Goal: Task Accomplishment & Management: Manage account settings

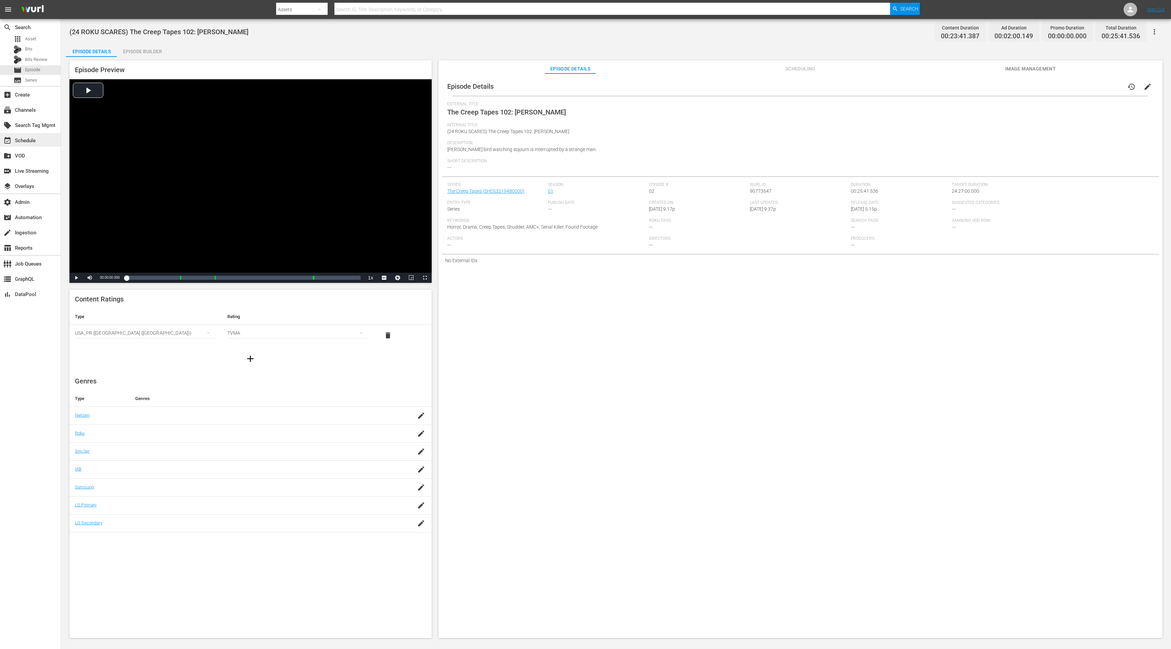
click at [31, 140] on div "event_available Schedule" at bounding box center [19, 140] width 38 height 6
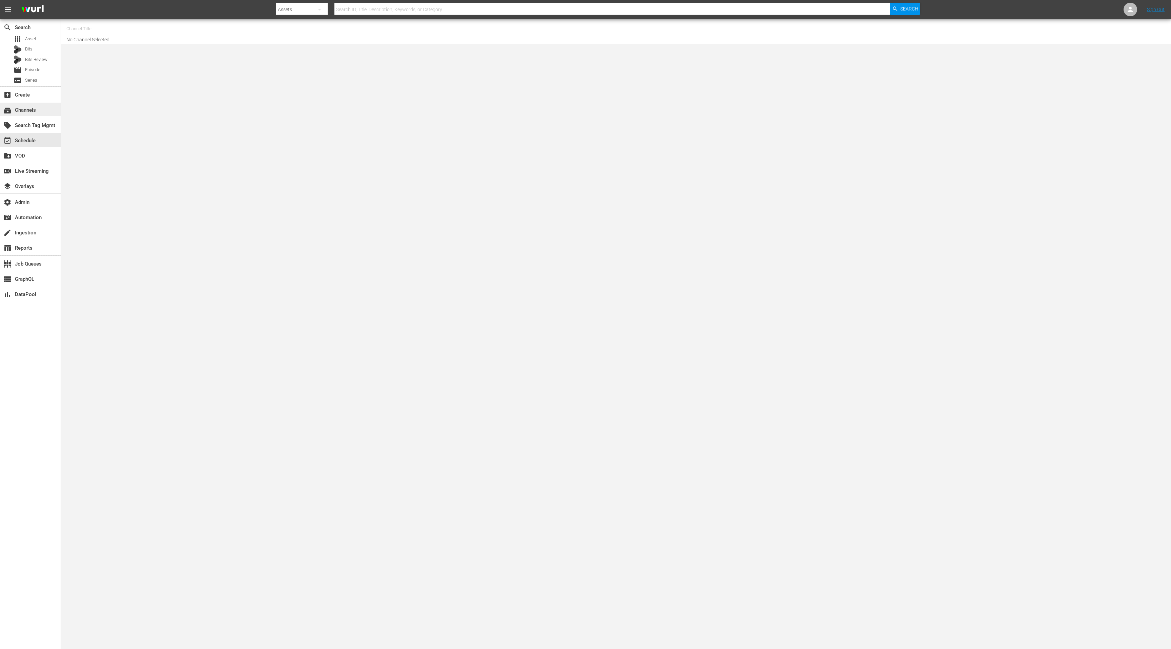
click at [46, 108] on div "subscriptions Channels" at bounding box center [30, 110] width 61 height 14
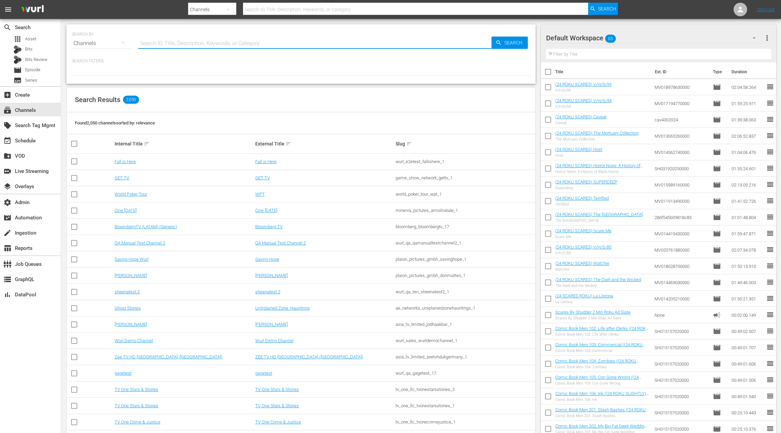
click at [144, 44] on input "text" at bounding box center [314, 43] width 353 height 16
type input "pet collective"
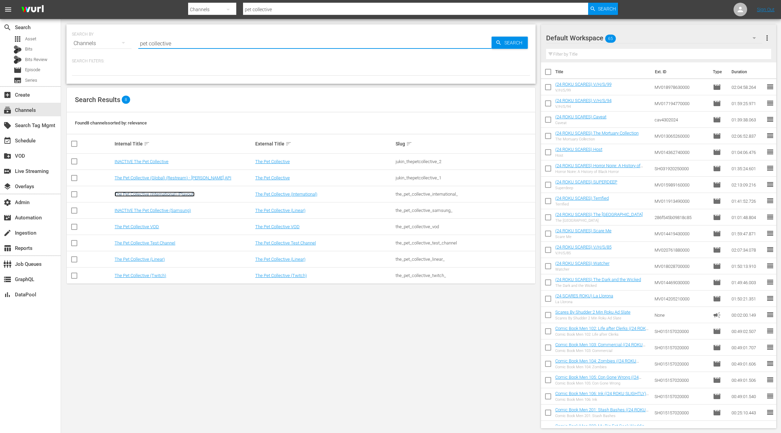
click at [171, 195] on link "The Pet Collective (International) (Playout)" at bounding box center [155, 193] width 80 height 5
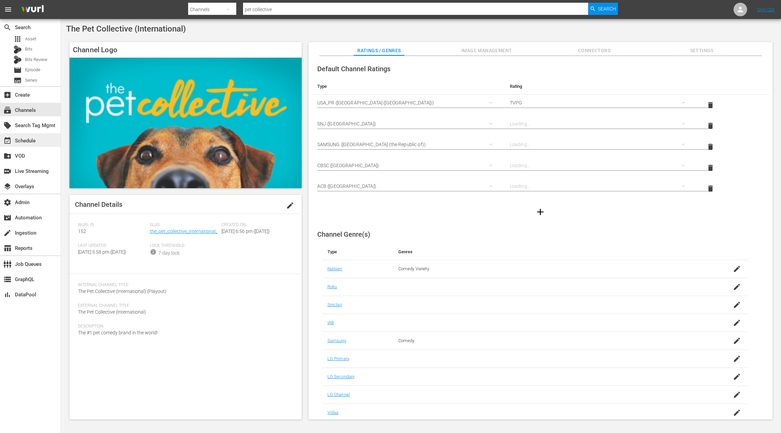
click at [39, 140] on div "event_available Schedule" at bounding box center [30, 140] width 61 height 14
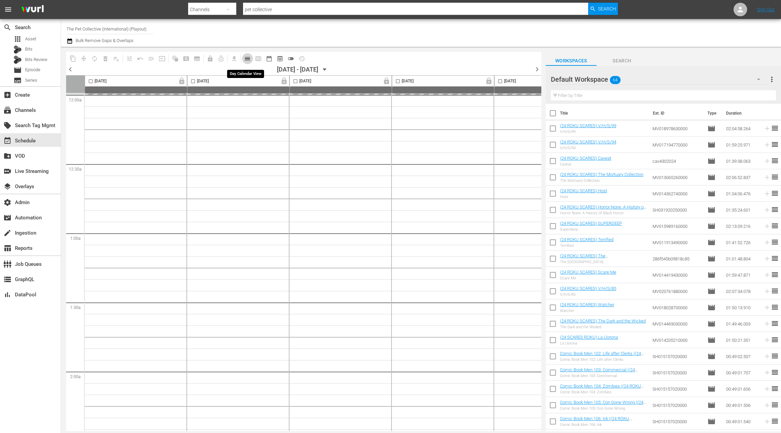
click at [245, 60] on span "calendar_view_day_outlined" at bounding box center [247, 58] width 7 height 7
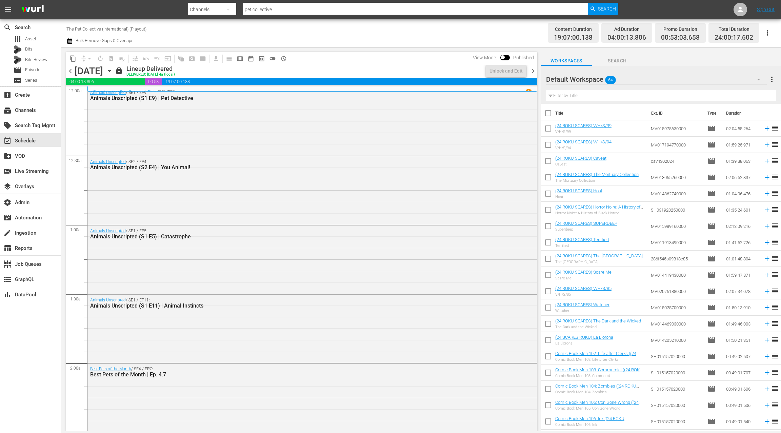
click at [532, 69] on span "chevron_right" at bounding box center [532, 71] width 8 height 8
click at [113, 70] on icon "button" at bounding box center [109, 70] width 7 height 7
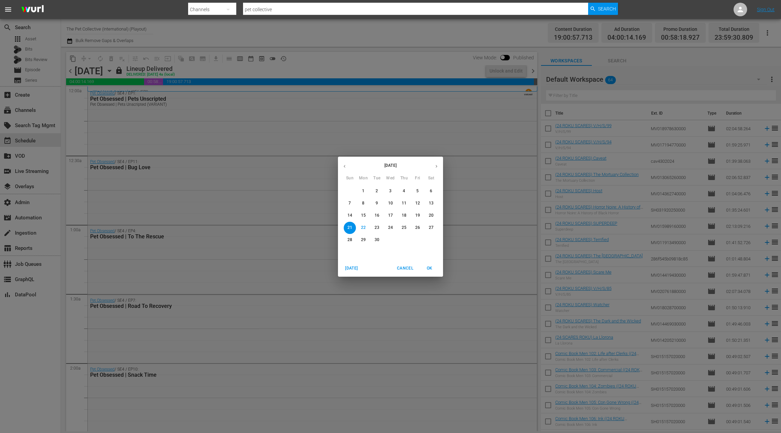
click at [361, 239] on p "29" at bounding box center [363, 240] width 5 height 6
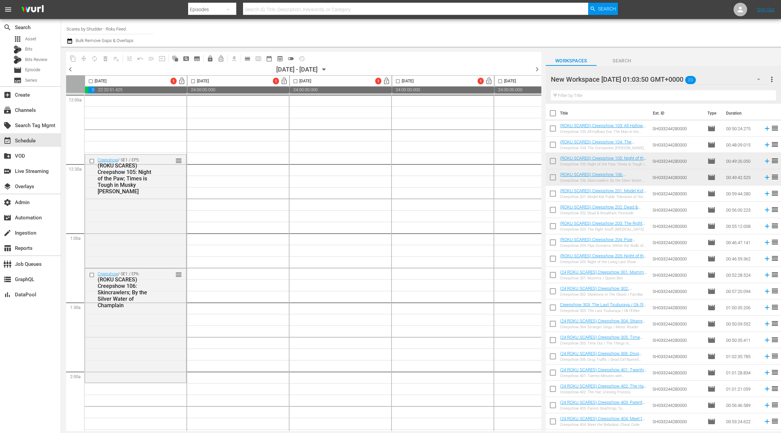
scroll to position [3, 0]
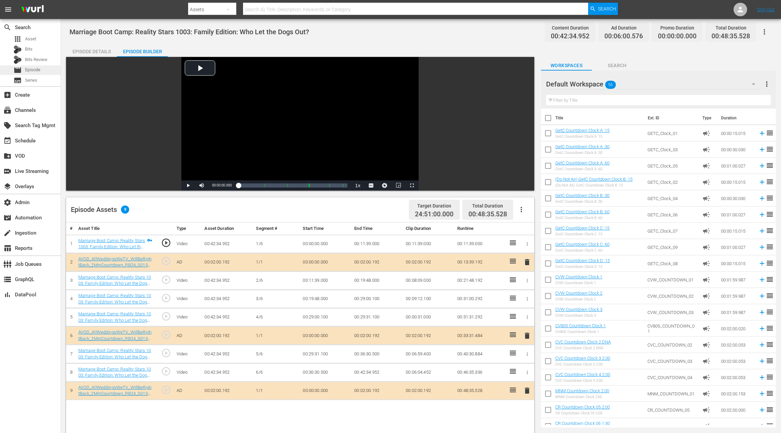
click at [41, 71] on div "movie Episode" at bounding box center [30, 69] width 61 height 9
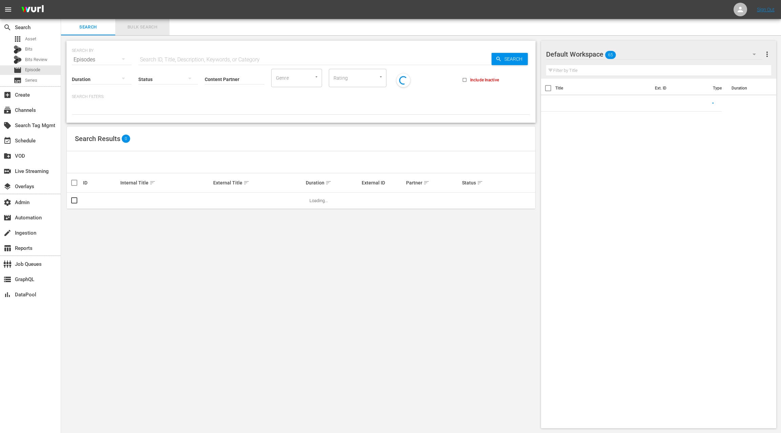
click at [137, 27] on span "Bulk Search" at bounding box center [142, 27] width 46 height 8
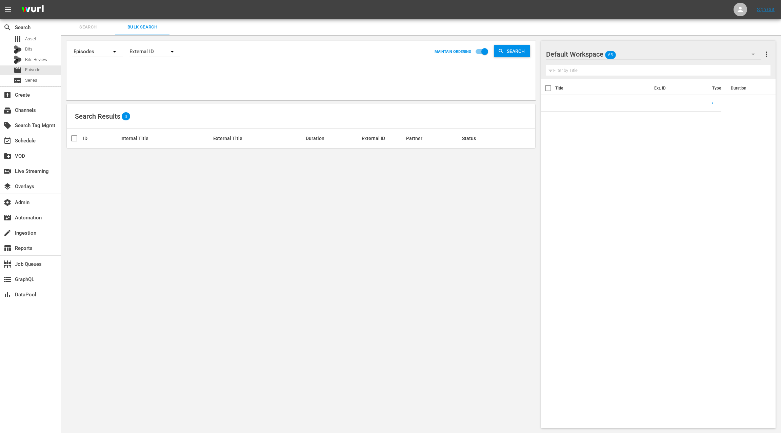
click at [147, 80] on textarea at bounding box center [302, 77] width 456 height 31
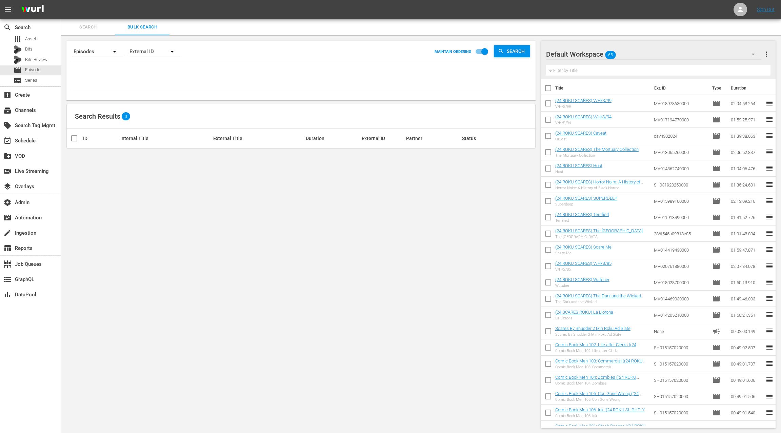
paste textarea "54251096 69357571 54251095 67573836 69357569 69357573 81890288 84164009 6757383…"
type textarea "54251096 69357571 54251095 67573836 69357569 69357573 81890288 84164009 6757383…"
click at [145, 53] on div "External ID" at bounding box center [154, 51] width 51 height 19
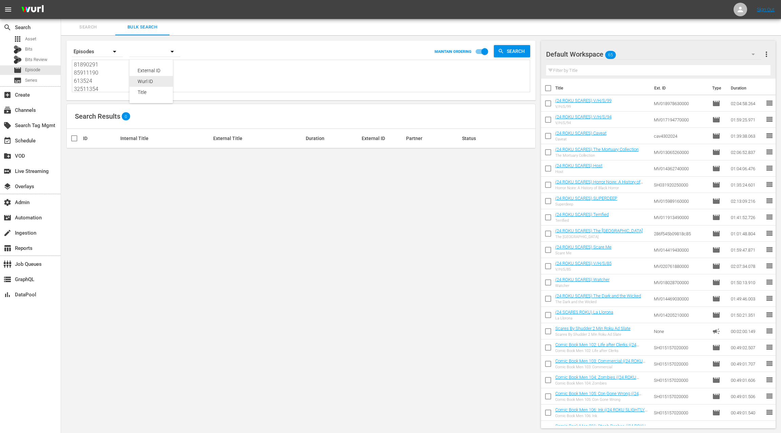
click at [150, 82] on div "Wurl ID" at bounding box center [151, 81] width 27 height 11
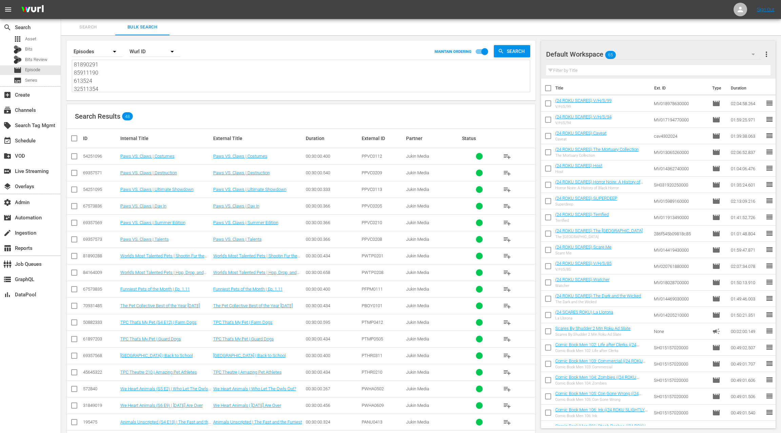
click at [767, 54] on span "more_vert" at bounding box center [766, 54] width 8 height 8
click at [662, 54] on div "Default Workspace 65" at bounding box center [653, 54] width 215 height 19
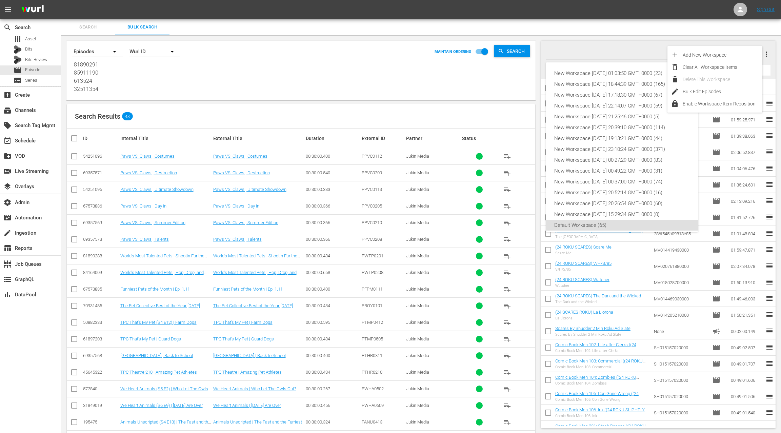
scroll to position [4, 0]
click at [643, 67] on div "New Workspace Mon Sep 22 2025 01:03:50 GMT+0000 (23)" at bounding box center [622, 69] width 136 height 11
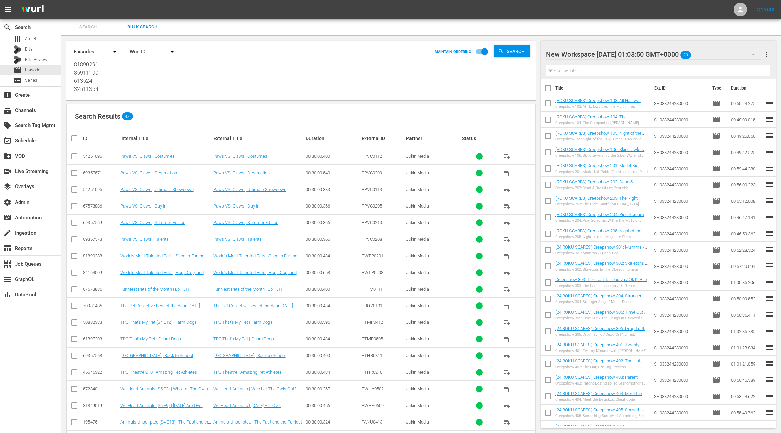
click at [768, 55] on span "more_vert" at bounding box center [766, 54] width 8 height 8
click at [746, 66] on div "Clear All Workspace Items" at bounding box center [722, 67] width 80 height 12
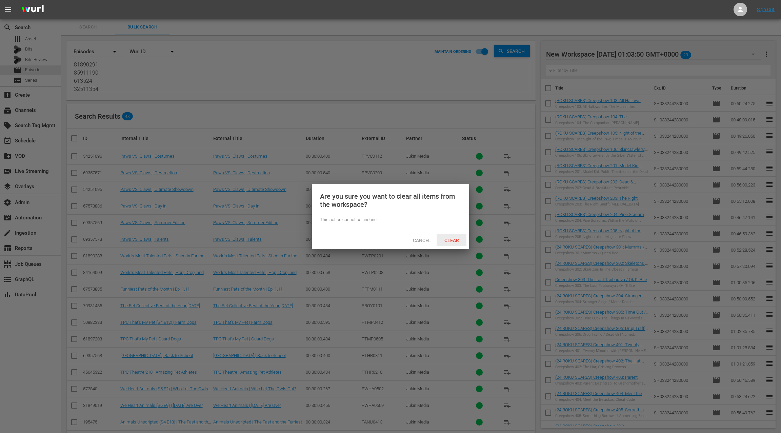
click at [452, 239] on span "Clear" at bounding box center [451, 239] width 25 height 5
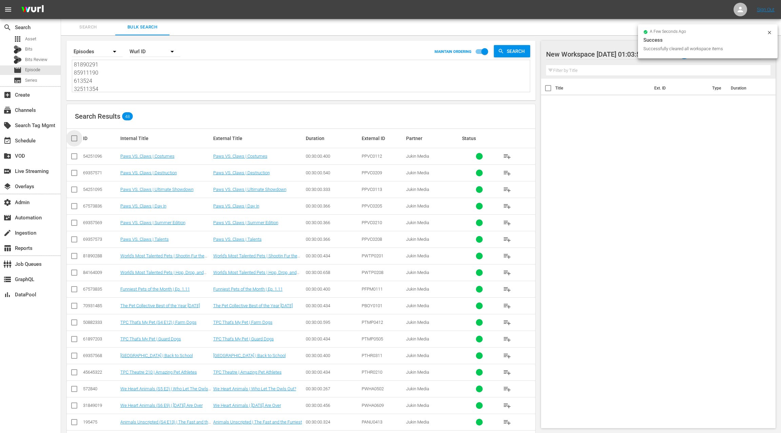
click at [77, 137] on input "checkbox" at bounding box center [77, 138] width 14 height 8
checkbox input "true"
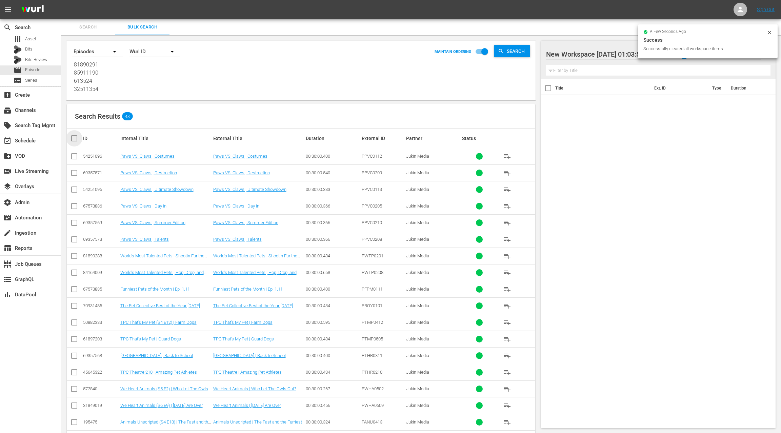
checkbox input "true"
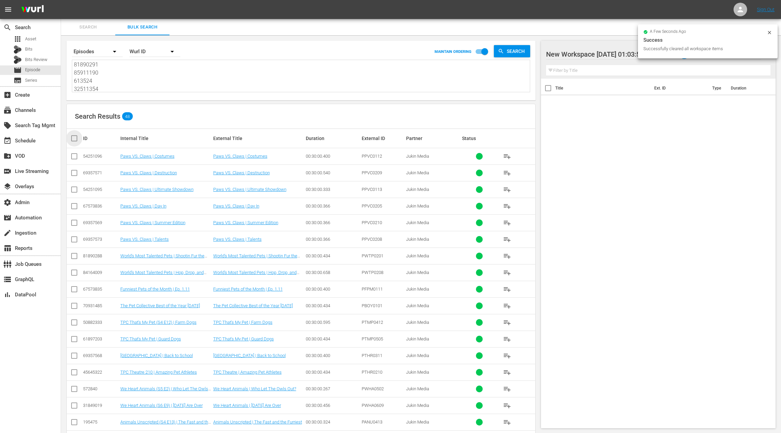
checkbox input "true"
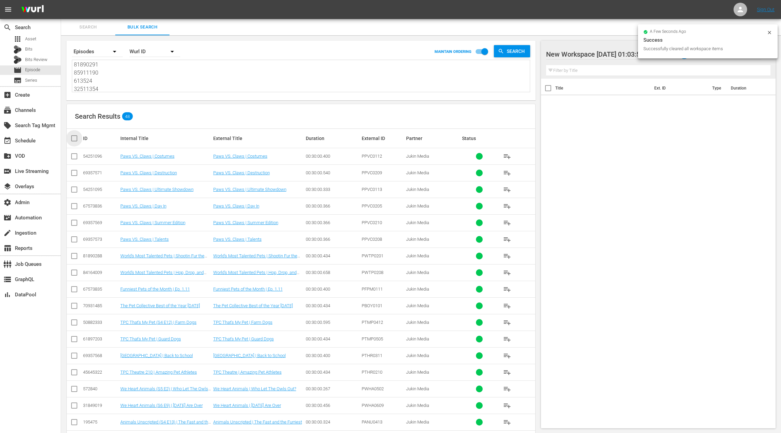
checkbox input "true"
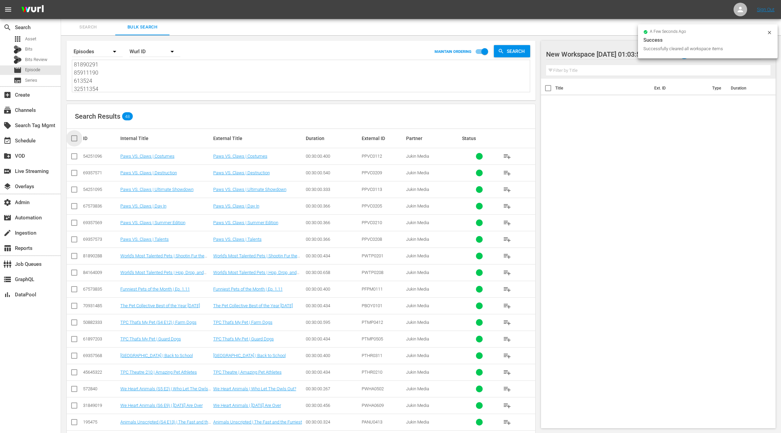
checkbox input "true"
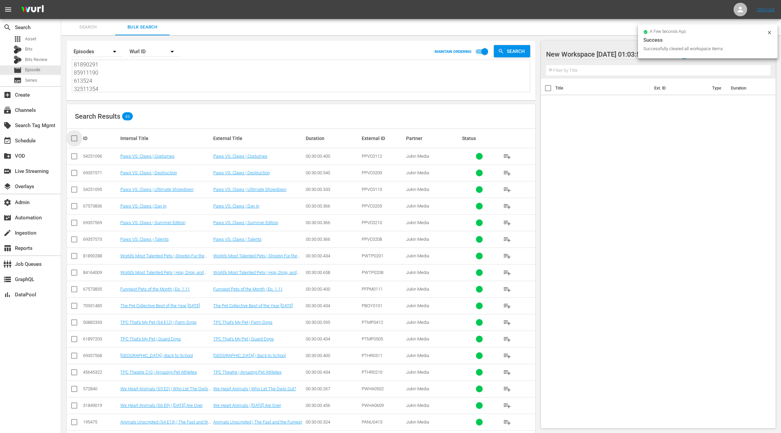
checkbox input "true"
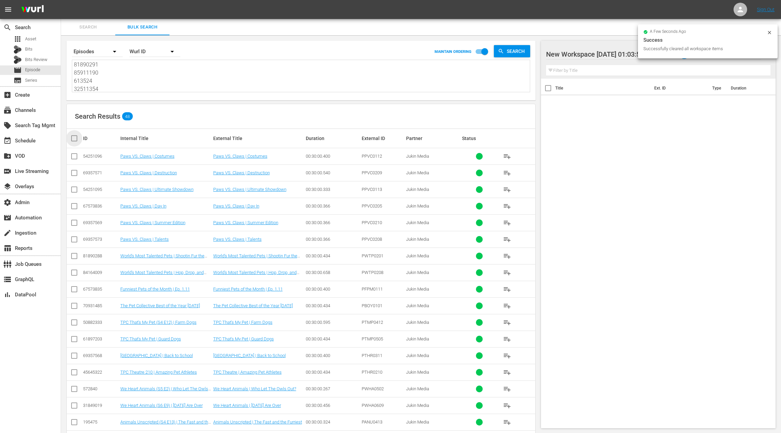
checkbox input "true"
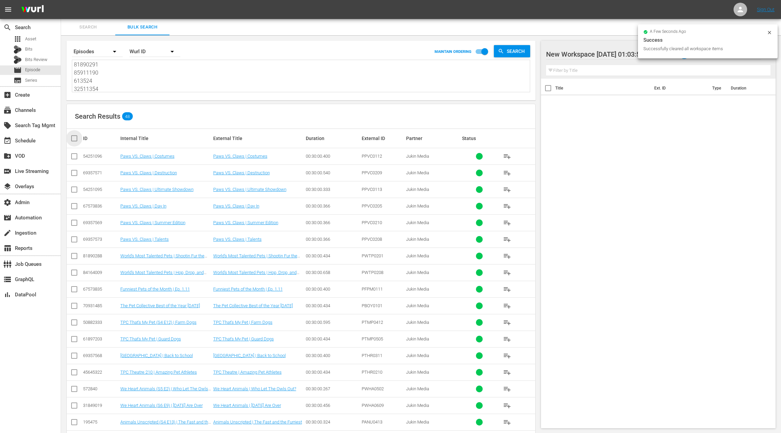
checkbox input "true"
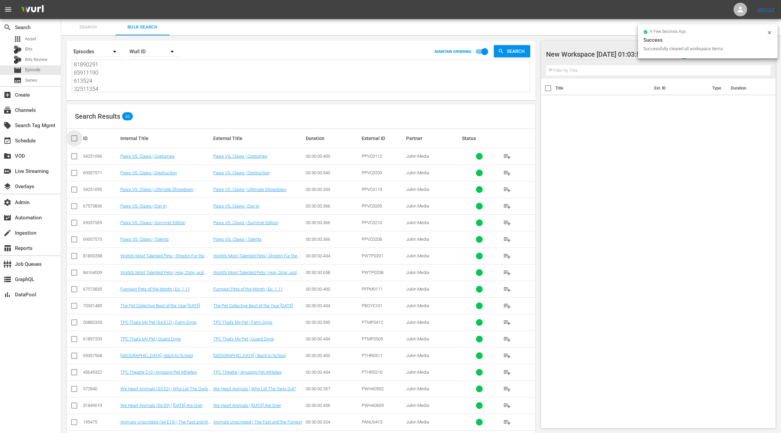
checkbox input "true"
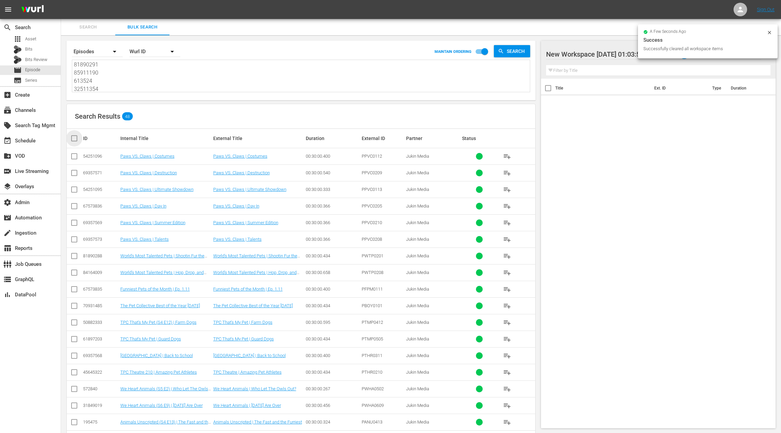
checkbox input "true"
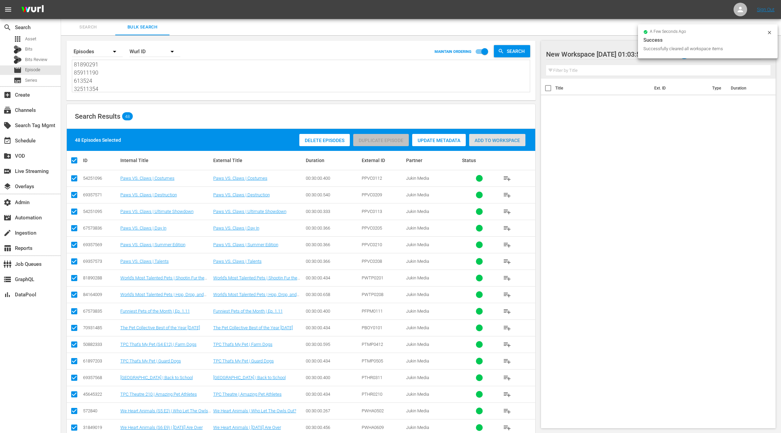
click at [481, 144] on div "Add to Workspace" at bounding box center [497, 140] width 56 height 13
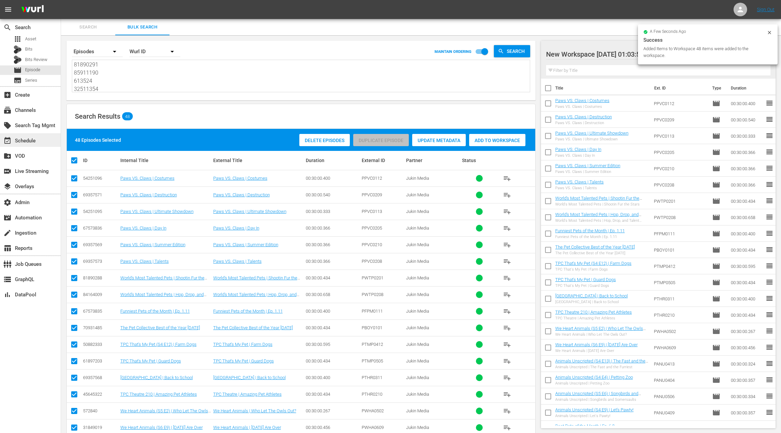
click at [37, 141] on div "event_available Schedule" at bounding box center [19, 140] width 38 height 6
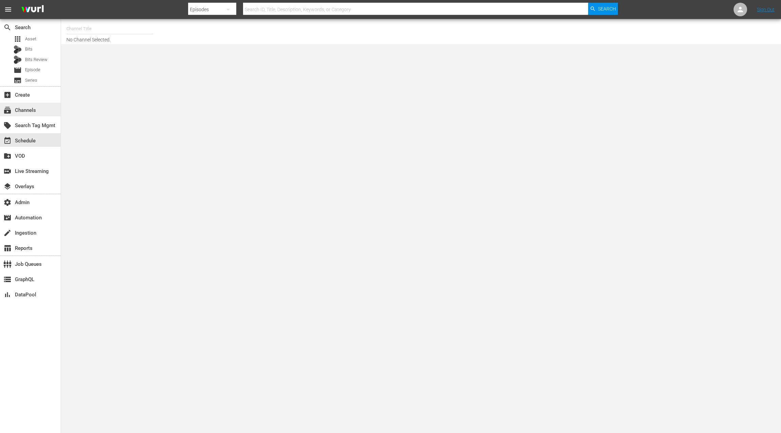
click at [27, 112] on div "subscriptions Channels" at bounding box center [19, 109] width 38 height 6
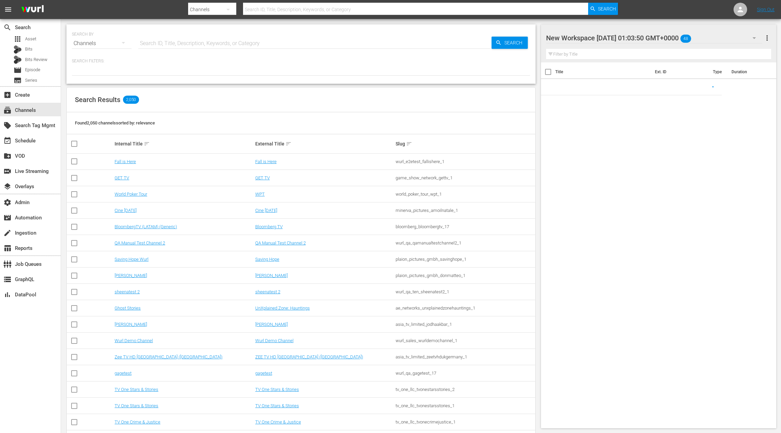
click at [160, 43] on input "text" at bounding box center [314, 43] width 353 height 16
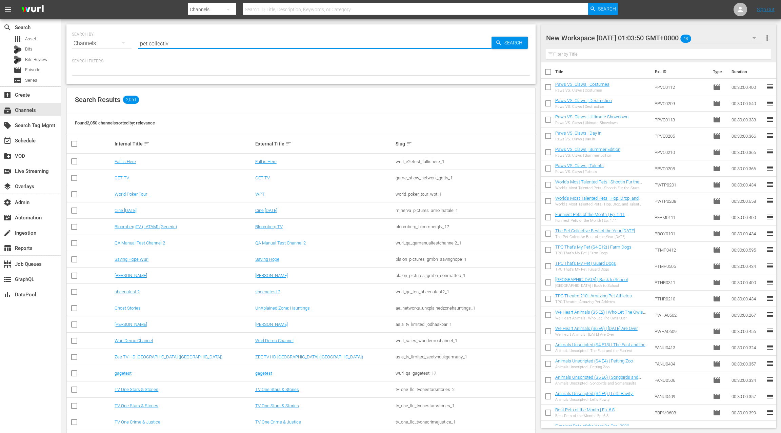
type input "pet collective"
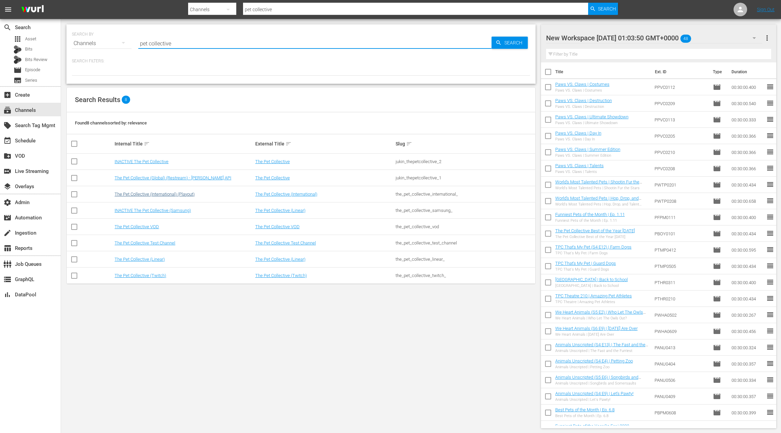
type input "pet collective"
click at [164, 194] on link "The Pet Collective (International) (Playout)" at bounding box center [155, 193] width 80 height 5
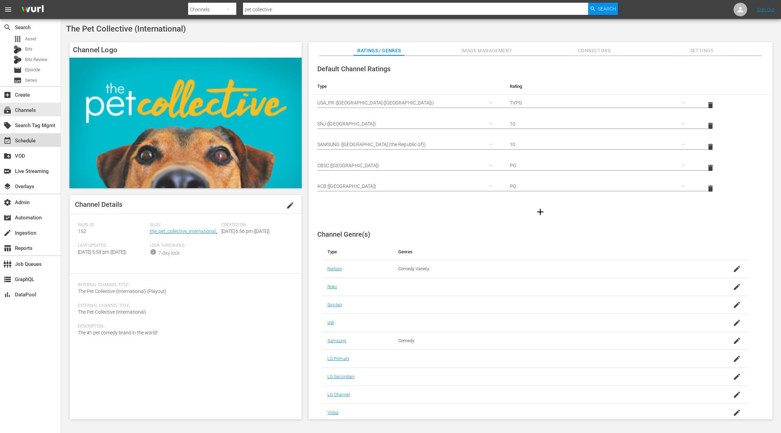
click at [50, 137] on div "event_available Schedule" at bounding box center [30, 140] width 61 height 14
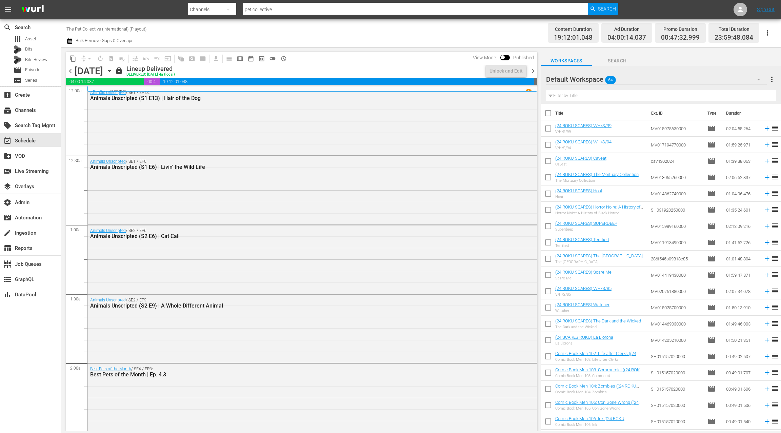
drag, startPoint x: 183, startPoint y: 74, endPoint x: 193, endPoint y: 74, distance: 10.5
click at [183, 74] on div "chevron_left Friday, September 19th September 19th lock Lineup Delivered DELIVE…" at bounding box center [301, 71] width 471 height 13
click at [111, 70] on icon "button" at bounding box center [109, 71] width 3 height 2
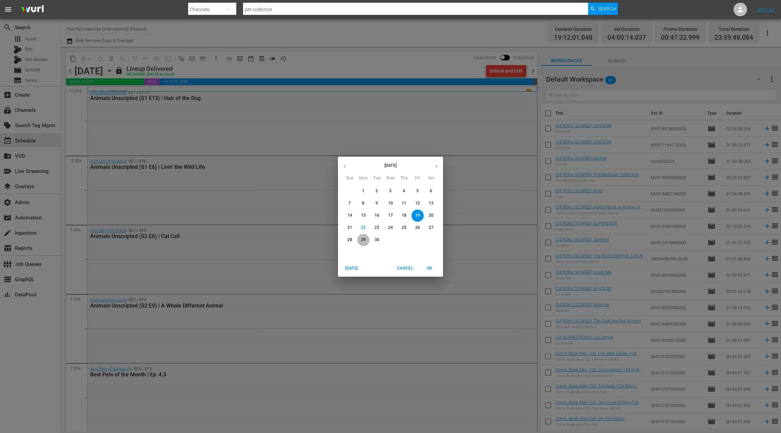
click at [359, 240] on span "29" at bounding box center [363, 240] width 12 height 6
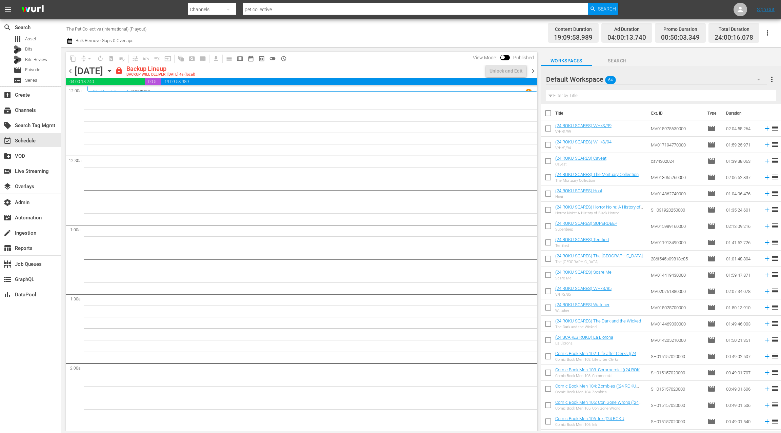
click at [550, 113] on input "checkbox" at bounding box center [548, 114] width 14 height 14
checkbox input "true"
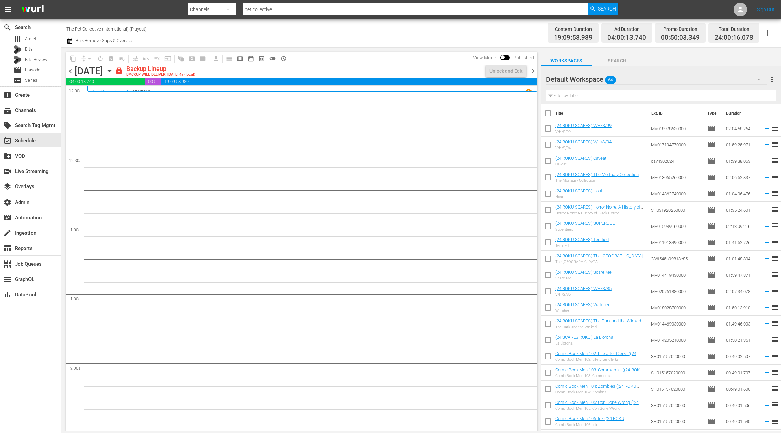
checkbox input "true"
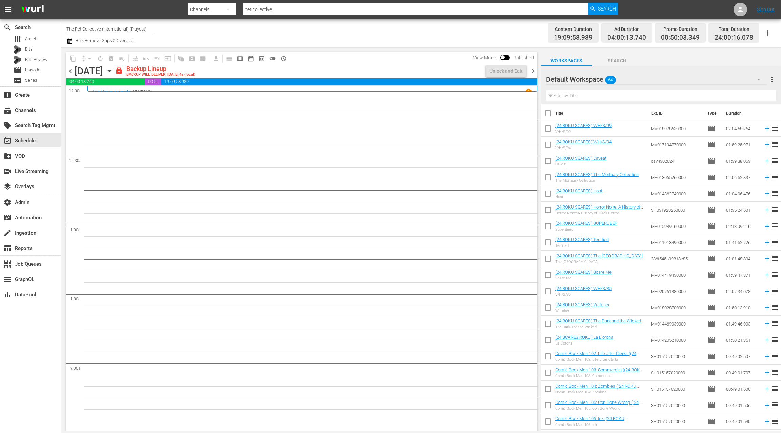
checkbox input "true"
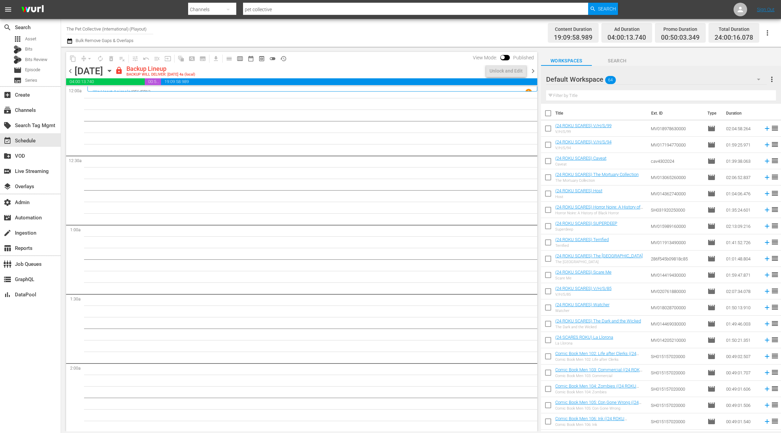
checkbox input "true"
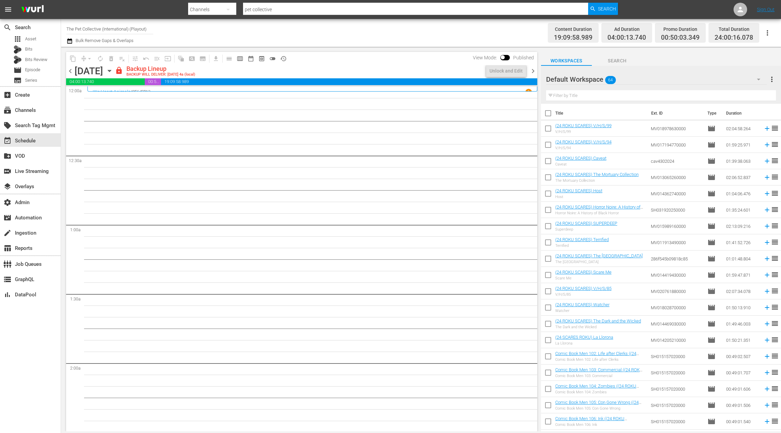
checkbox input "true"
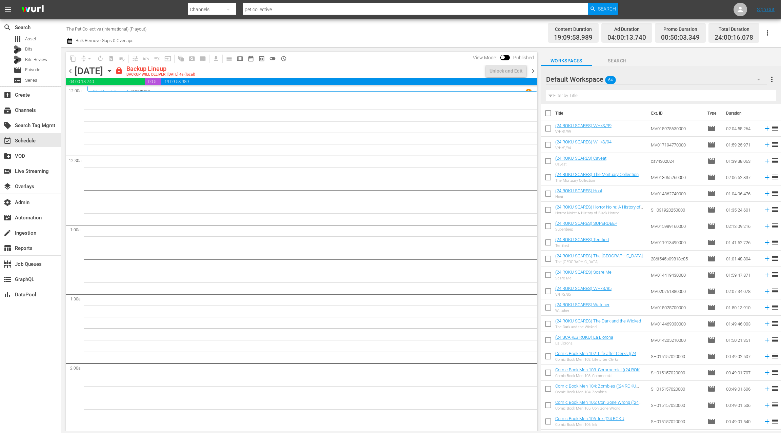
checkbox input "true"
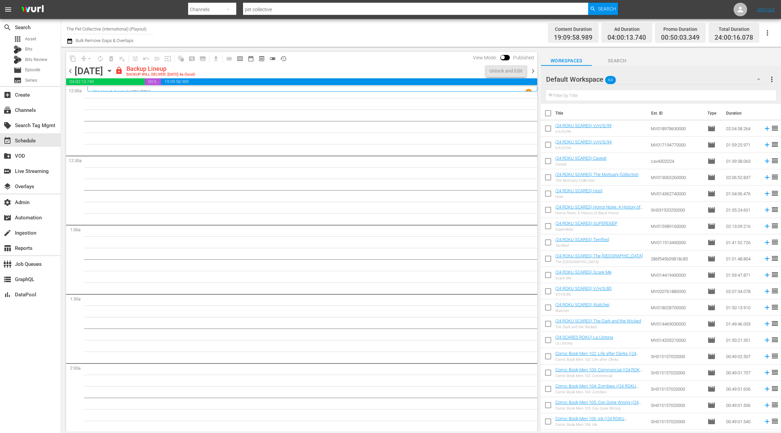
checkbox input "true"
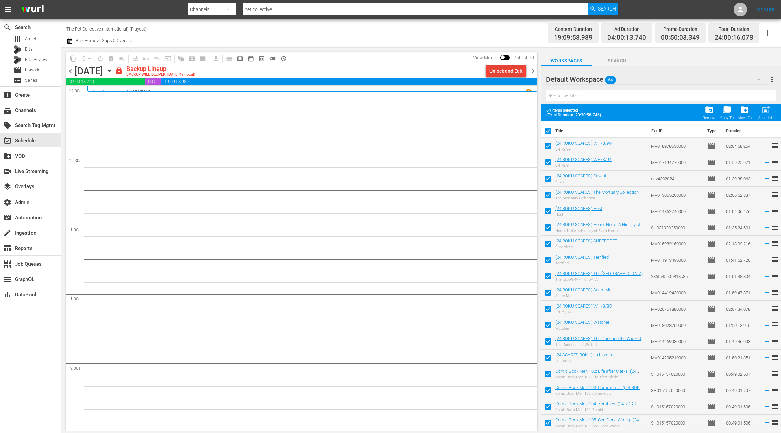
click at [512, 71] on div "Unlock and Edit" at bounding box center [505, 71] width 33 height 12
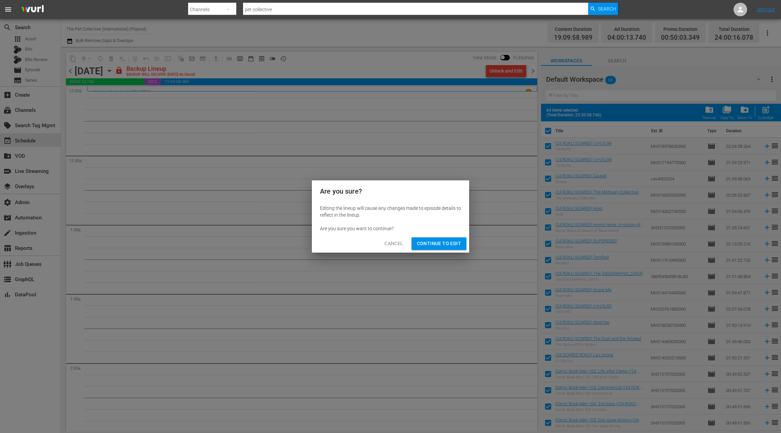
click at [437, 245] on span "Continue to Edit" at bounding box center [439, 243] width 44 height 8
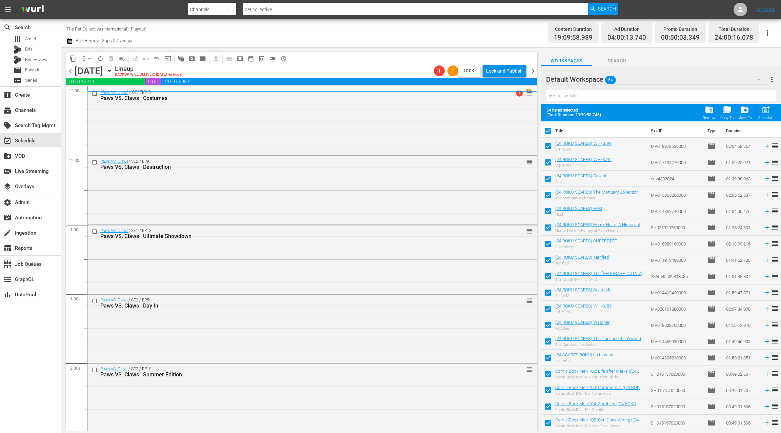
click at [701, 80] on div "Default Workspace 64" at bounding box center [656, 79] width 221 height 19
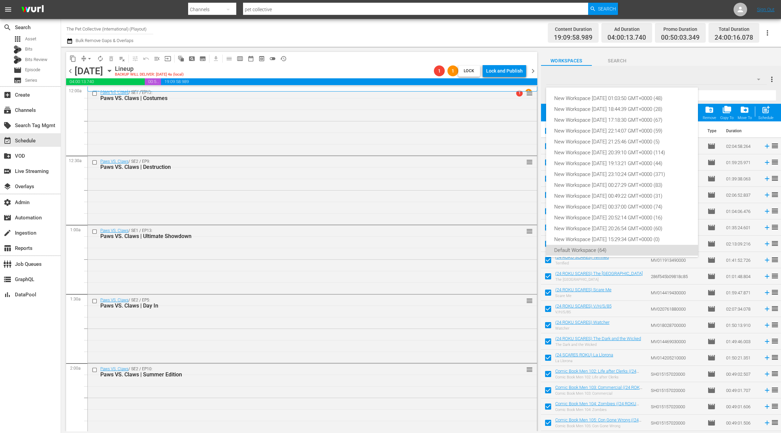
scroll to position [4, 0]
click at [661, 93] on div "New Workspace [DATE] 01:03:50 GMT+0000 (48)" at bounding box center [622, 94] width 136 height 11
checkbox input "false"
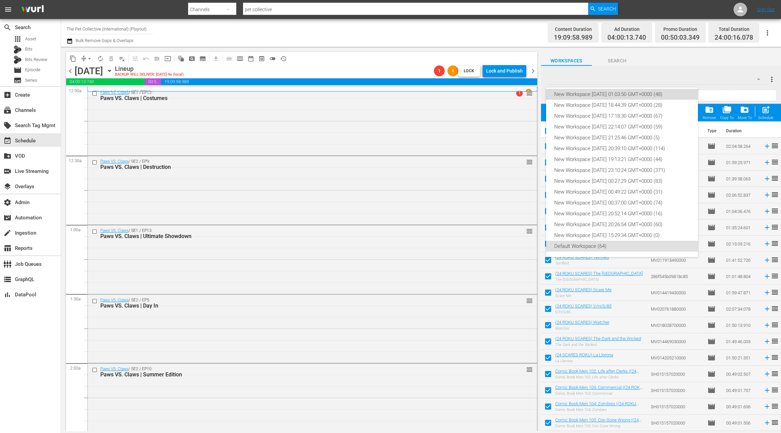
checkbox input "false"
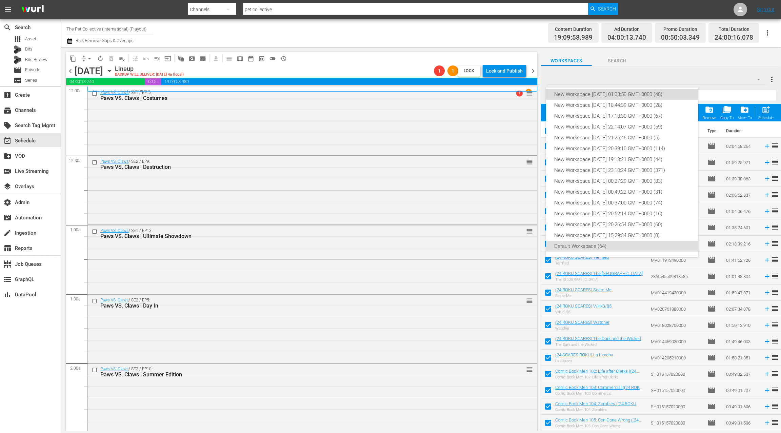
checkbox input "false"
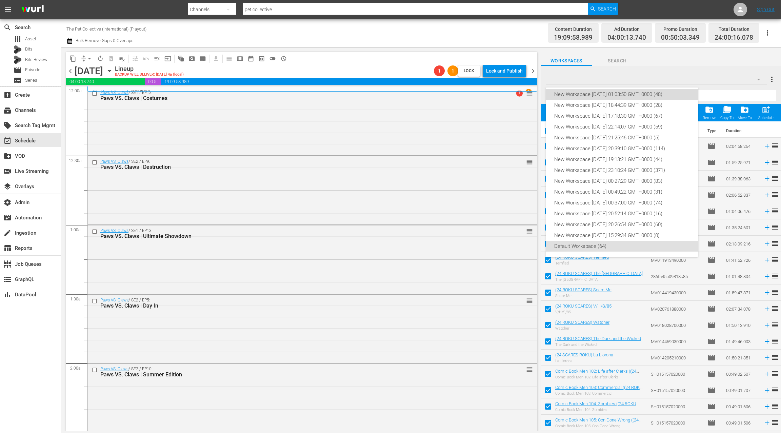
checkbox input "false"
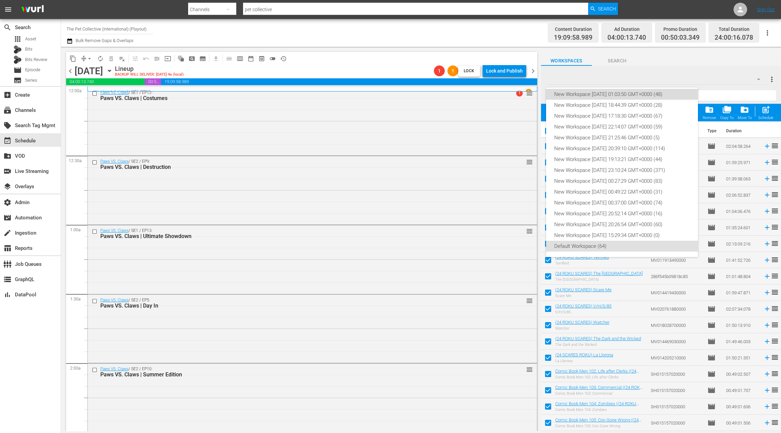
checkbox input "false"
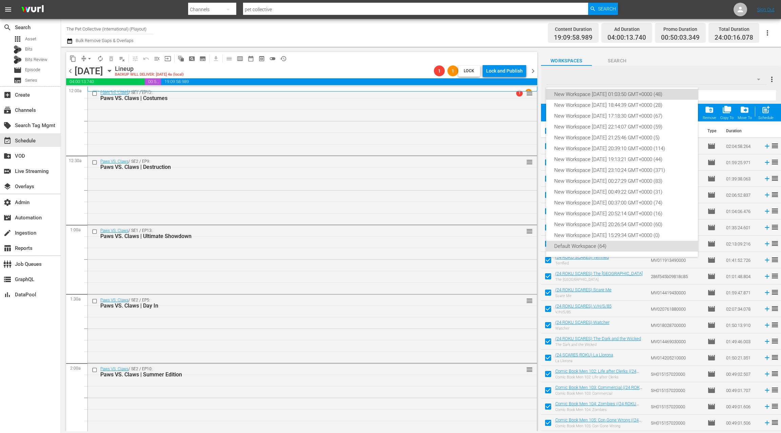
checkbox input "false"
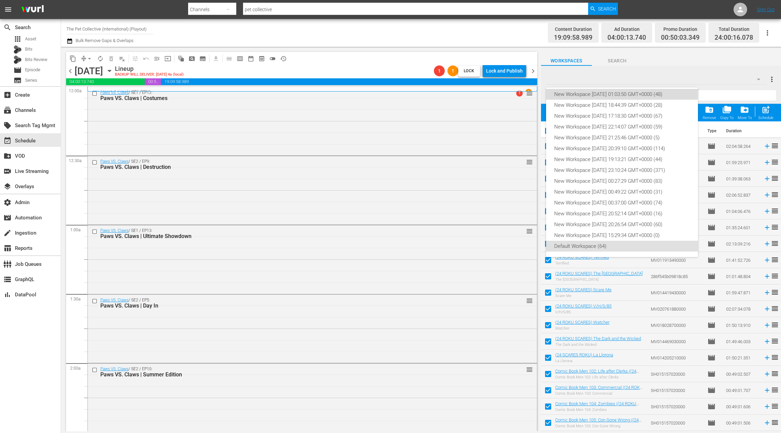
checkbox input "false"
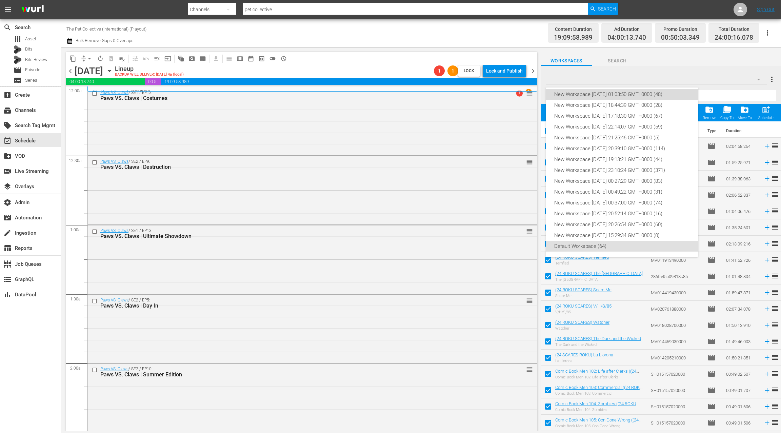
checkbox input "false"
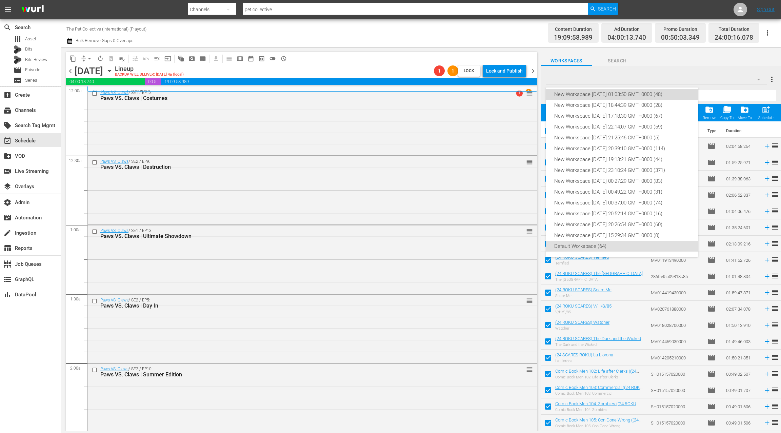
checkbox input "false"
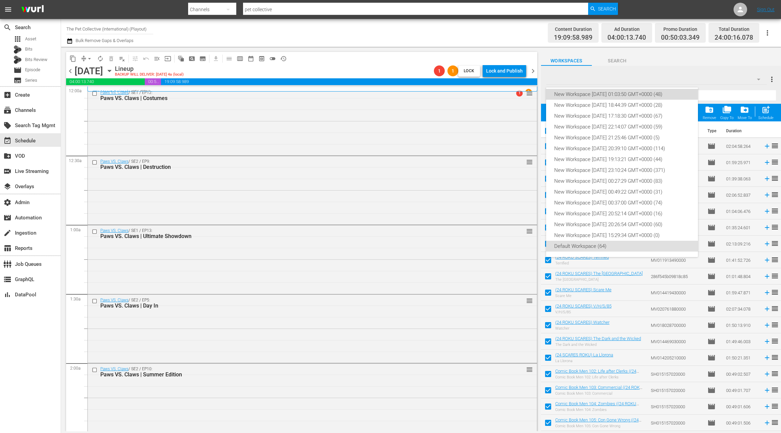
checkbox input "false"
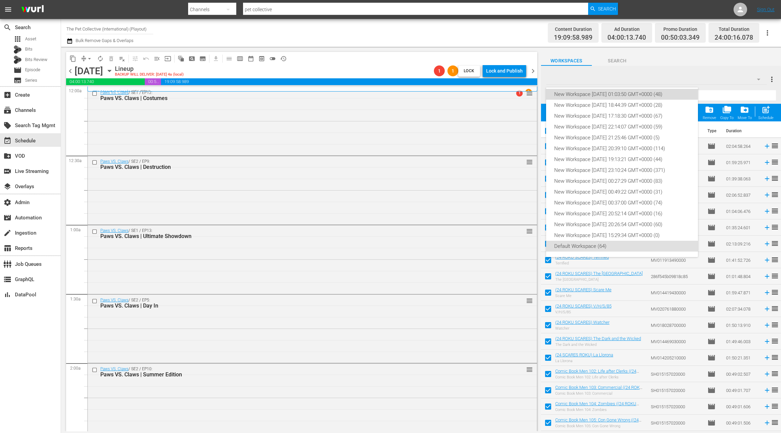
checkbox input "false"
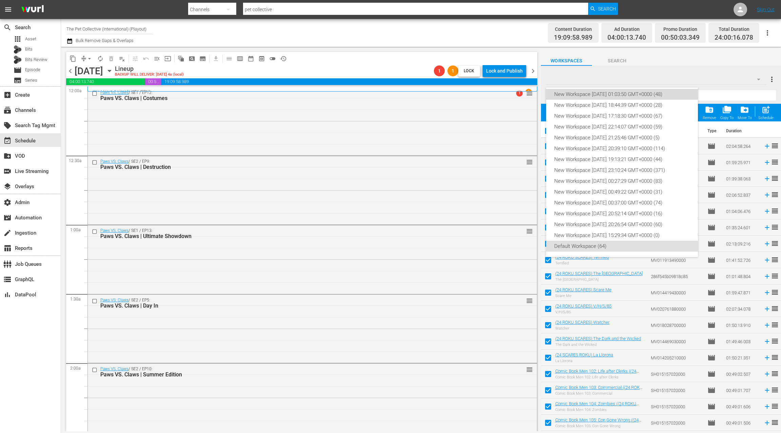
checkbox input "false"
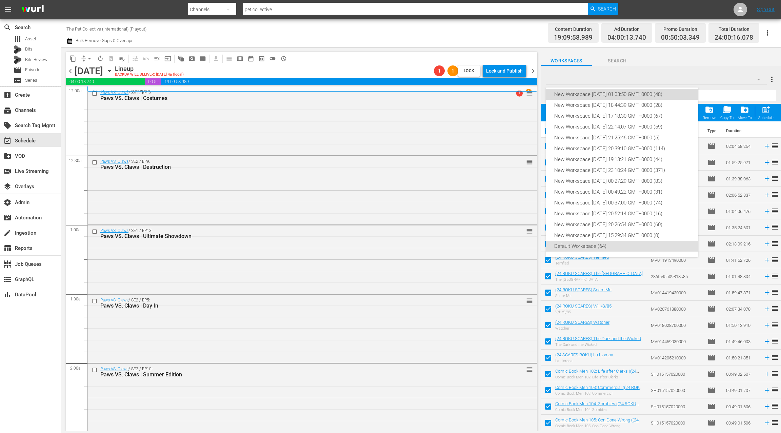
checkbox input "false"
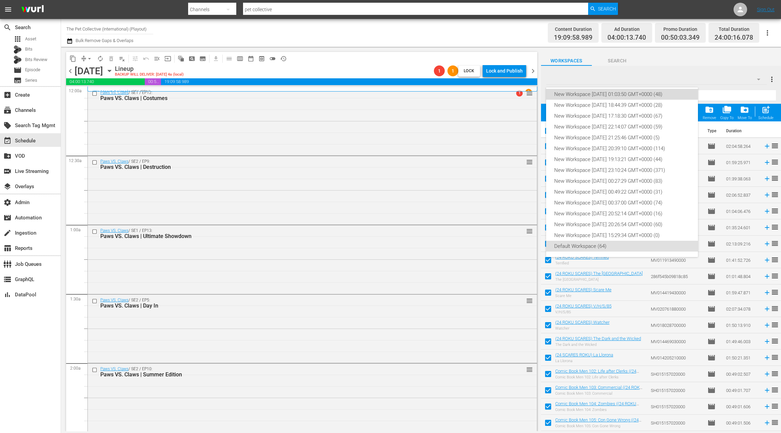
checkbox input "false"
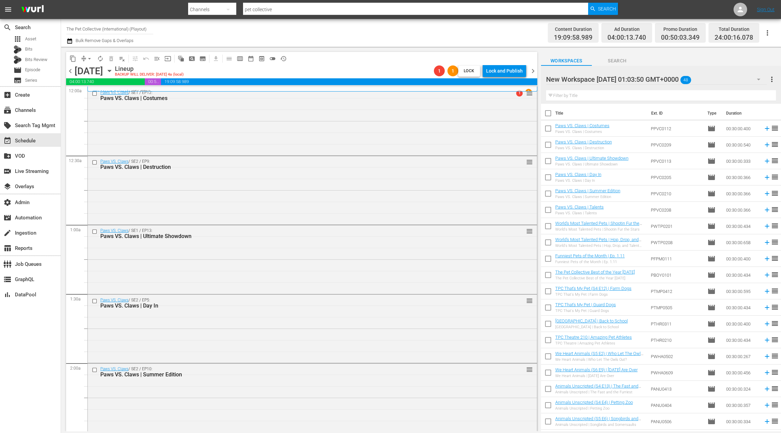
click at [737, 79] on div "New Workspace Mon Sep 22 2025 01:03:50 GMT+0000 48" at bounding box center [656, 79] width 221 height 19
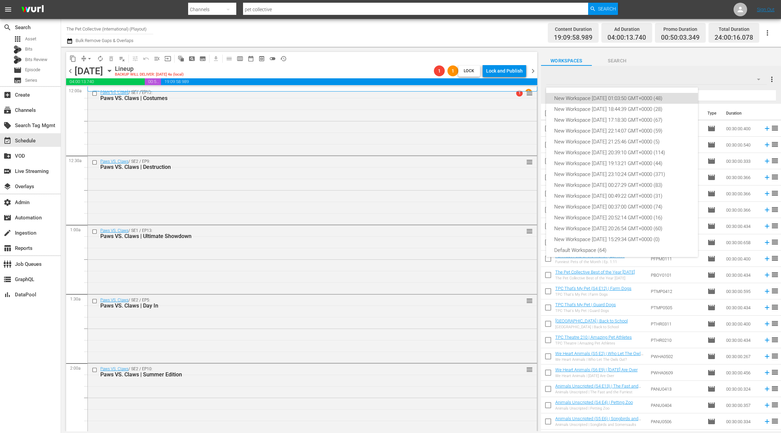
click at [681, 96] on div "New Workspace Mon Sep 22 2025 01:03:50 GMT+0000 (48)" at bounding box center [622, 98] width 136 height 11
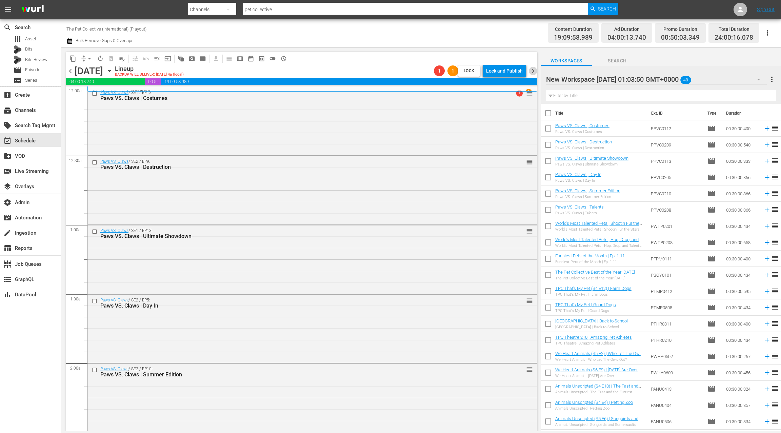
click at [534, 73] on span "chevron_right" at bounding box center [532, 71] width 8 height 8
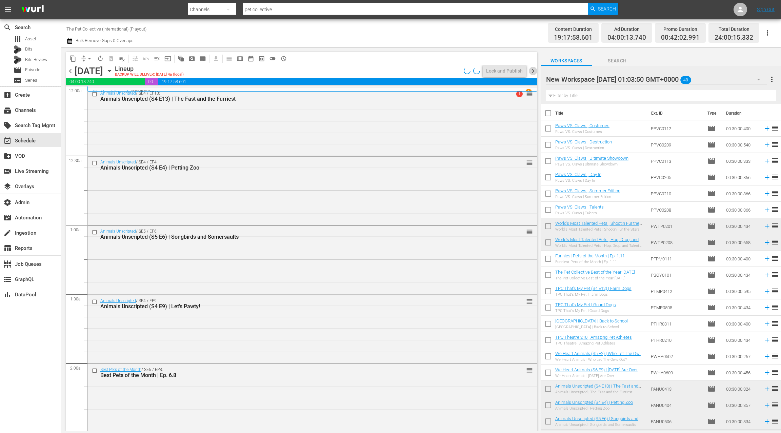
click at [534, 73] on span "chevron_right" at bounding box center [532, 71] width 8 height 8
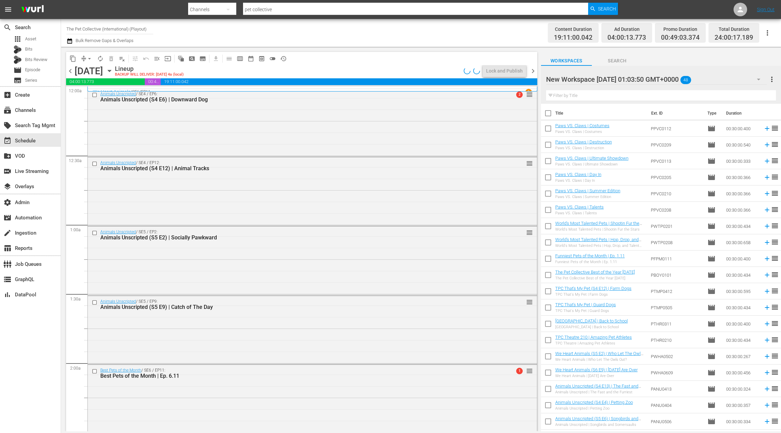
click at [533, 71] on span "chevron_right" at bounding box center [532, 71] width 8 height 8
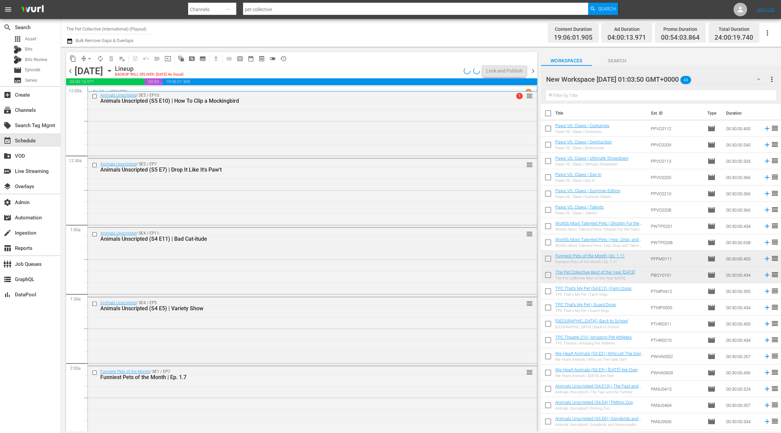
click at [70, 73] on span "chevron_left" at bounding box center [70, 71] width 8 height 8
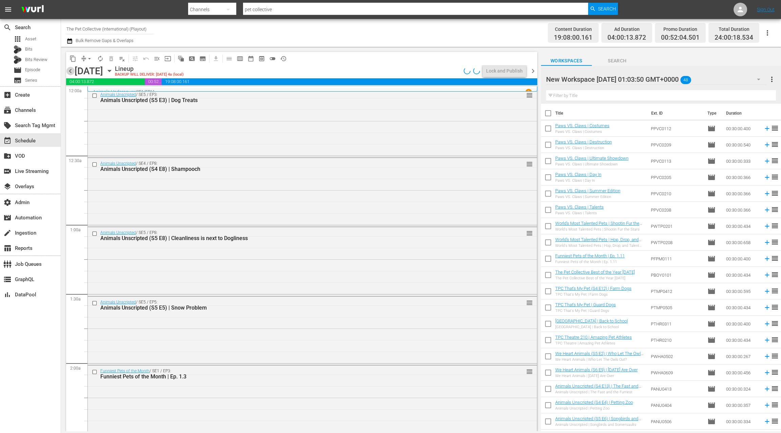
click at [71, 72] on span "chevron_left" at bounding box center [70, 71] width 8 height 8
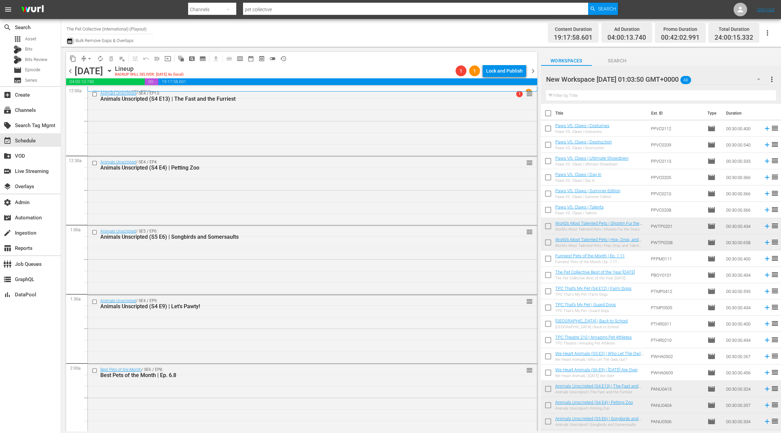
click at [71, 42] on icon "button" at bounding box center [69, 41] width 6 height 8
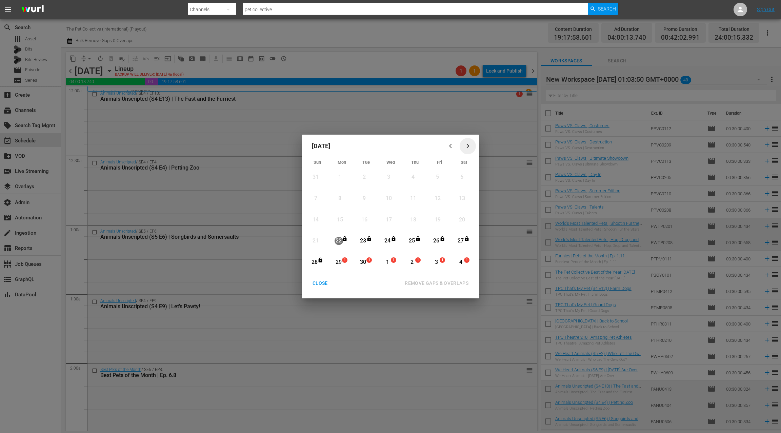
click at [466, 146] on icon "button" at bounding box center [467, 145] width 5 height 5
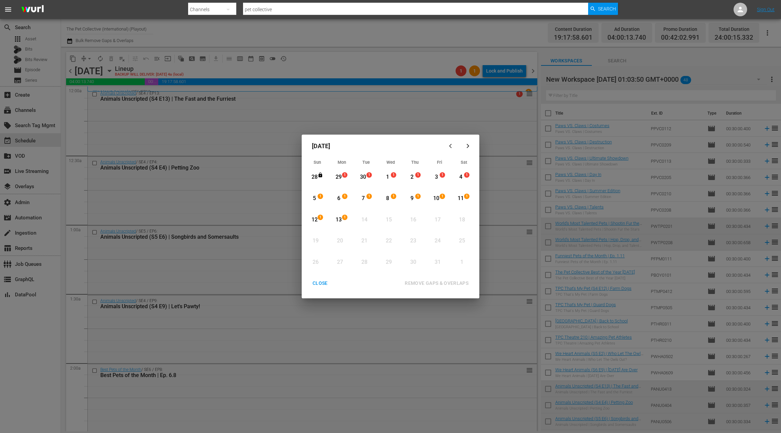
click at [341, 176] on div "29" at bounding box center [338, 177] width 8 height 8
click at [340, 222] on div "13" at bounding box center [338, 220] width 8 height 8
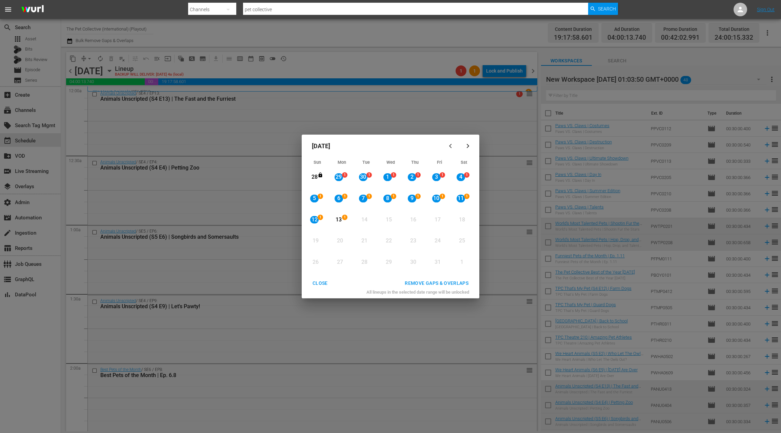
click at [432, 284] on div "REMOVE GAPS & OVERLAPS" at bounding box center [436, 283] width 75 height 8
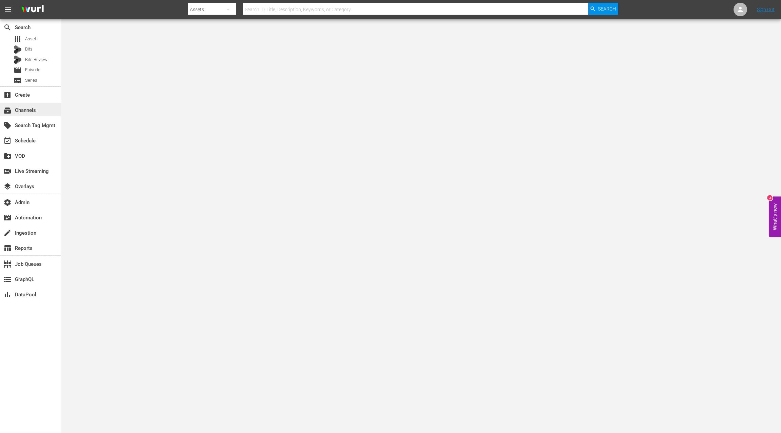
click at [28, 111] on div "subscriptions Channels" at bounding box center [19, 109] width 38 height 6
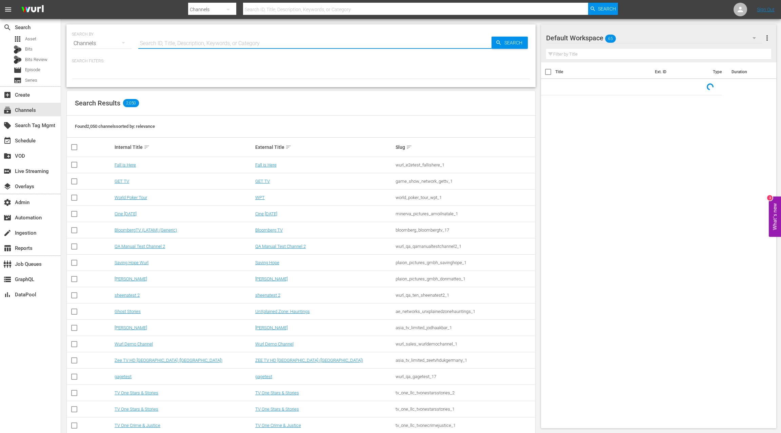
click at [161, 45] on input "text" at bounding box center [314, 43] width 353 height 16
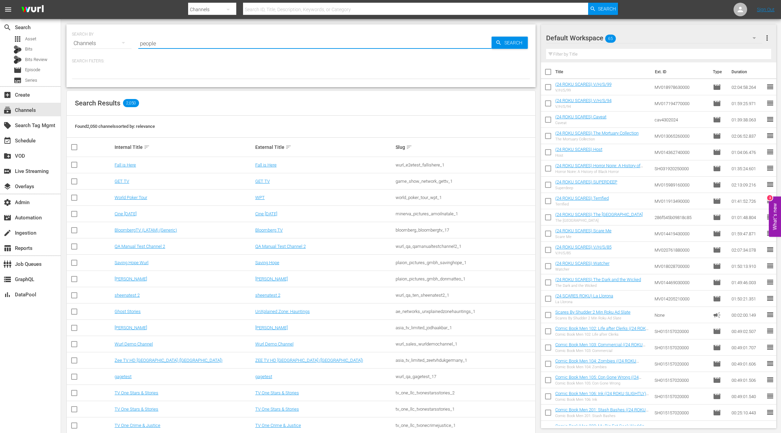
type input "people"
type input "people are awesome"
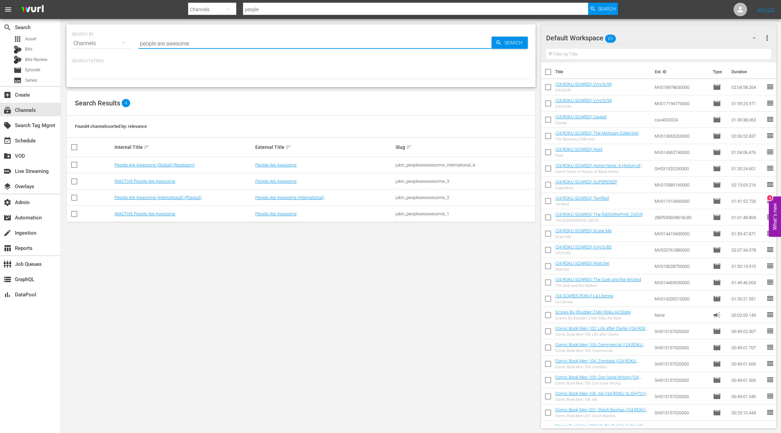
type input "people are awesome"
click at [166, 197] on link "People Are Awesome (International) (Playout)" at bounding box center [158, 197] width 87 height 5
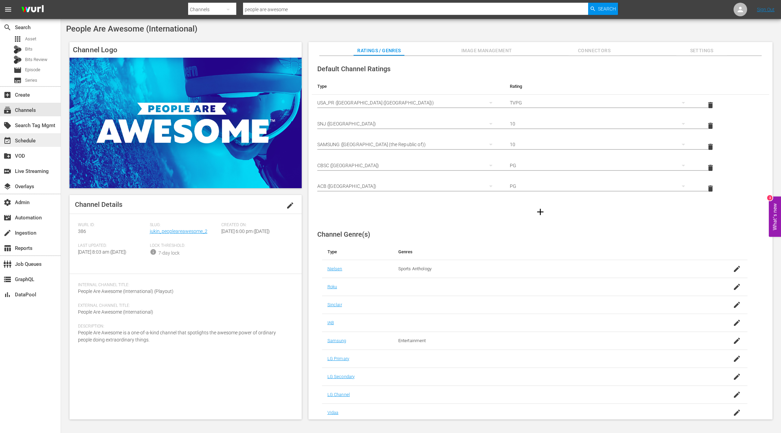
click at [30, 141] on div "event_available Schedule" at bounding box center [19, 140] width 38 height 6
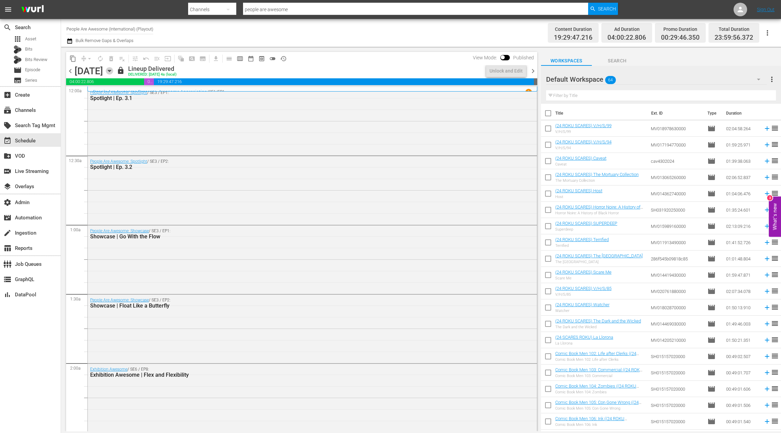
click at [113, 72] on icon "button" at bounding box center [109, 70] width 7 height 7
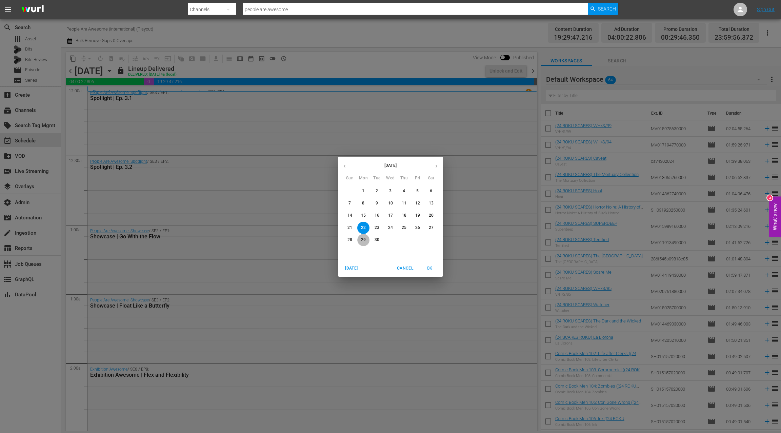
click at [363, 240] on p "29" at bounding box center [363, 240] width 5 height 6
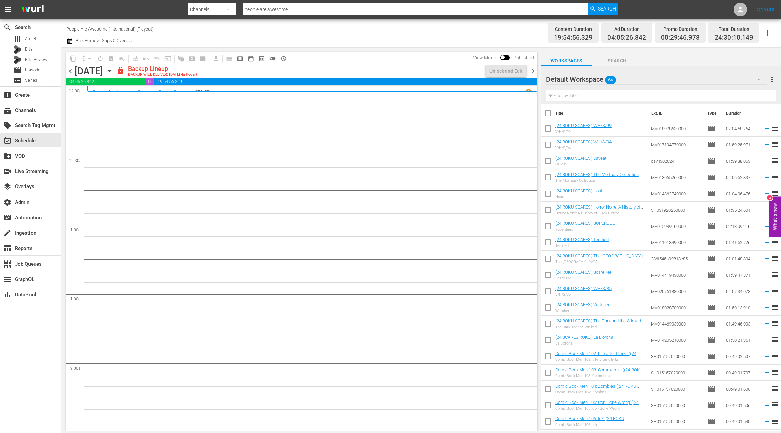
click at [532, 71] on span "chevron_right" at bounding box center [532, 71] width 8 height 8
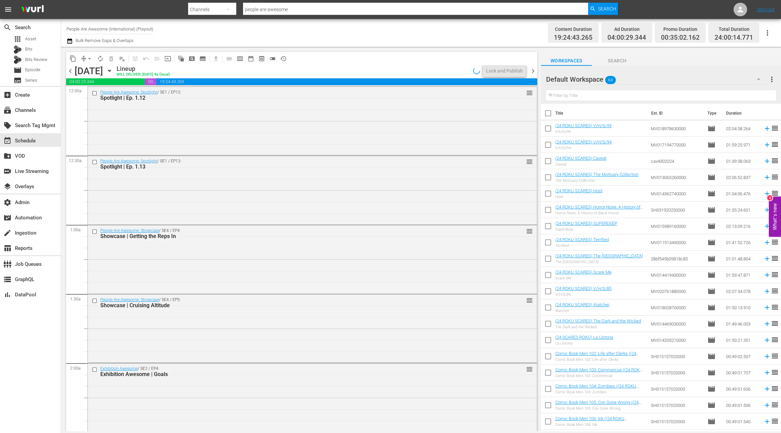
click at [70, 71] on span "chevron_left" at bounding box center [70, 71] width 8 height 8
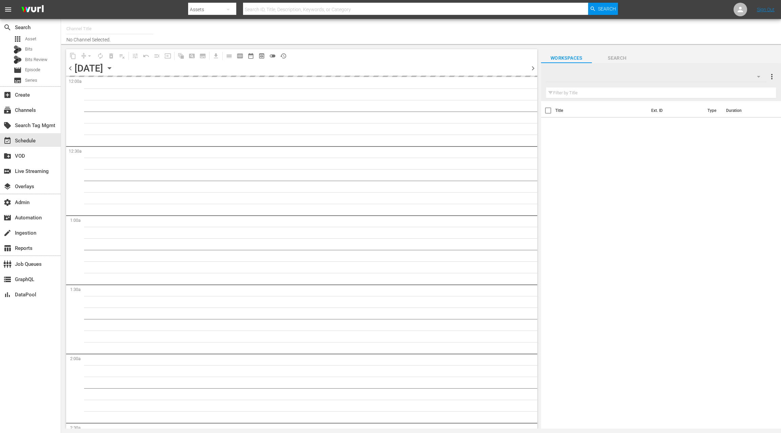
type input "People Are Awesome (International) (Playout) (386)"
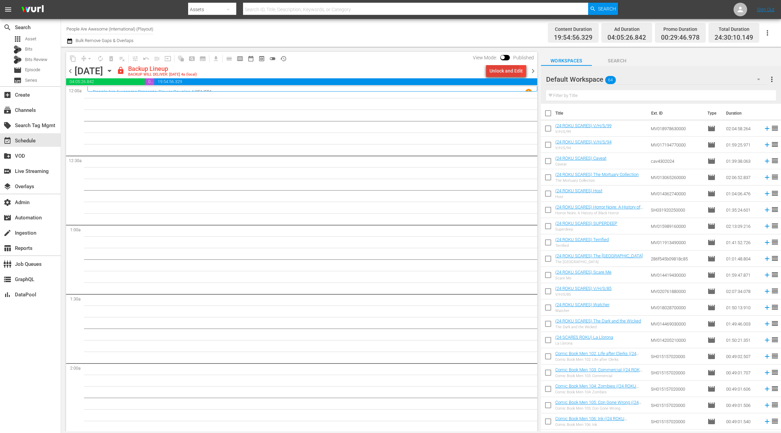
click at [493, 74] on div "Unlock and Edit" at bounding box center [505, 71] width 33 height 12
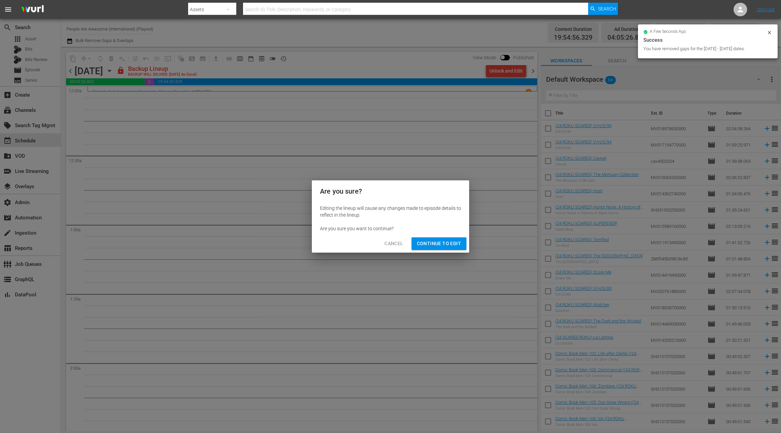
click at [433, 242] on span "Continue to Edit" at bounding box center [439, 243] width 44 height 8
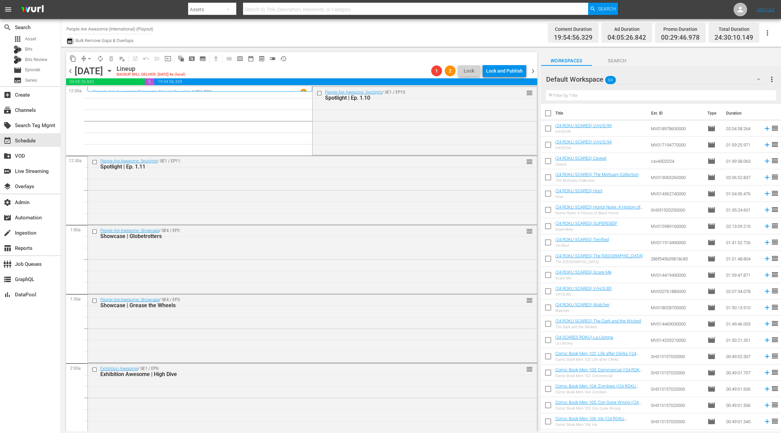
click at [69, 41] on icon "button" at bounding box center [69, 41] width 6 height 8
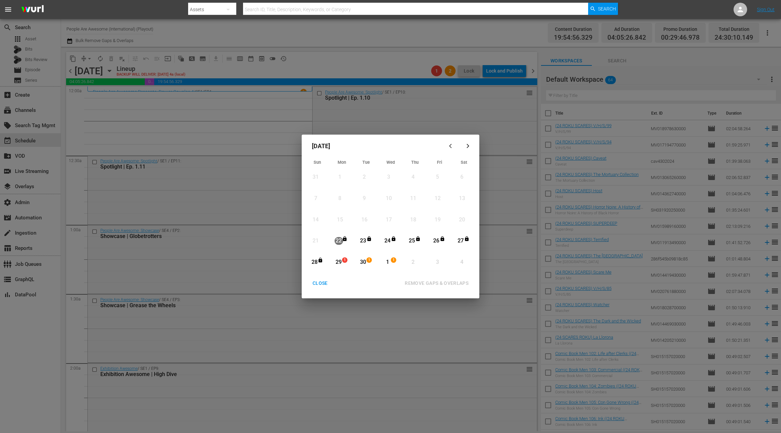
click at [340, 262] on div "29" at bounding box center [338, 262] width 8 height 8
click at [387, 261] on div "1" at bounding box center [387, 262] width 8 height 8
click at [432, 283] on div "REMOVE GAPS & OVERLAPS" at bounding box center [436, 283] width 75 height 8
click at [318, 282] on div "CLOSE" at bounding box center [320, 283] width 26 height 8
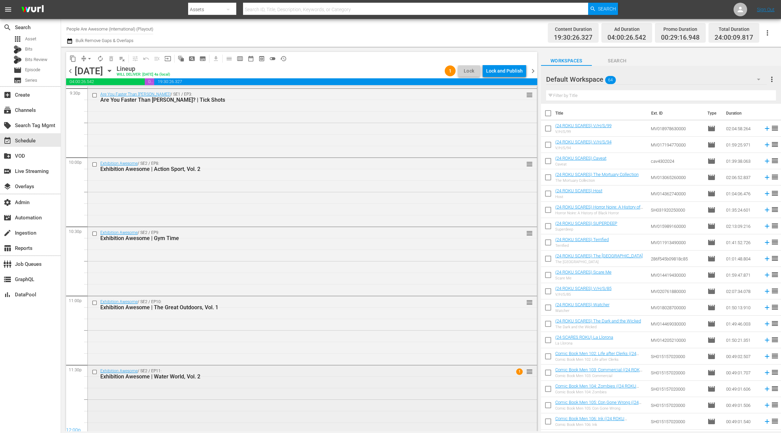
click at [272, 401] on div "Exhibition Awesome / SE2 / EP11: Exhibition Awesome | Water World, Vol. 2 1 reo…" at bounding box center [312, 398] width 449 height 67
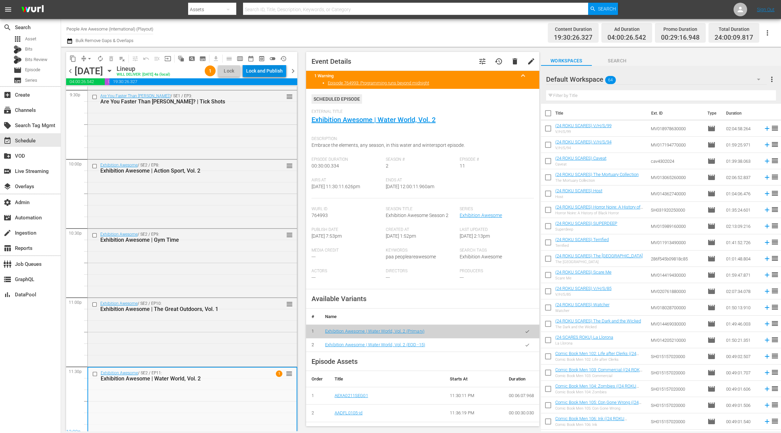
click at [263, 75] on div "Lock and Publish" at bounding box center [264, 71] width 37 height 12
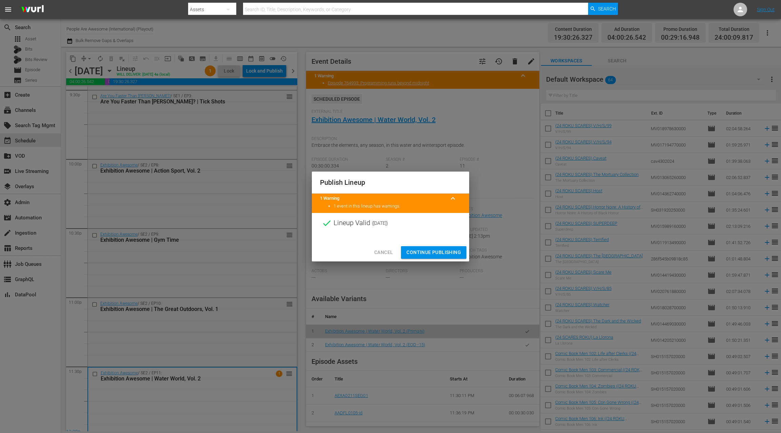
click at [429, 251] on span "Continue Publishing" at bounding box center [433, 252] width 55 height 8
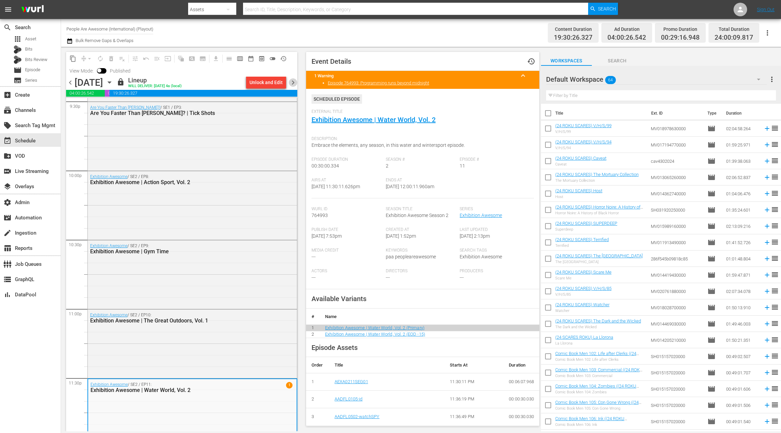
click at [293, 83] on span "chevron_right" at bounding box center [293, 82] width 8 height 8
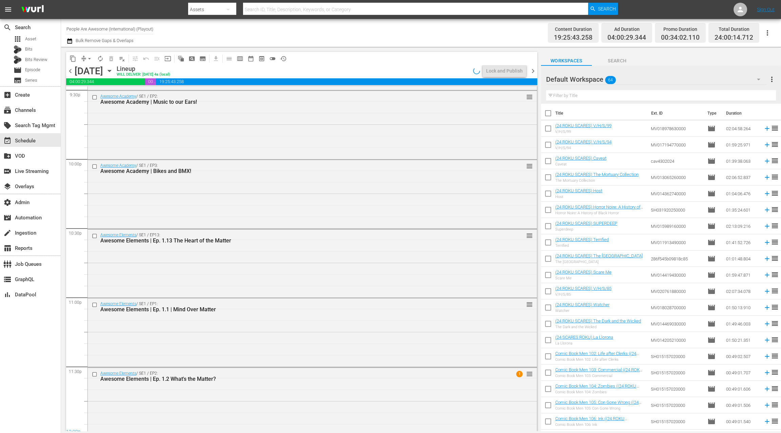
scroll to position [2956, 0]
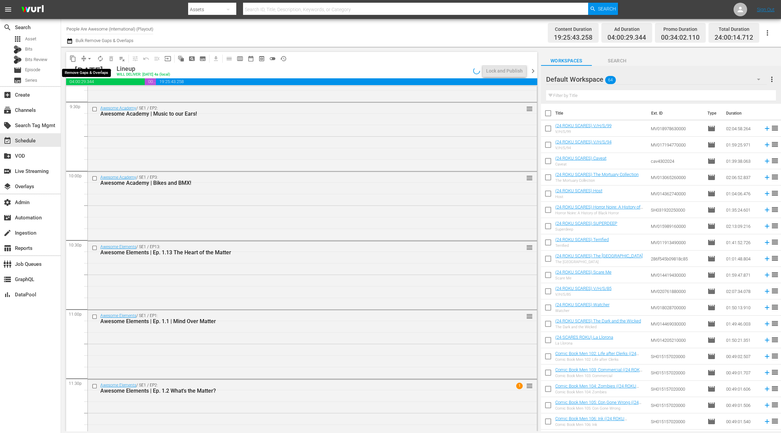
click at [86, 59] on span "arrow_drop_down" at bounding box center [89, 58] width 7 height 7
click at [97, 95] on li "Align to End of Previous Day" at bounding box center [89, 94] width 71 height 11
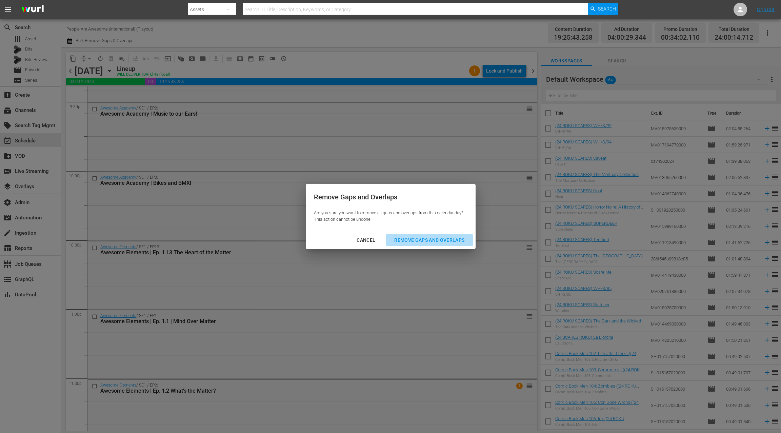
drag, startPoint x: 404, startPoint y: 240, endPoint x: 397, endPoint y: 220, distance: 21.7
click at [404, 240] on div "Remove Gaps and Overlaps" at bounding box center [429, 240] width 81 height 8
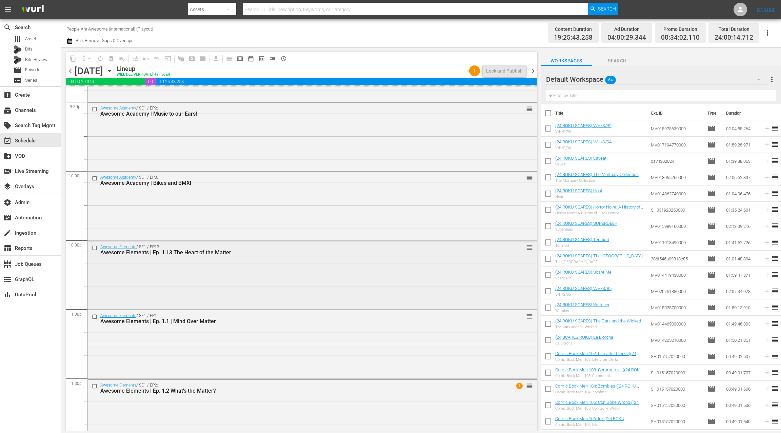
scroll to position [2973, 0]
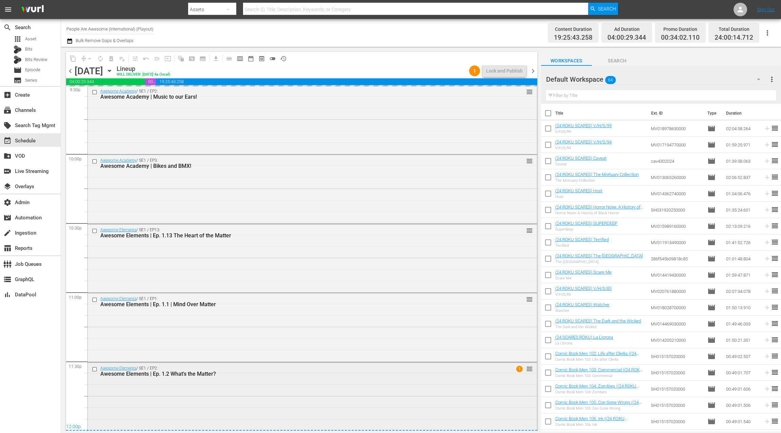
click at [268, 371] on div "Awesome Elements | Ep. 1.2 What's the Matter?" at bounding box center [299, 373] width 398 height 6
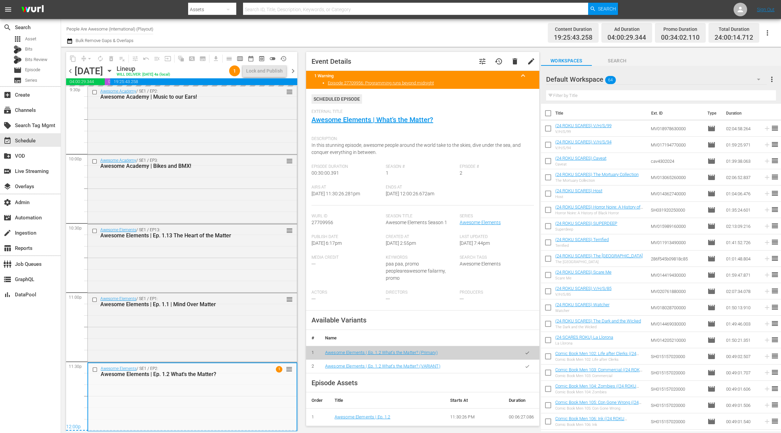
click at [526, 367] on icon "button" at bounding box center [526, 365] width 5 height 5
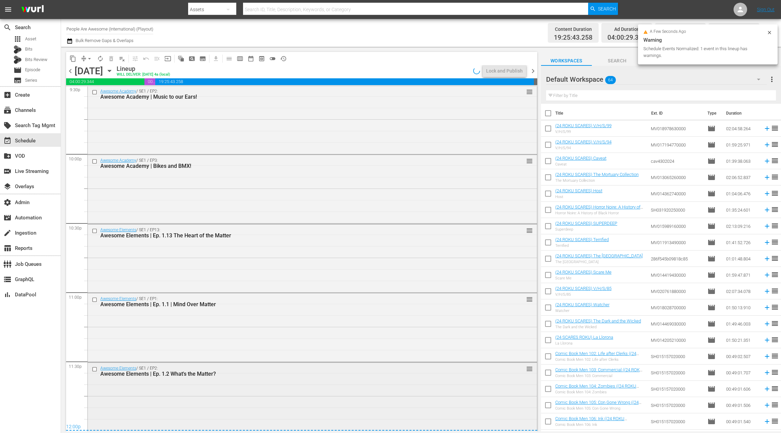
click at [327, 382] on div "Awesome Elements / SE1 / EP2: Awesome Elements | Ep. 1.2 What's the Matter? reo…" at bounding box center [312, 395] width 449 height 67
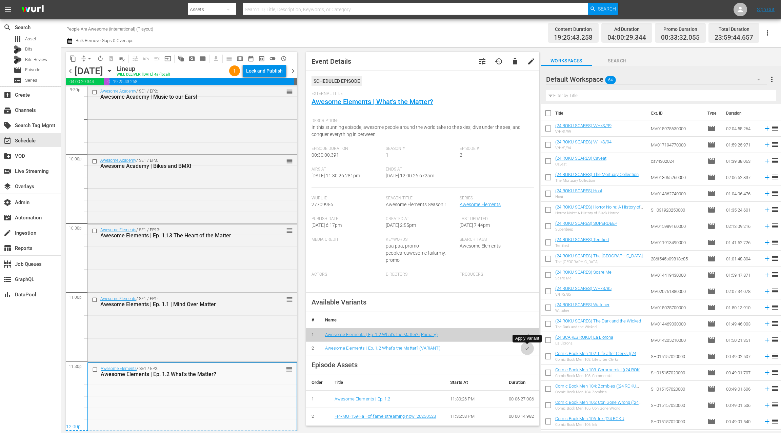
click at [526, 349] on icon "button" at bounding box center [526, 348] width 5 height 5
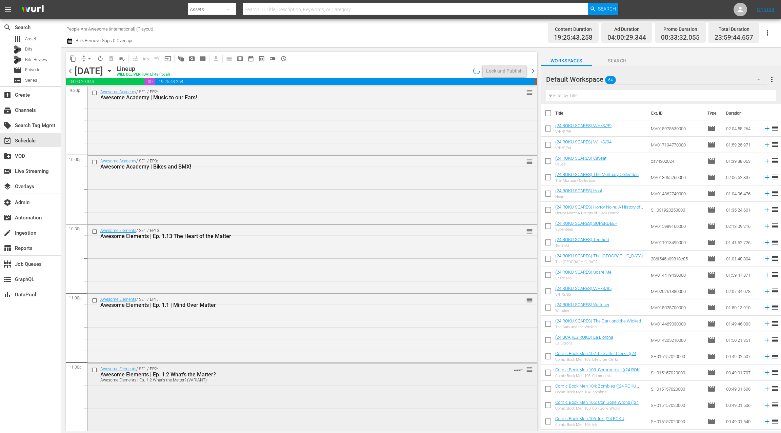
scroll to position [2972, 0]
click at [312, 390] on div "Awesome Elements / SE1 / EP2: Awesome Elements | Ep. 1.2 What's the Matter? Awe…" at bounding box center [312, 396] width 449 height 66
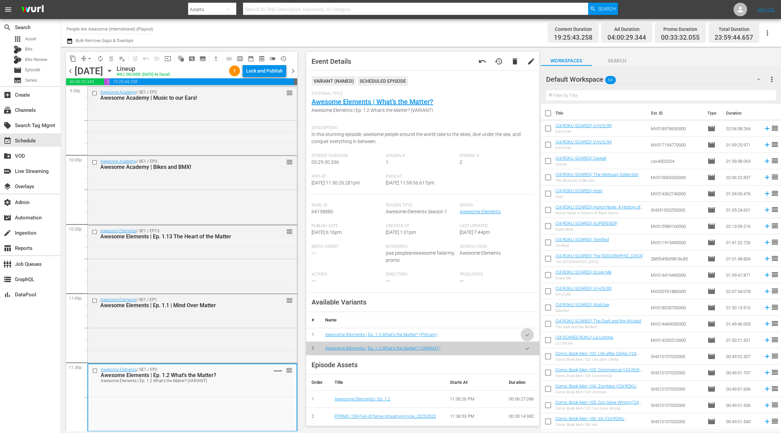
click at [528, 336] on icon "button" at bounding box center [526, 334] width 5 height 5
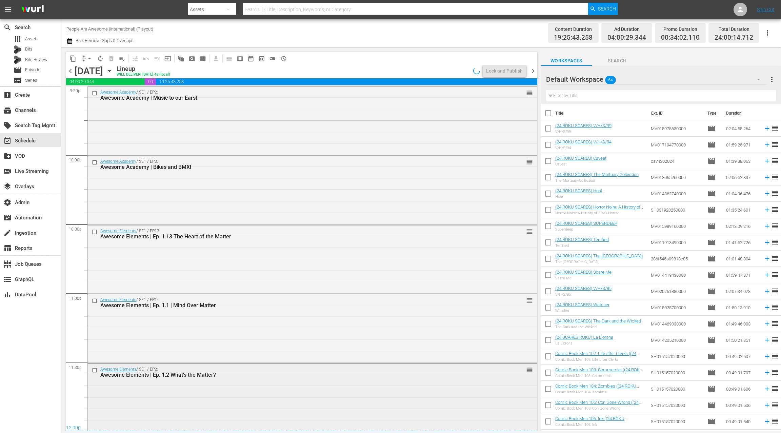
scroll to position [2973, 0]
click at [339, 372] on div "Awesome Elements | Ep. 1.2 What's the Matter?" at bounding box center [299, 373] width 398 height 6
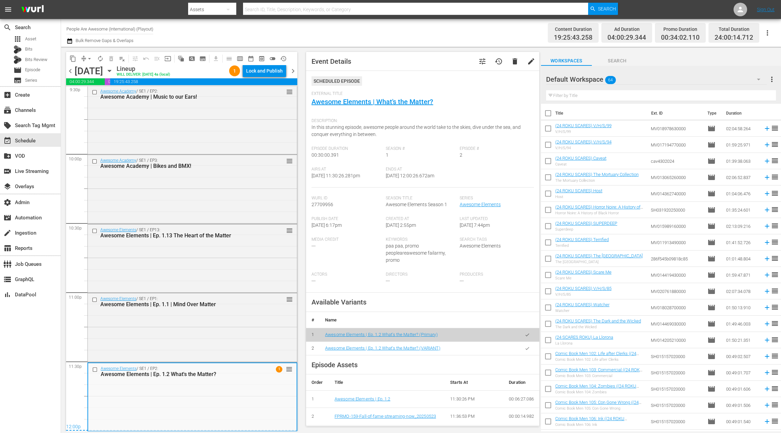
click at [295, 72] on span "chevron_right" at bounding box center [293, 71] width 8 height 8
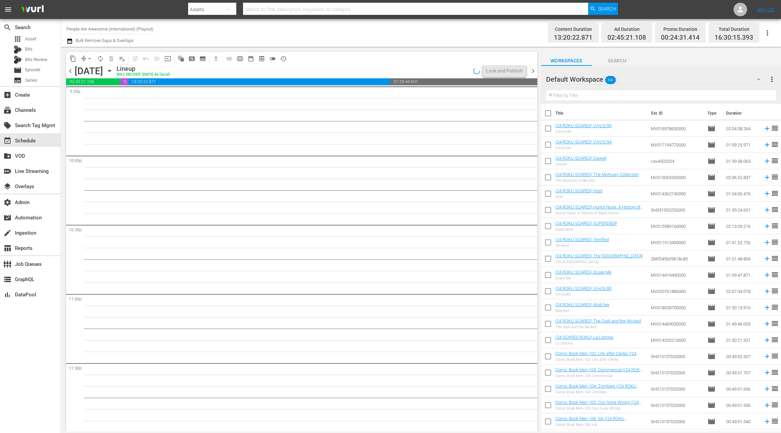
scroll to position [2960, 0]
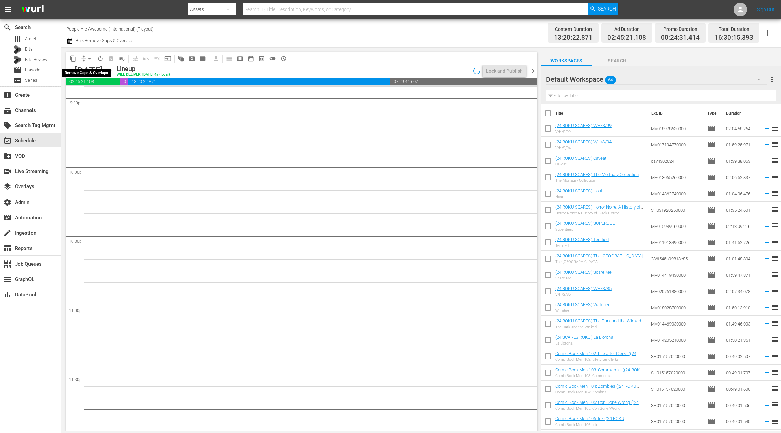
click at [83, 58] on span "compress" at bounding box center [83, 58] width 7 height 7
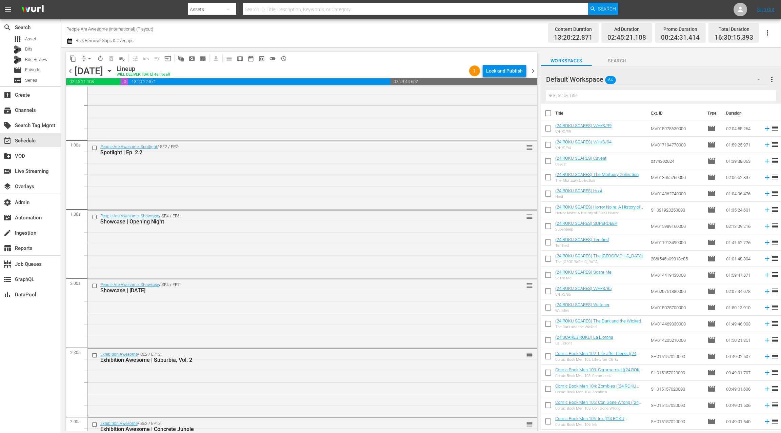
scroll to position [0, 0]
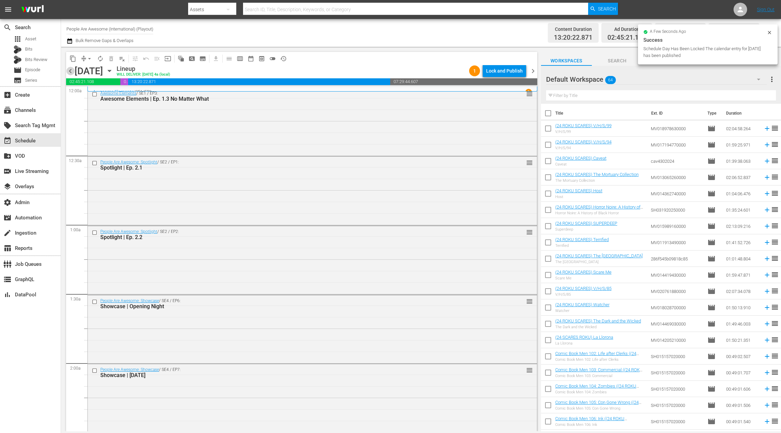
click at [70, 72] on span "chevron_left" at bounding box center [70, 71] width 8 height 8
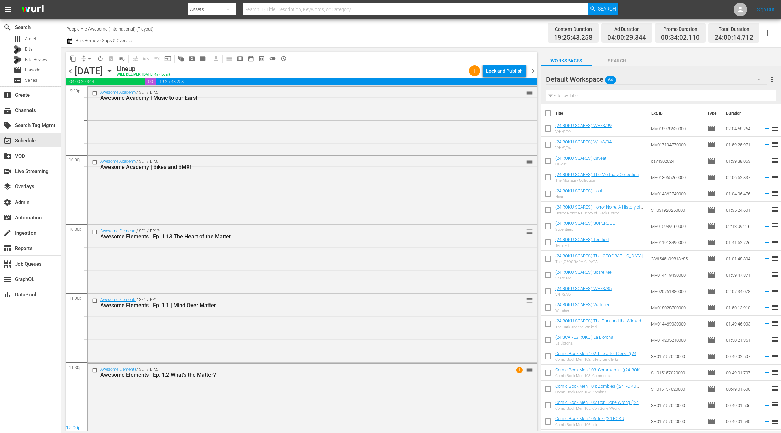
scroll to position [2973, 0]
drag, startPoint x: 299, startPoint y: 387, endPoint x: 305, endPoint y: 384, distance: 6.4
click at [299, 387] on div "Awesome Elements / SE1 / EP2: Awesome Elements | Ep. 1.2 What's the Matter? 1 r…" at bounding box center [312, 395] width 449 height 67
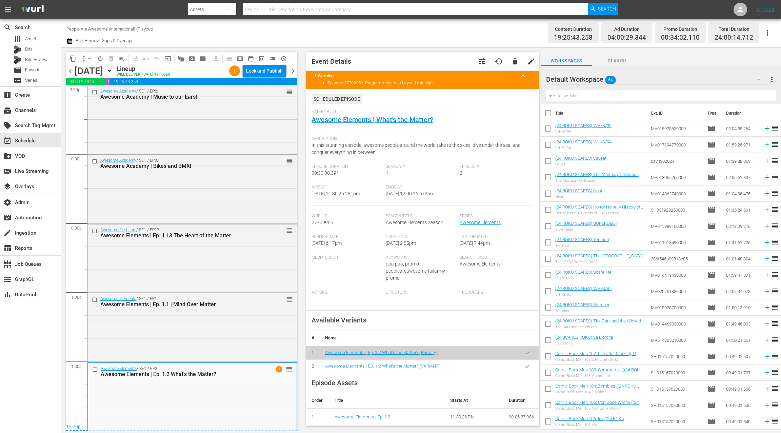
click at [484, 66] on button "tune" at bounding box center [482, 61] width 16 height 16
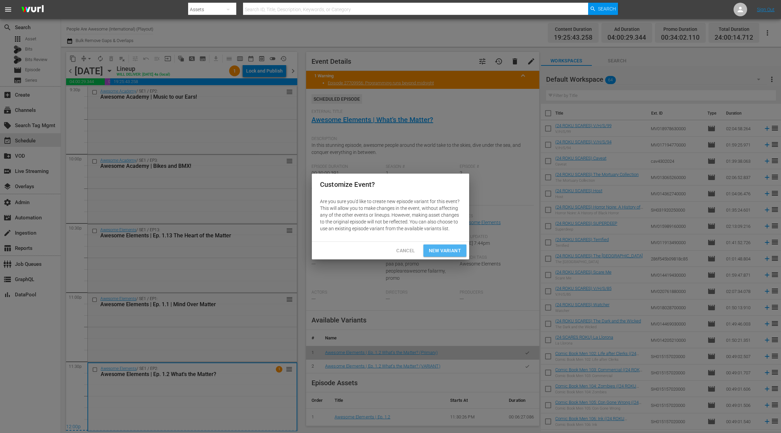
click at [449, 250] on span "New Variant" at bounding box center [445, 250] width 32 height 8
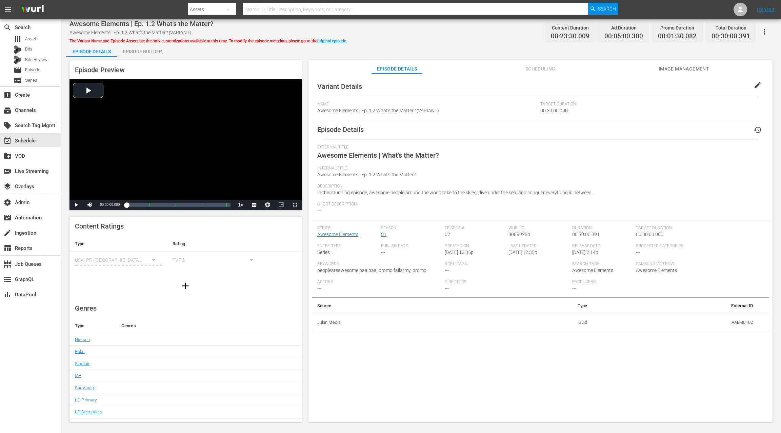
click at [754, 85] on span "edit" at bounding box center [757, 85] width 8 height 8
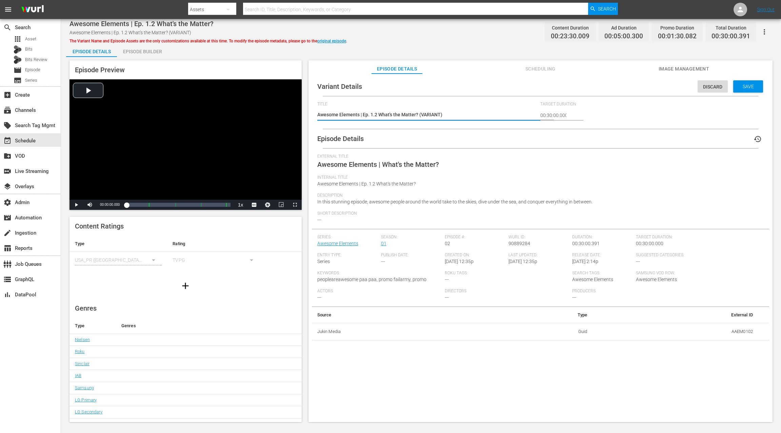
click at [432, 117] on textarea "Awesome Elements | Ep. 1.2 What's the Matter? (VARIANT)" at bounding box center [427, 115] width 220 height 8
type textarea "Awesome Elements | Ep. 1.2 What's the Matter? (E)"
type textarea "Awesome Elements | Ep. 1.2 What's the Matter? (EO)"
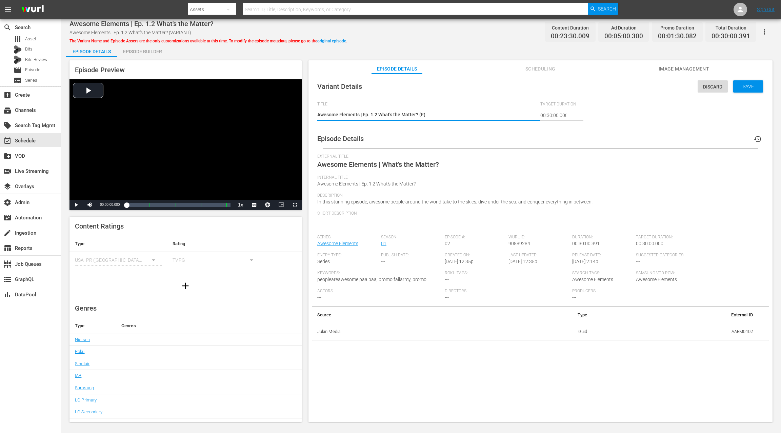
type textarea "Awesome Elements | Ep. 1.2 What's the Matter? (EO)"
type textarea "Awesome Elements | Ep. 1.2 What's the Matter? (EOD)"
type textarea "Awesome Elements | Ep. 1.2 What's the Matter? (EOD )"
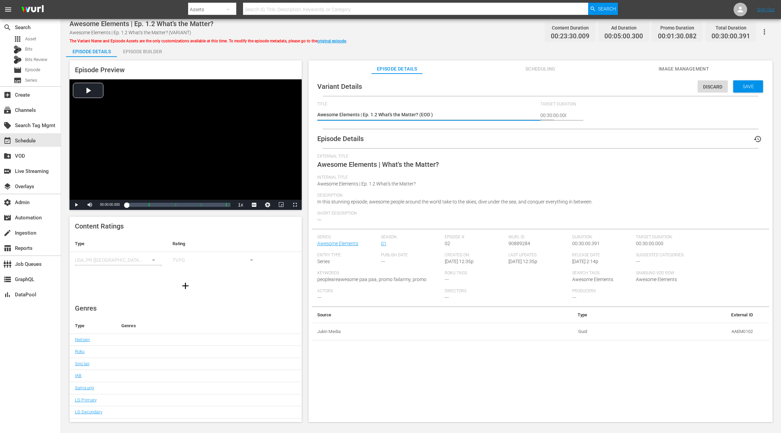
type textarea "Awesome Elements | Ep. 1.2 What's the Matter? (EOD :)"
type textarea "Awesome Elements | Ep. 1.2 What's the Matter? (EOD :1)"
type textarea "Awesome Elements | Ep. 1.2 What's the Matter? (EOD :15)"
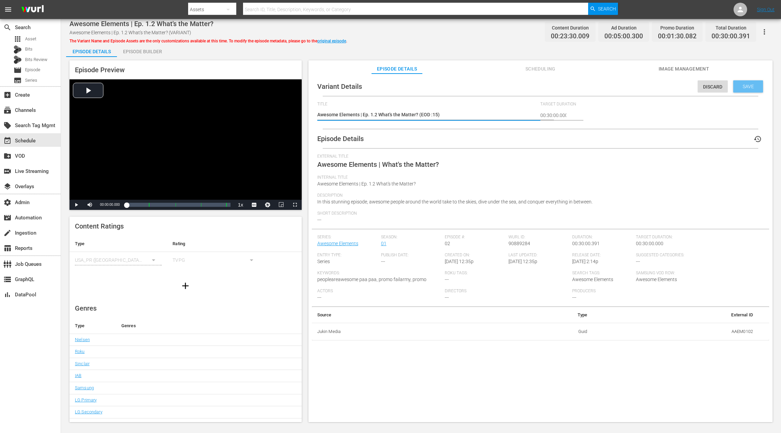
type textarea "Awesome Elements | Ep. 1.2 What's the Matter? (EOD :15)"
drag, startPoint x: 745, startPoint y: 89, endPoint x: 693, endPoint y: 79, distance: 53.0
click at [745, 89] on div "Save" at bounding box center [748, 86] width 30 height 12
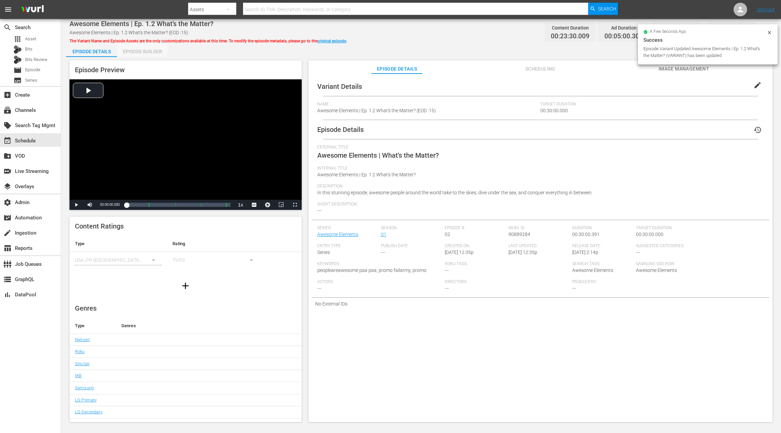
click at [151, 51] on div "Episode Builder" at bounding box center [142, 51] width 51 height 16
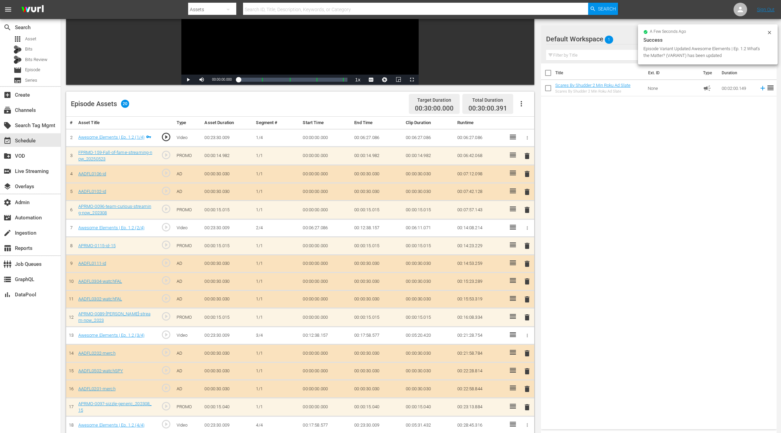
scroll to position [108, 0]
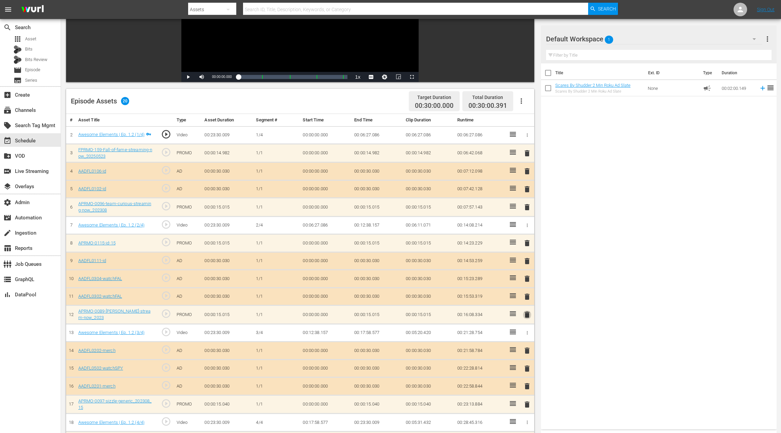
click at [529, 311] on span "delete" at bounding box center [527, 314] width 8 height 8
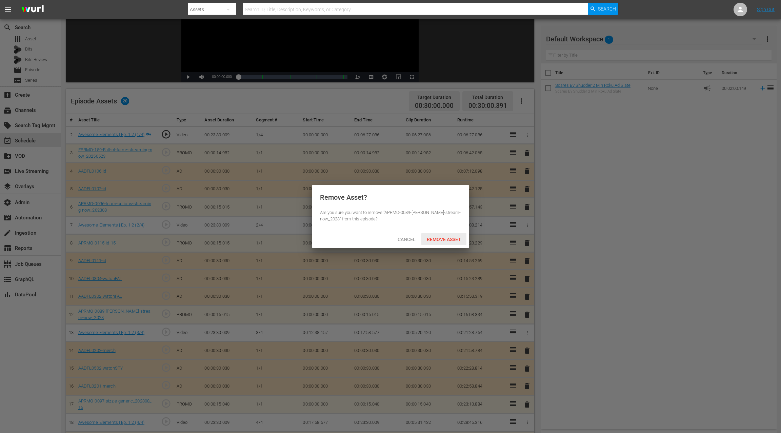
click at [447, 243] on div "Remove Asset" at bounding box center [443, 239] width 45 height 13
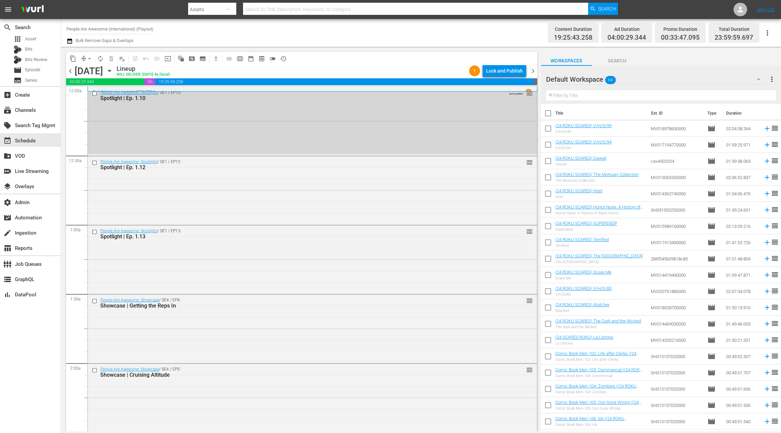
click at [71, 72] on span "chevron_left" at bounding box center [70, 71] width 8 height 8
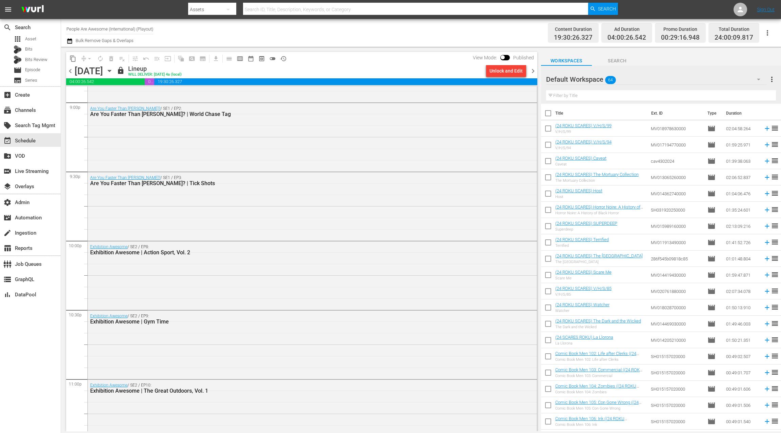
scroll to position [2973, 0]
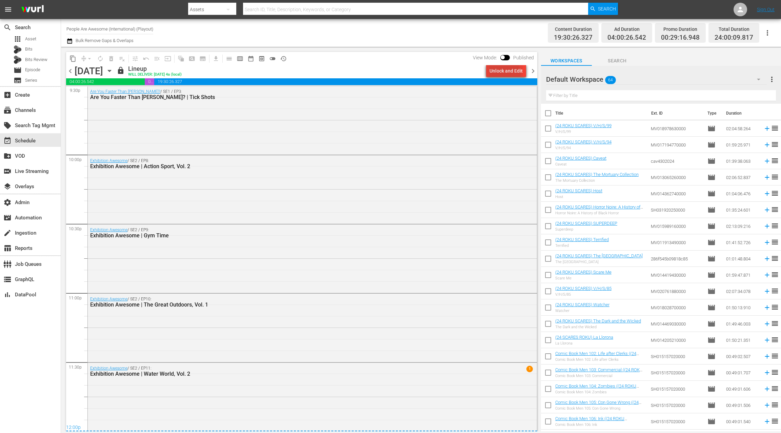
click at [497, 74] on div "Unlock and Edit" at bounding box center [505, 71] width 33 height 12
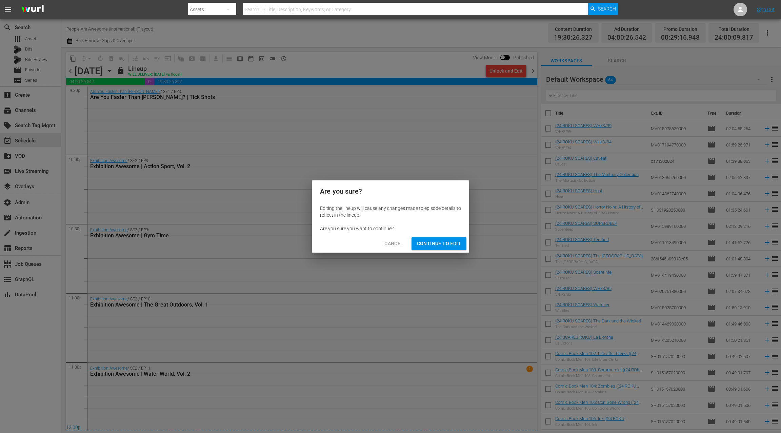
click at [440, 243] on span "Continue to Edit" at bounding box center [439, 243] width 44 height 8
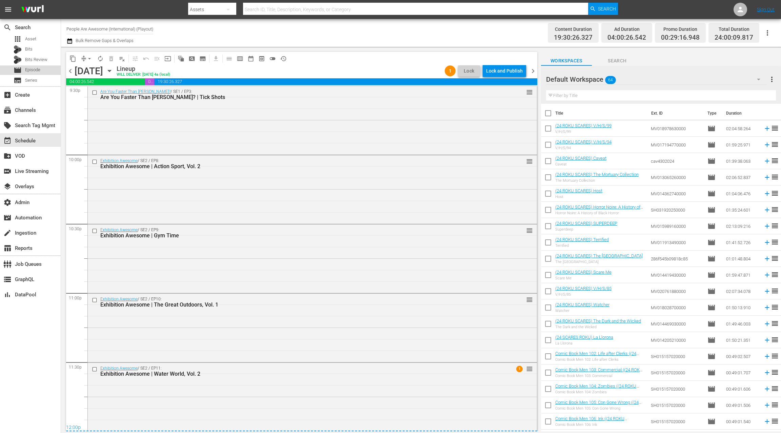
click at [25, 70] on span "Episode" at bounding box center [32, 69] width 15 height 7
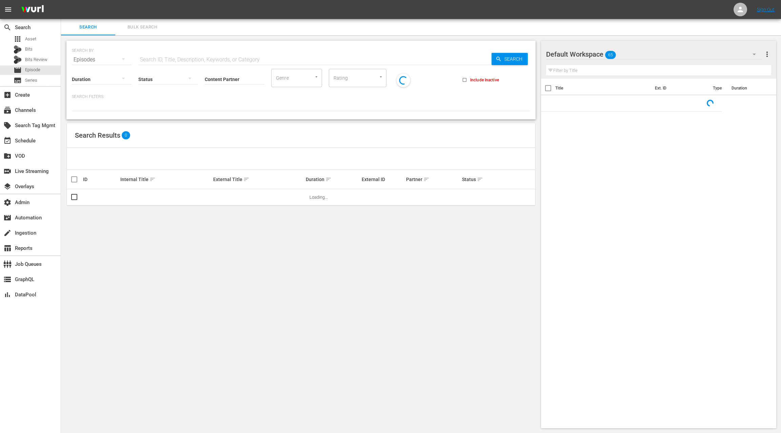
click at [130, 25] on span "Bulk Search" at bounding box center [142, 27] width 46 height 8
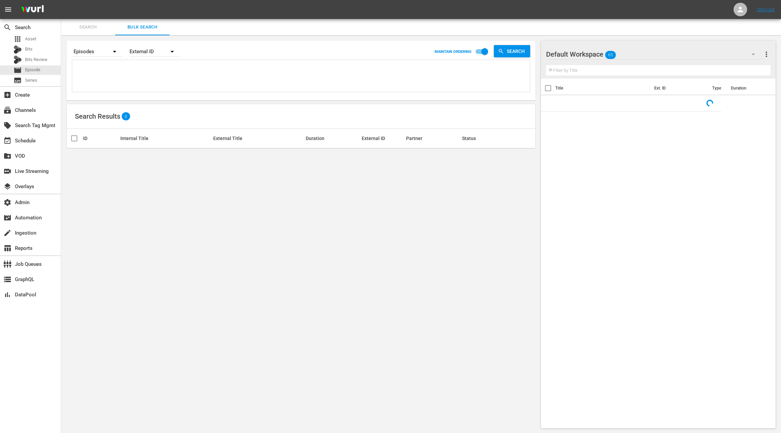
click at [127, 74] on textarea at bounding box center [302, 77] width 456 height 31
paste textarea "743195 743196 2943380 2943381 735617 735619 735625 735626 735627 762685 762817 …"
type textarea "743195 743196 2943380 2943381 735617 735619 735625 735626 735627 762685 762817 …"
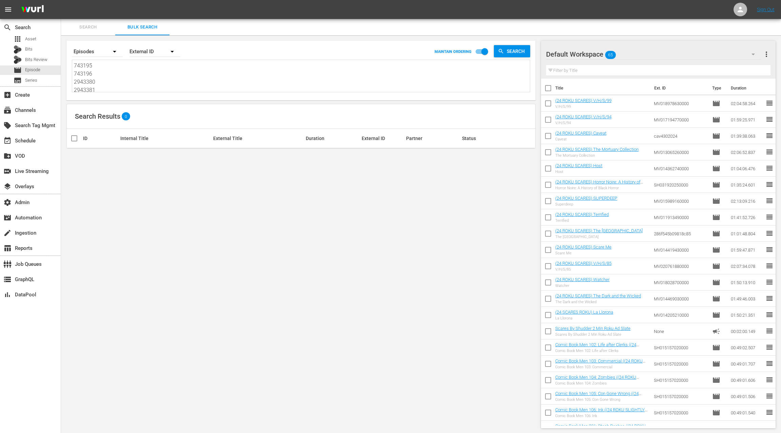
scroll to position [0, 0]
type textarea "743195 743196 2943380 2943381 735617 735619 735625 735626 735627 762685 762817 …"
click at [140, 52] on div "External ID" at bounding box center [154, 51] width 51 height 19
click at [145, 81] on div "Wurl ID" at bounding box center [151, 81] width 27 height 11
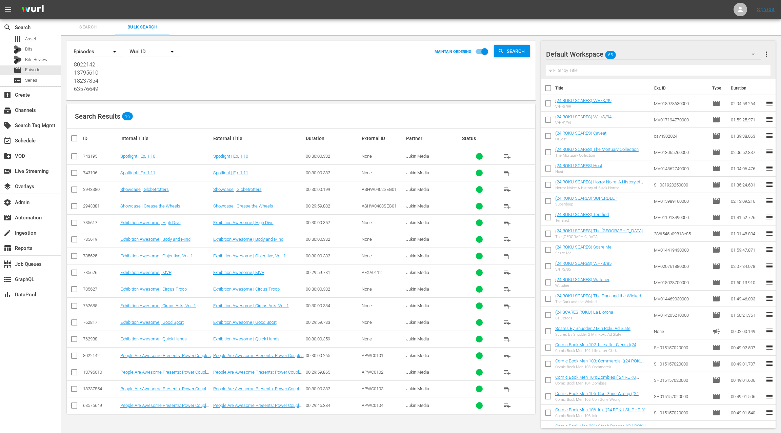
click at [725, 55] on div "Default Workspace 65" at bounding box center [653, 54] width 215 height 19
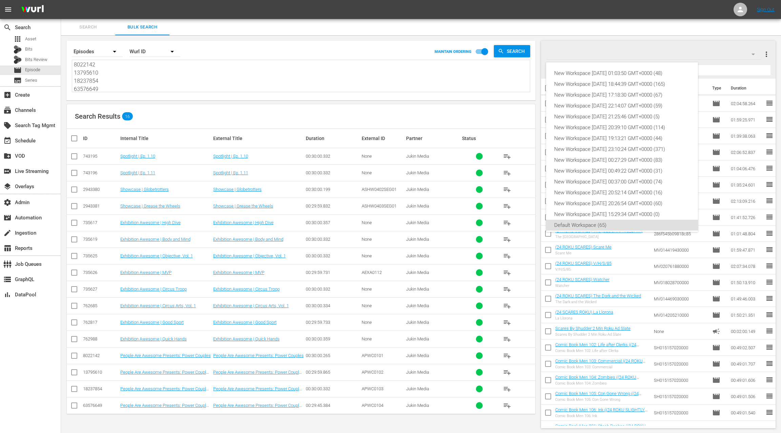
scroll to position [4, 0]
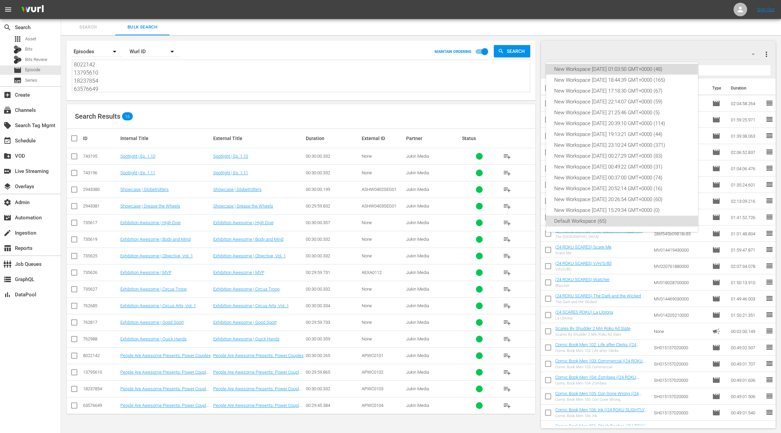
click at [683, 69] on div "New Workspace Mon Sep 22 2025 01:03:50 GMT+0000 (48)" at bounding box center [622, 69] width 136 height 11
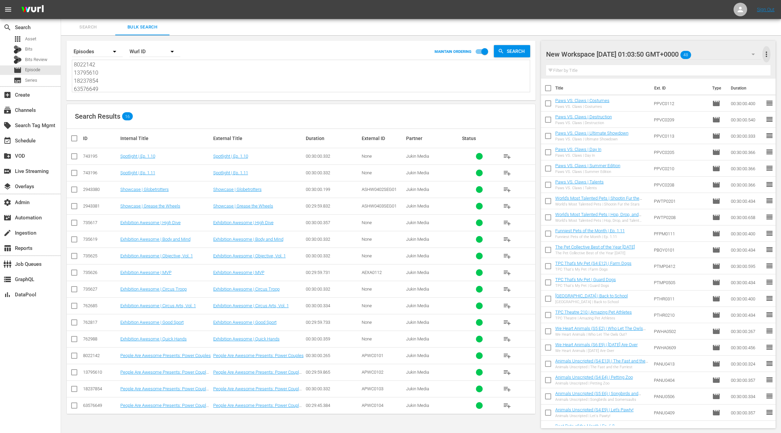
click at [768, 53] on span "more_vert" at bounding box center [766, 54] width 8 height 8
drag, startPoint x: 720, startPoint y: 67, endPoint x: 637, endPoint y: 122, distance: 99.8
click at [719, 68] on div "Clear All Workspace Items" at bounding box center [722, 67] width 80 height 12
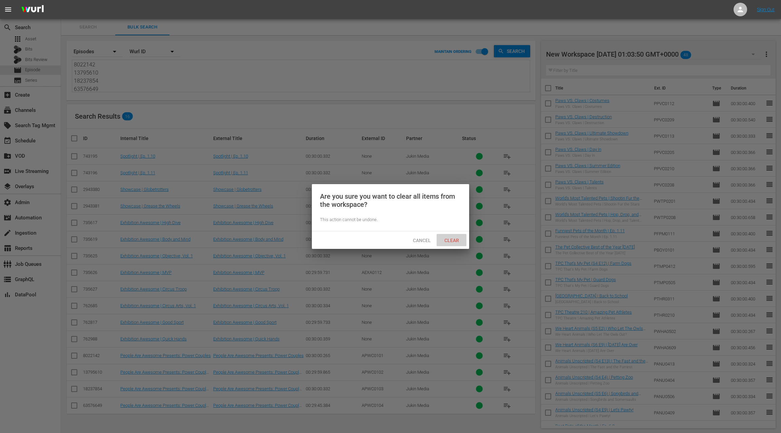
click at [456, 239] on span "Clear" at bounding box center [451, 239] width 25 height 5
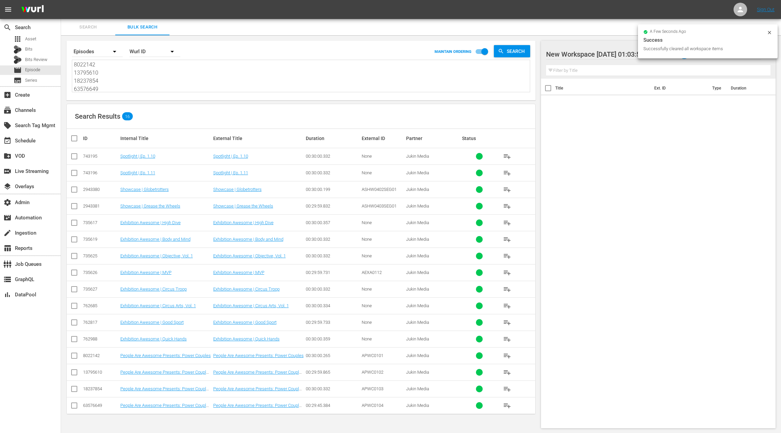
click at [76, 140] on input "checkbox" at bounding box center [77, 138] width 14 height 8
checkbox input "true"
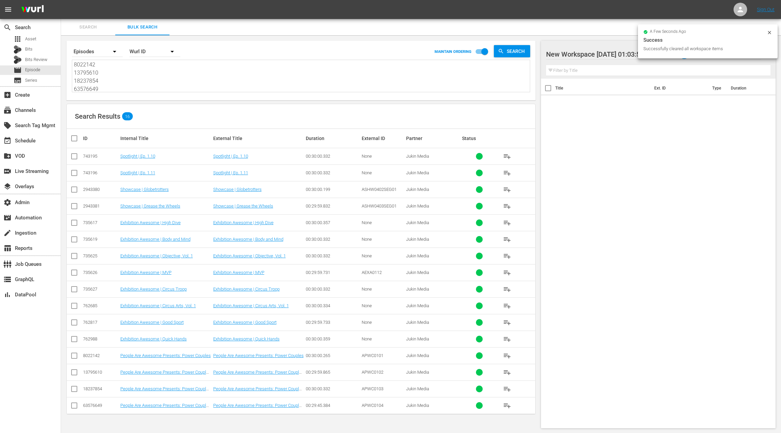
checkbox input "true"
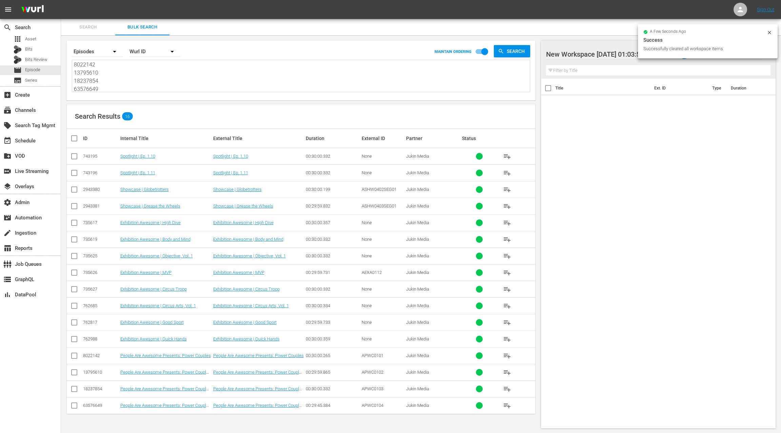
checkbox input "true"
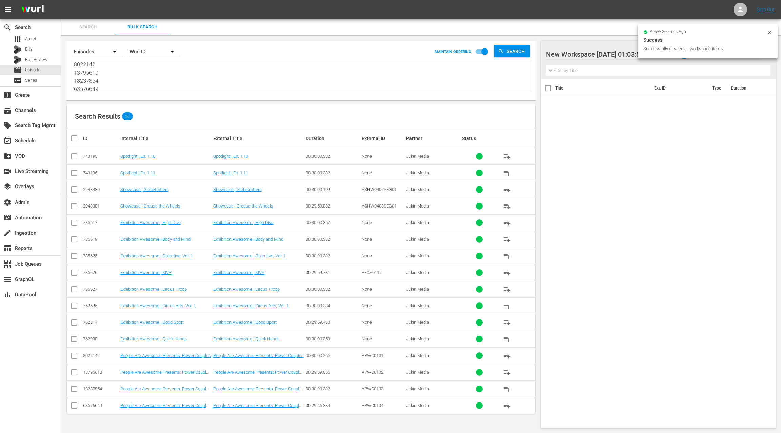
checkbox input "true"
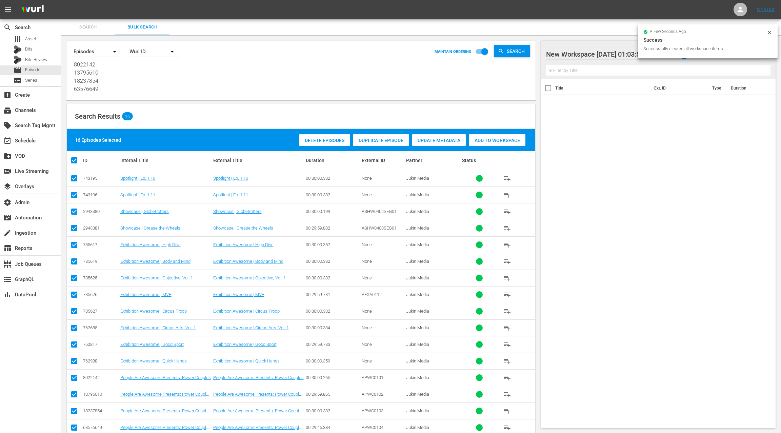
click at [493, 142] on span "Add to Workspace" at bounding box center [497, 140] width 56 height 5
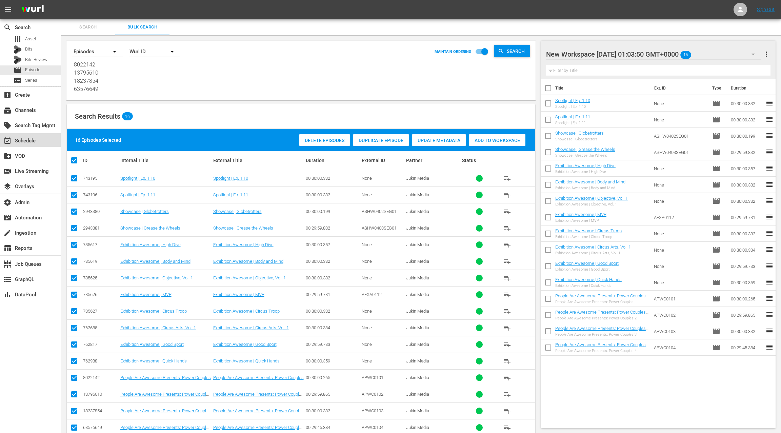
click at [41, 141] on div "event_available Schedule" at bounding box center [30, 140] width 61 height 14
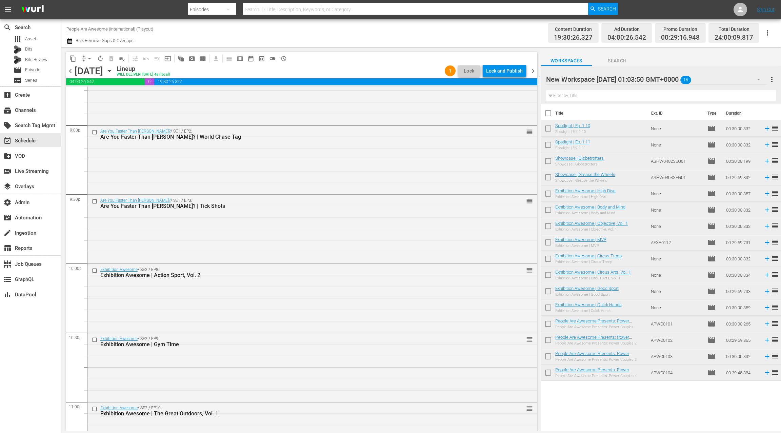
scroll to position [2973, 0]
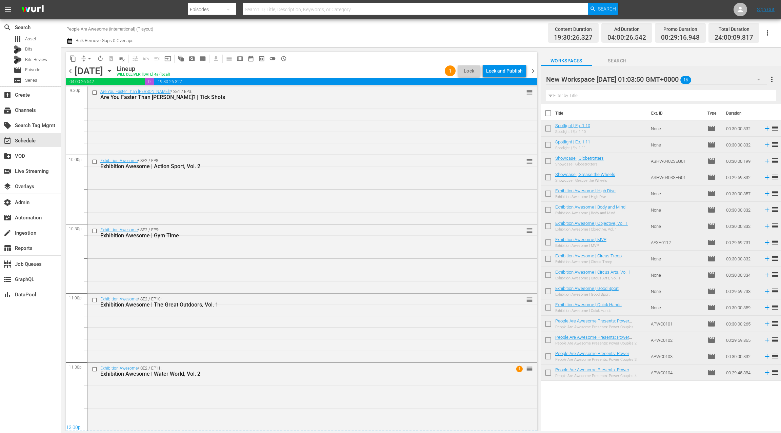
drag, startPoint x: 533, startPoint y: 69, endPoint x: 527, endPoint y: 75, distance: 8.4
click at [533, 69] on span "chevron_right" at bounding box center [532, 71] width 8 height 8
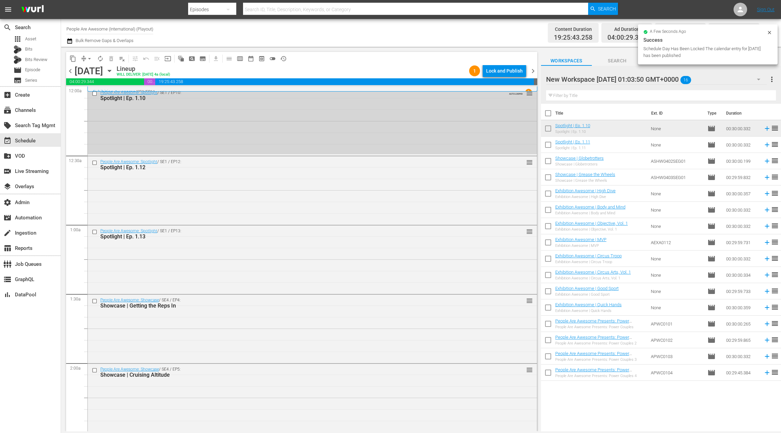
click at [383, 125] on div "People Are Awesome: Spotlight / SE1 / EP10: Spotlight | Ep. 1.10 AUTO-LOOPED re…" at bounding box center [312, 120] width 449 height 67
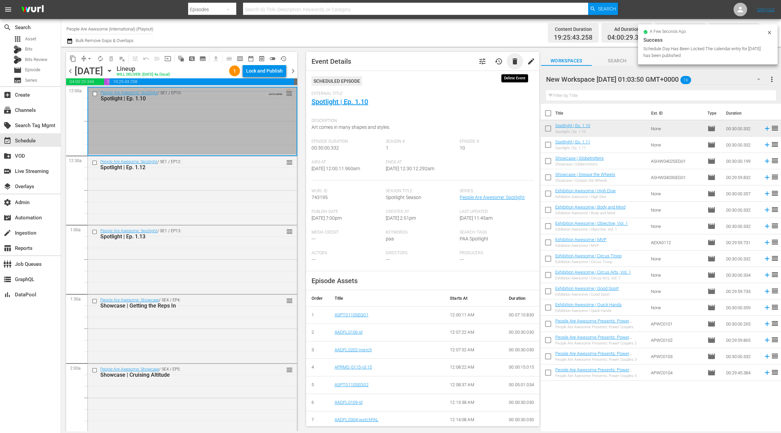
click at [517, 63] on span "delete" at bounding box center [515, 61] width 8 height 8
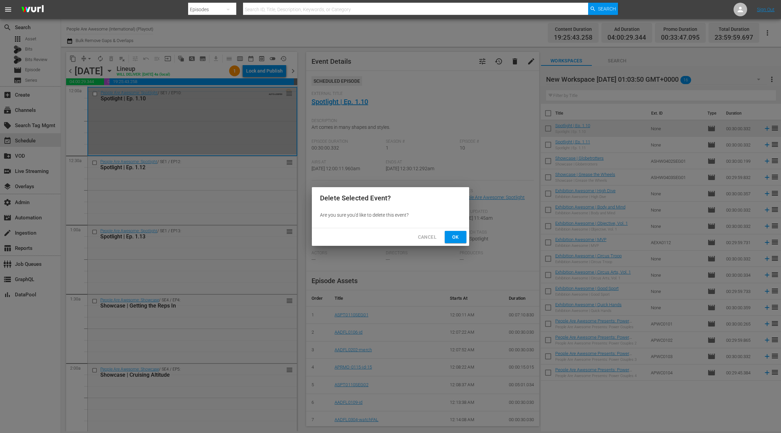
click at [459, 236] on span "Ok" at bounding box center [455, 237] width 11 height 8
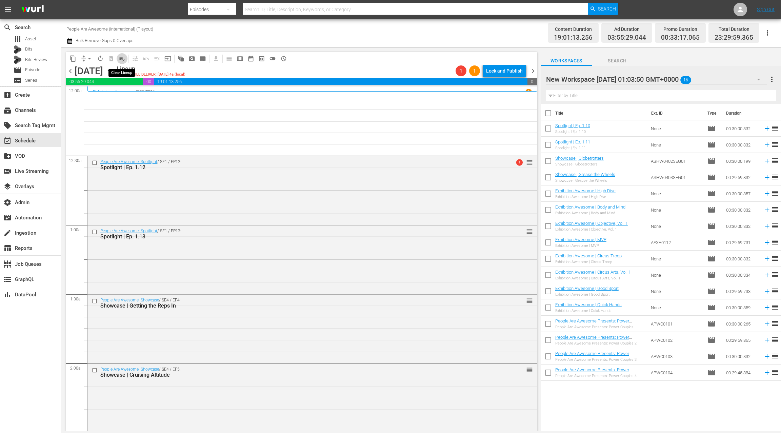
click at [124, 61] on span "playlist_remove_outlined" at bounding box center [122, 58] width 7 height 7
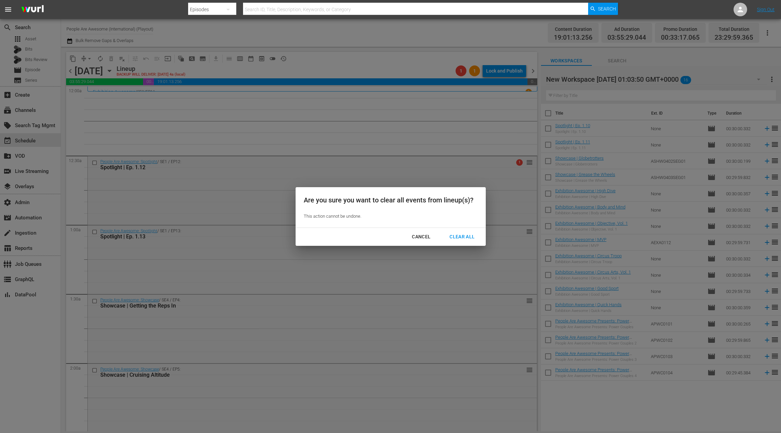
click at [457, 235] on div "Clear All" at bounding box center [462, 236] width 36 height 8
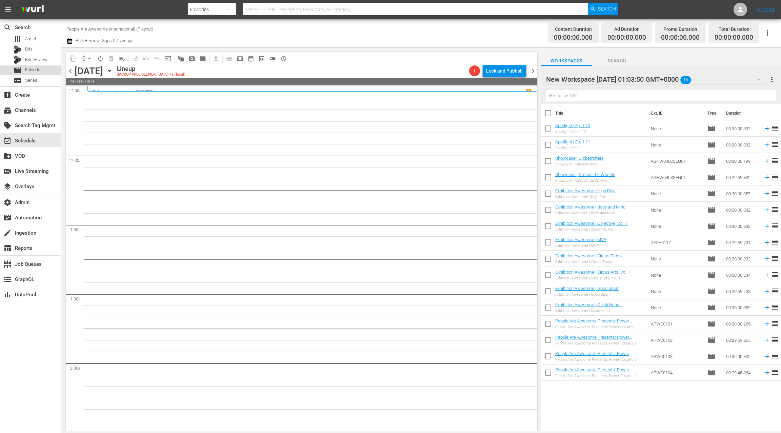
click at [37, 70] on span "Episode" at bounding box center [32, 69] width 15 height 7
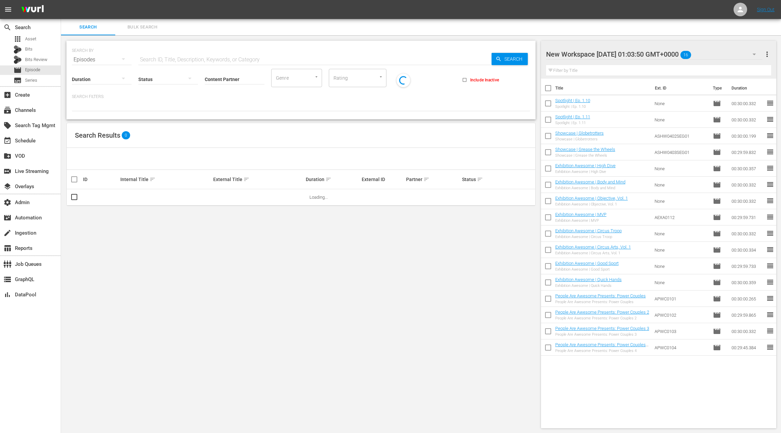
click at [131, 24] on span "Bulk Search" at bounding box center [142, 27] width 46 height 8
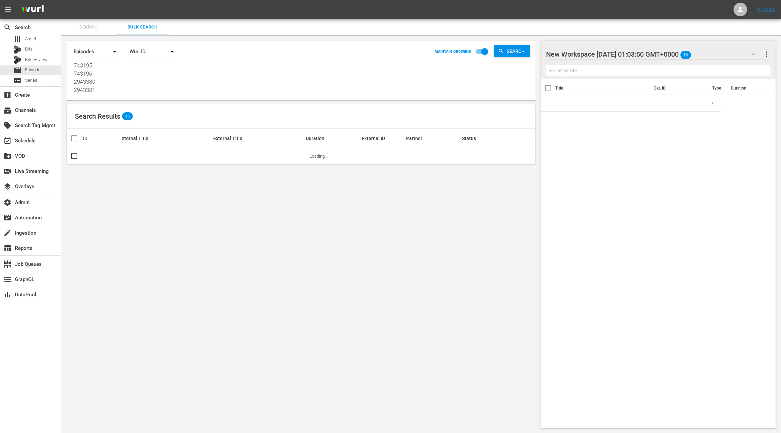
click at [136, 83] on textarea "743195 743196 2943380 2943381 735617 735619 735625 735626 735627 762685 762817 …" at bounding box center [302, 77] width 456 height 31
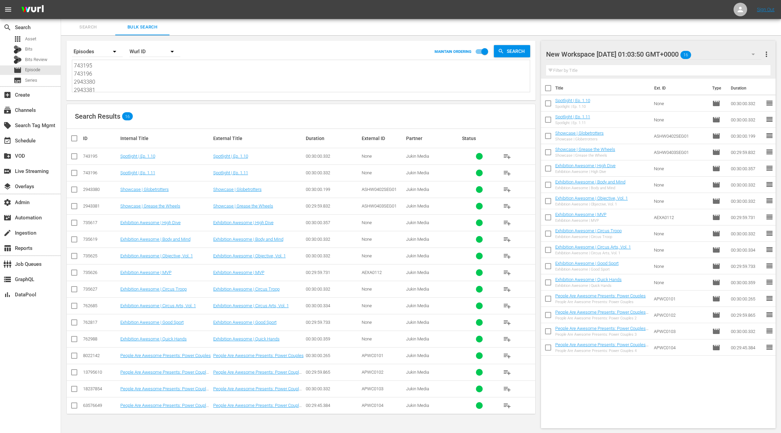
paste textarea "7 743198 2943437 3267437 763947 764094 764283 764388 43720215 32035760 32511362…"
type textarea "743197 743198 2943437 3267437 763947 764094 764283 764388 43720215 32035760 325…"
click at [768, 53] on span "more_vert" at bounding box center [766, 54] width 8 height 8
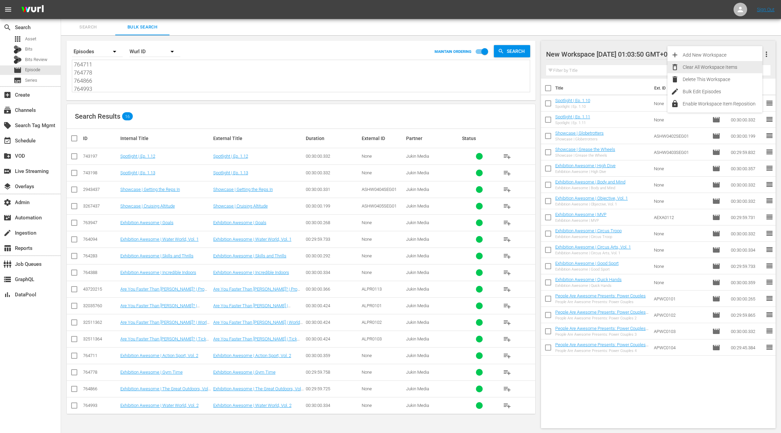
drag, startPoint x: 742, startPoint y: 68, endPoint x: 578, endPoint y: 150, distance: 183.0
click at [741, 68] on div "Clear All Workspace Items" at bounding box center [722, 67] width 80 height 12
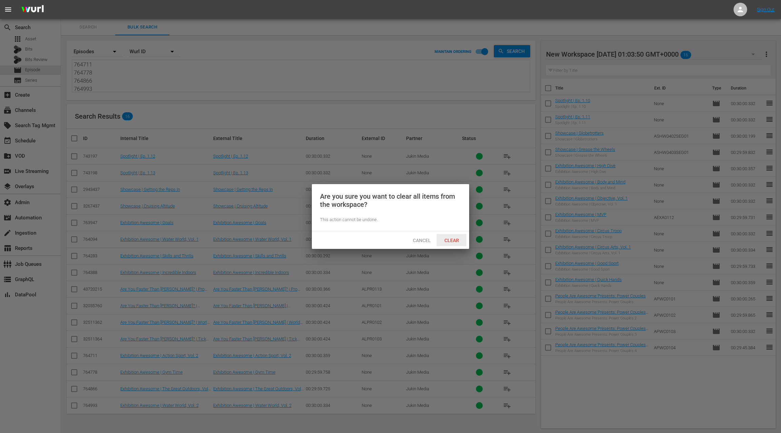
drag, startPoint x: 449, startPoint y: 241, endPoint x: 348, endPoint y: 190, distance: 112.4
click at [449, 241] on span "Clear" at bounding box center [451, 239] width 25 height 5
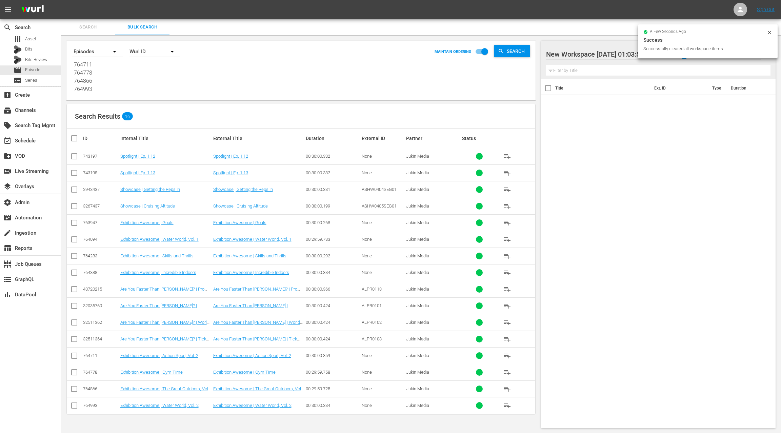
click at [77, 139] on input "checkbox" at bounding box center [77, 138] width 14 height 8
checkbox input "true"
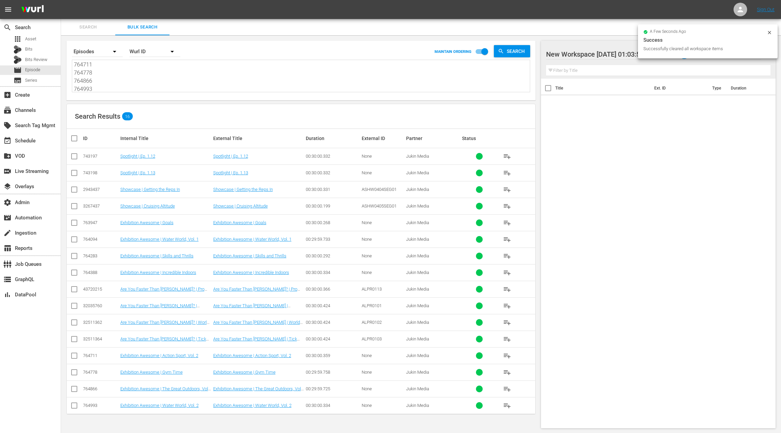
checkbox input "true"
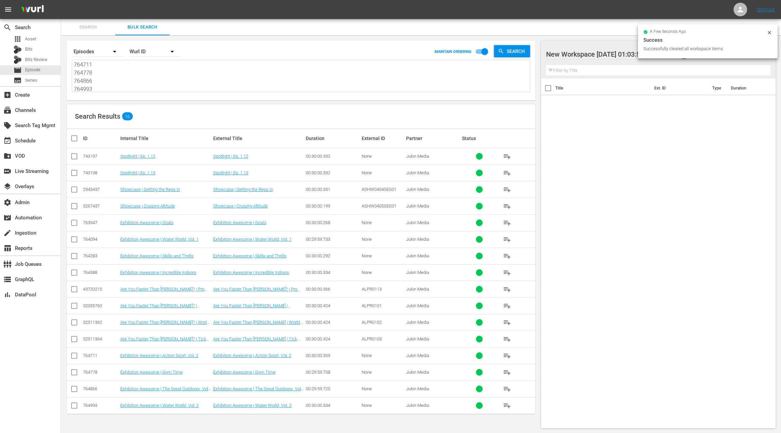
checkbox input "true"
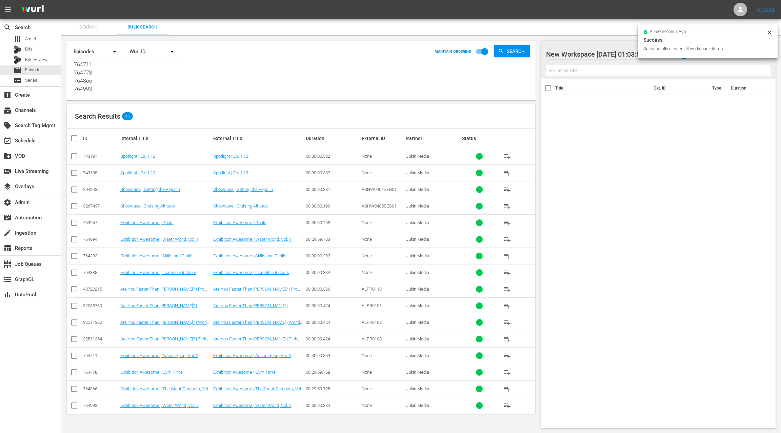
checkbox input "true"
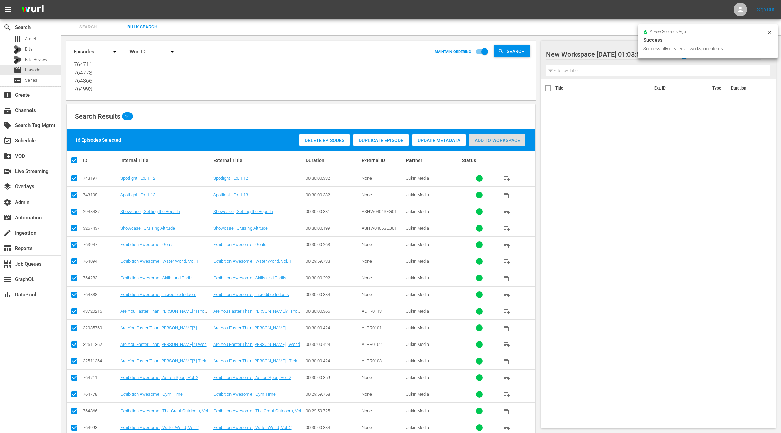
click at [504, 140] on span "Add to Workspace" at bounding box center [497, 140] width 56 height 5
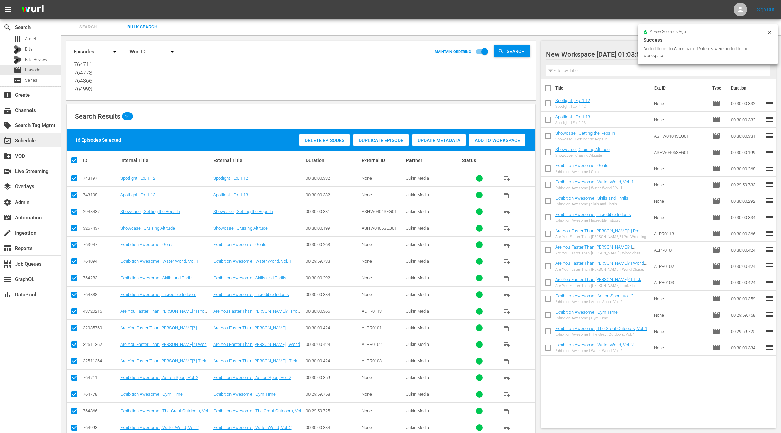
click at [25, 140] on div "event_available Schedule" at bounding box center [19, 140] width 38 height 6
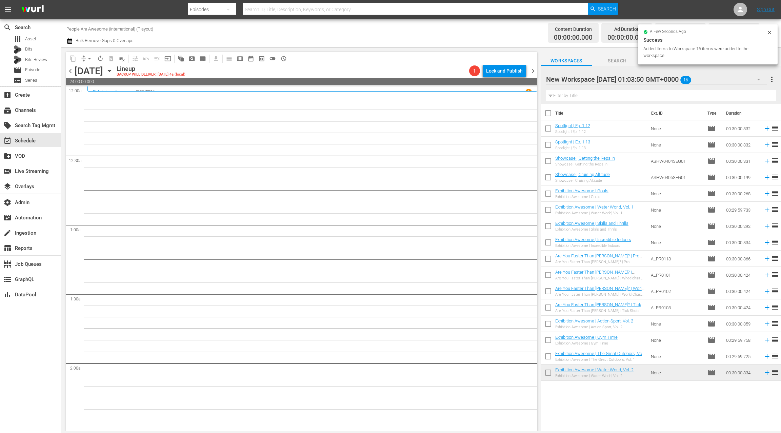
click at [550, 112] on input "checkbox" at bounding box center [548, 114] width 14 height 14
checkbox input "true"
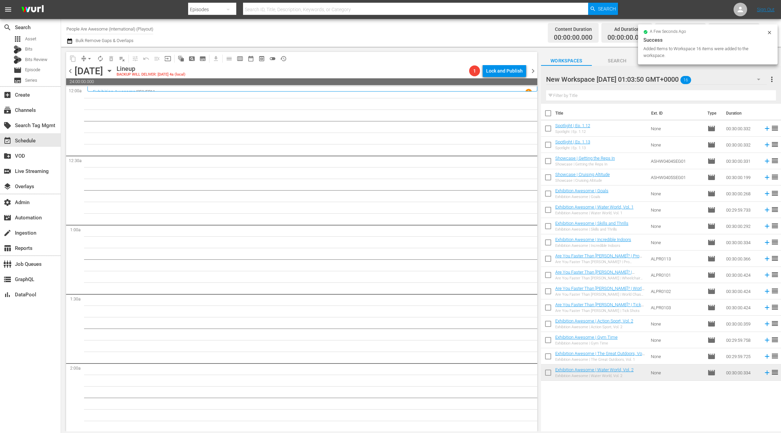
checkbox input "true"
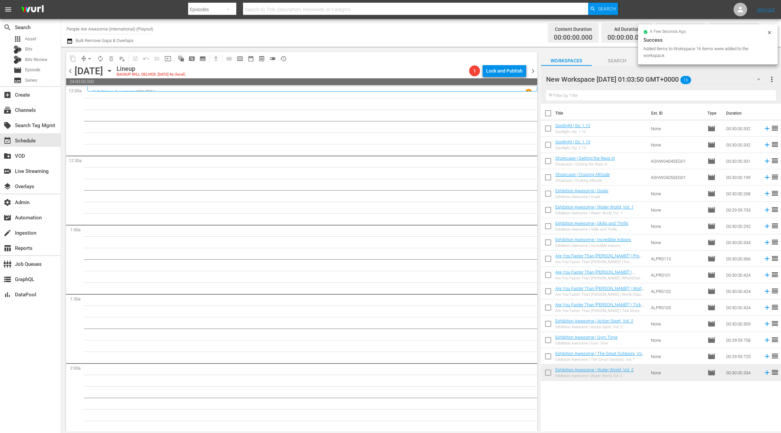
checkbox input "true"
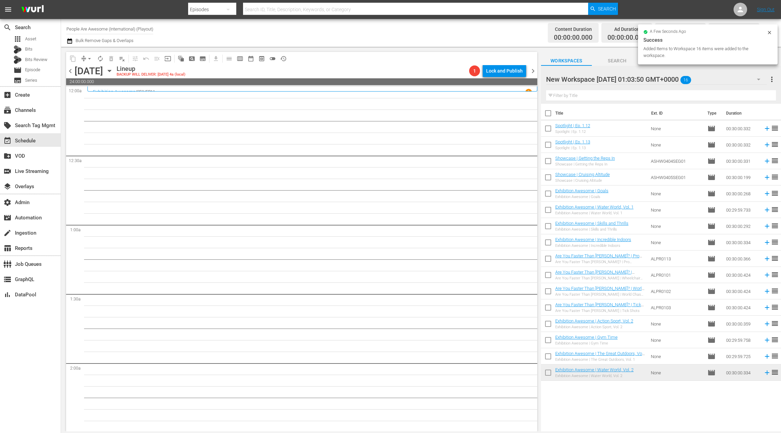
checkbox input "true"
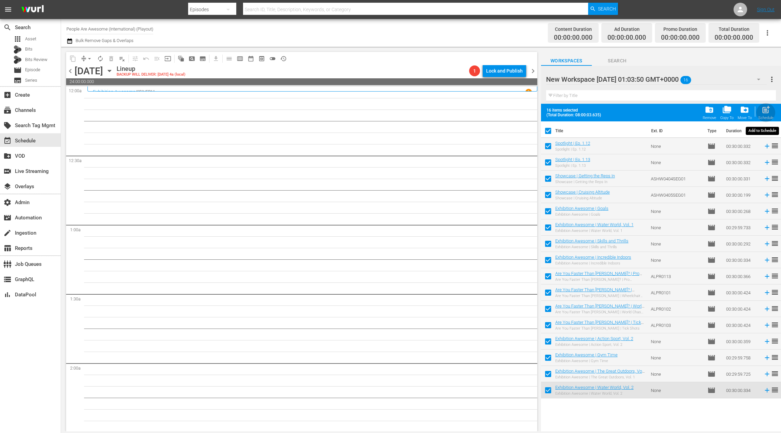
click at [767, 109] on span "post_add" at bounding box center [765, 109] width 9 height 9
checkbox input "false"
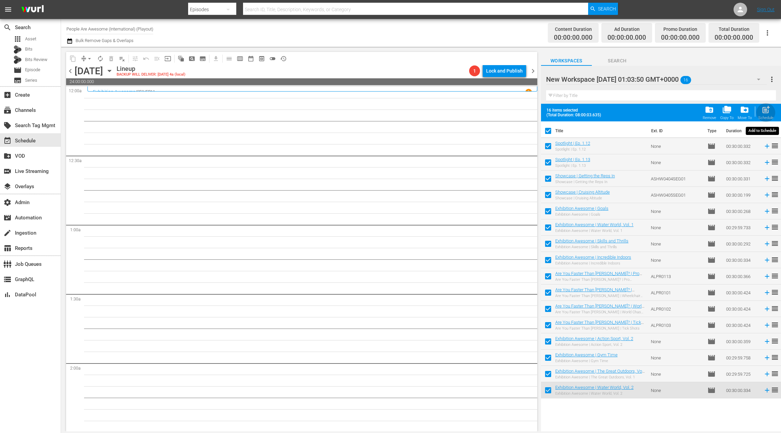
checkbox input "false"
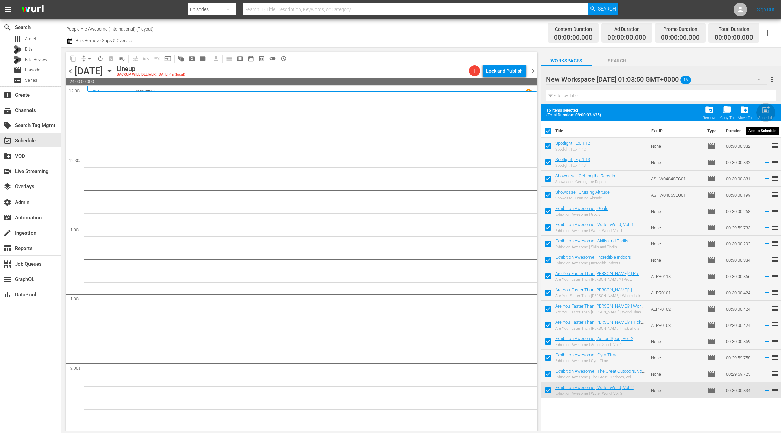
checkbox input "false"
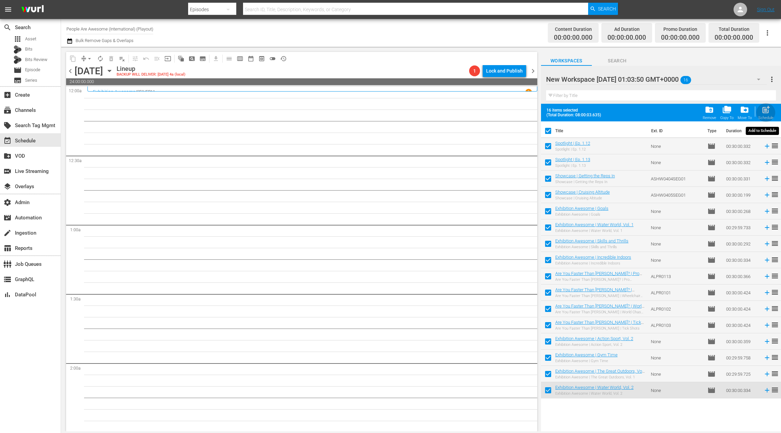
checkbox input "false"
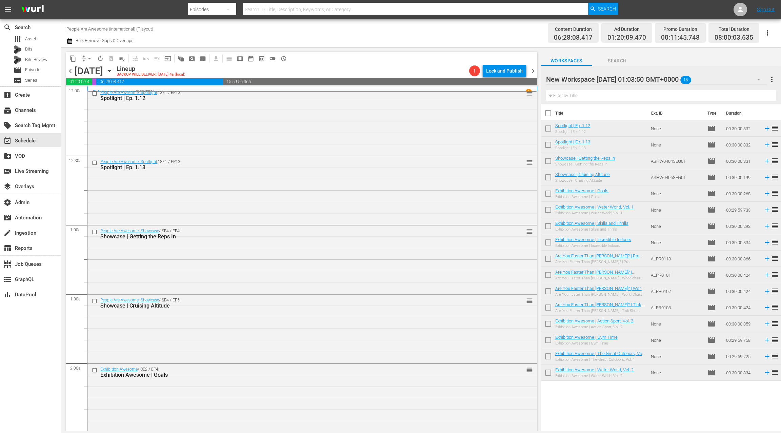
click at [549, 114] on input "checkbox" at bounding box center [548, 114] width 14 height 14
checkbox input "true"
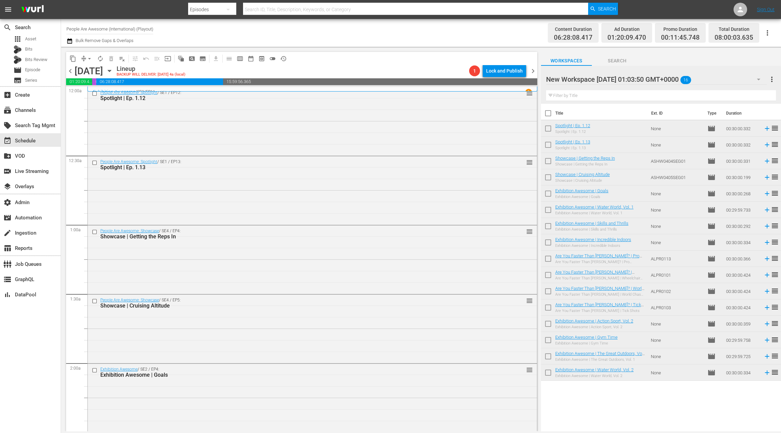
checkbox input "true"
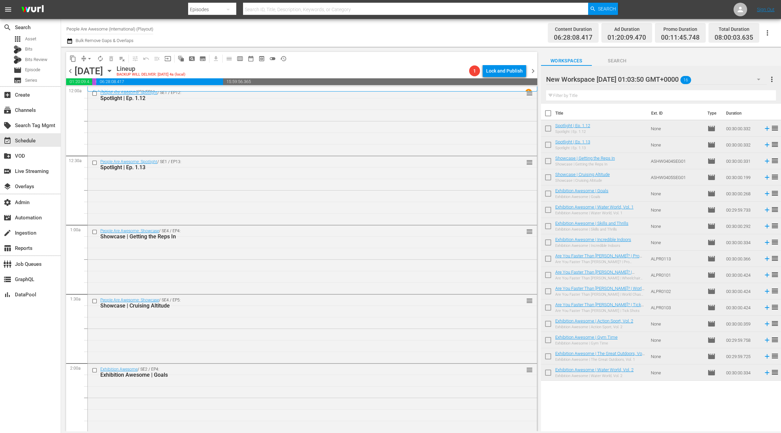
checkbox input "true"
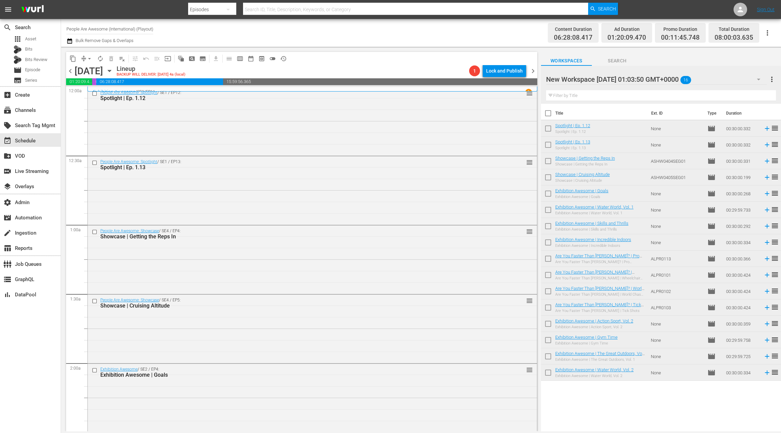
checkbox input "true"
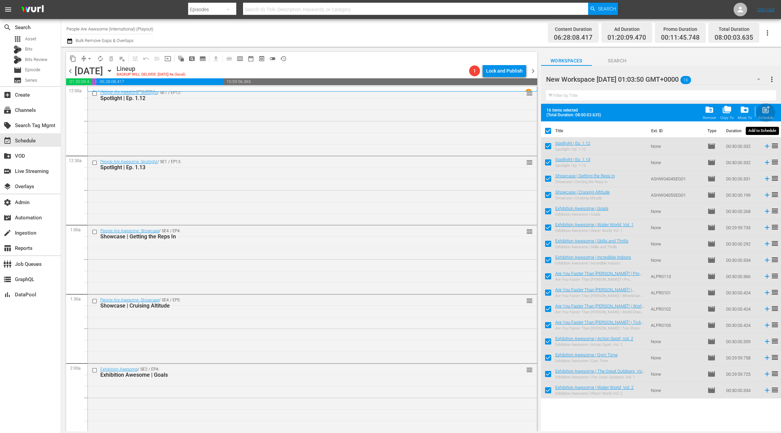
click at [763, 111] on span "post_add" at bounding box center [765, 109] width 9 height 9
checkbox input "false"
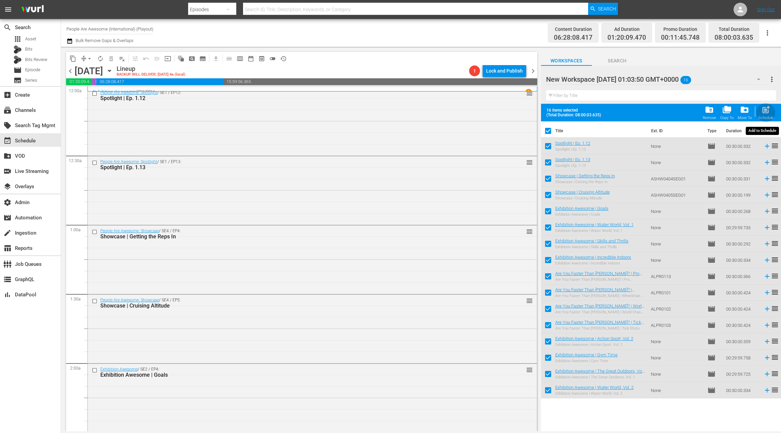
checkbox input "false"
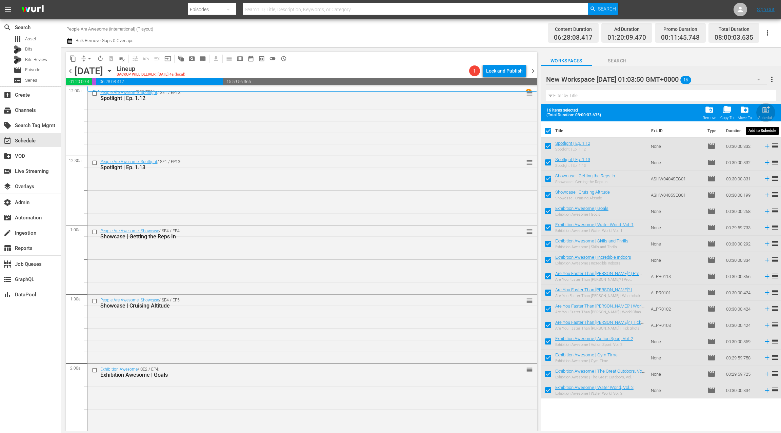
checkbox input "false"
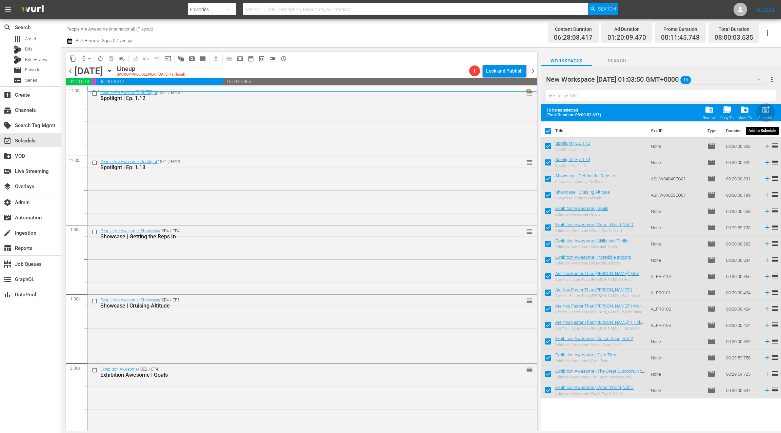
checkbox input "false"
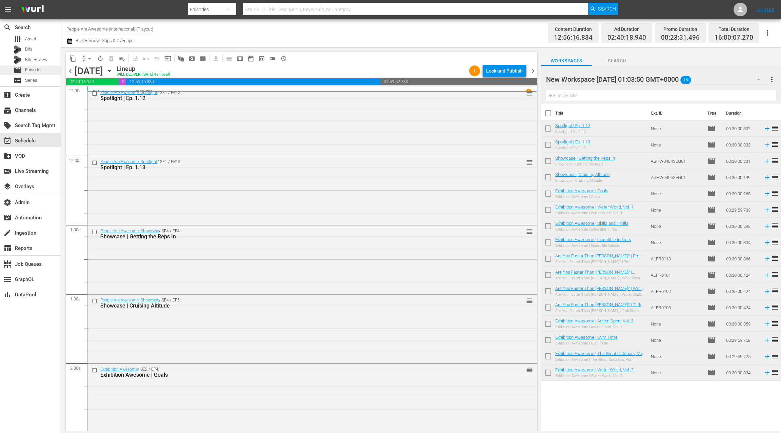
click at [43, 70] on div "movie Episode" at bounding box center [30, 69] width 61 height 9
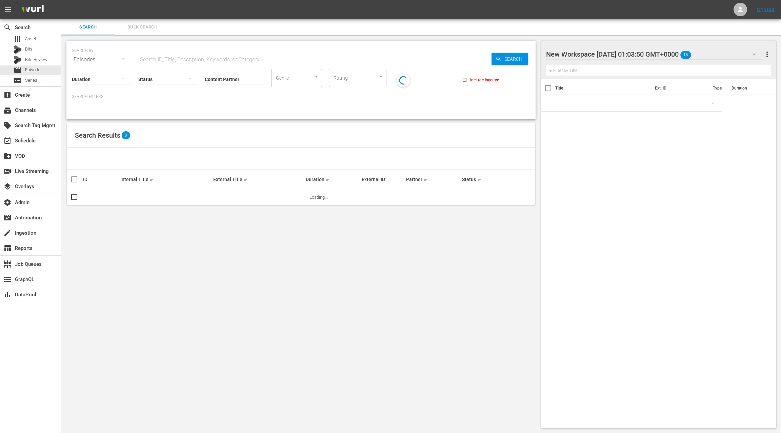
click at [134, 30] on span "Bulk Search" at bounding box center [142, 27] width 46 height 8
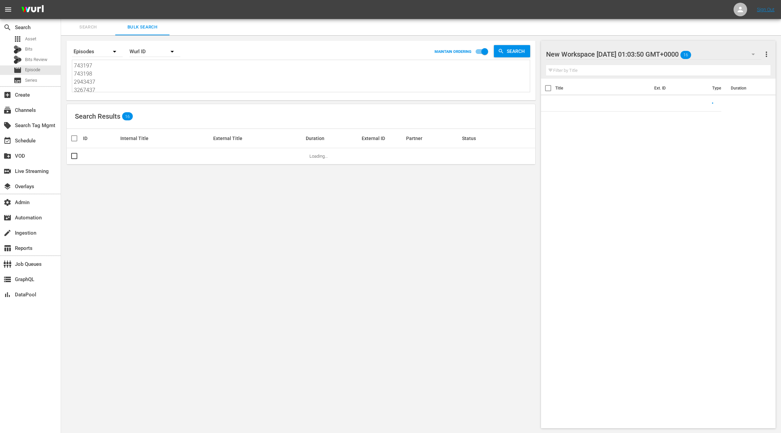
click at [137, 82] on textarea "743197 743198 2943437 3267437 763947 764094 764283 764388 43720215 32035760 325…" at bounding box center [302, 77] width 456 height 31
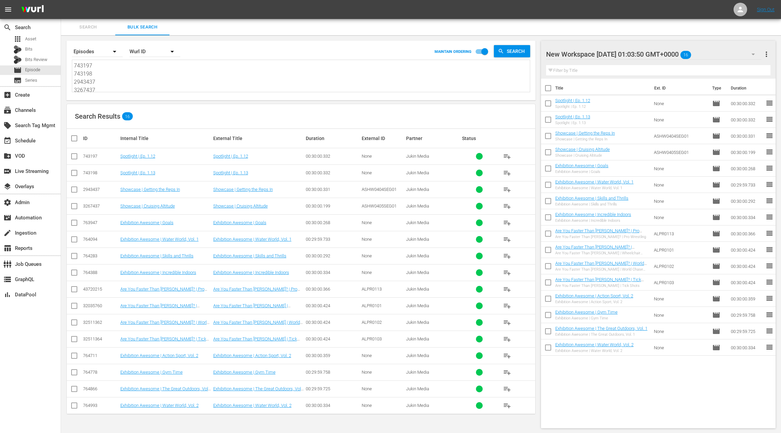
paste textarea "65062 765064 3353969 3353991 765050 765055 960618 960619 23401279 20474239 2059…"
type textarea "765062 765064 3353969 3353991 765050 765055 960618 960619 23401279 20474239 205…"
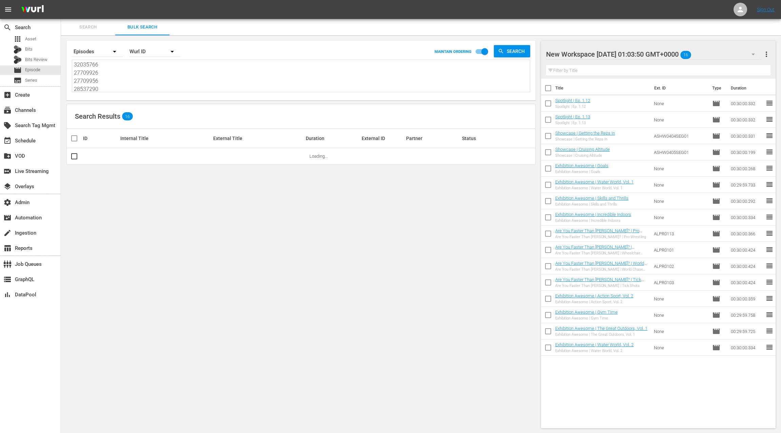
type textarea "765062 765064 3353969 3353991 765050 765055 960618 960619 23401279 20474239 205…"
click at [767, 57] on span "more_vert" at bounding box center [766, 54] width 8 height 8
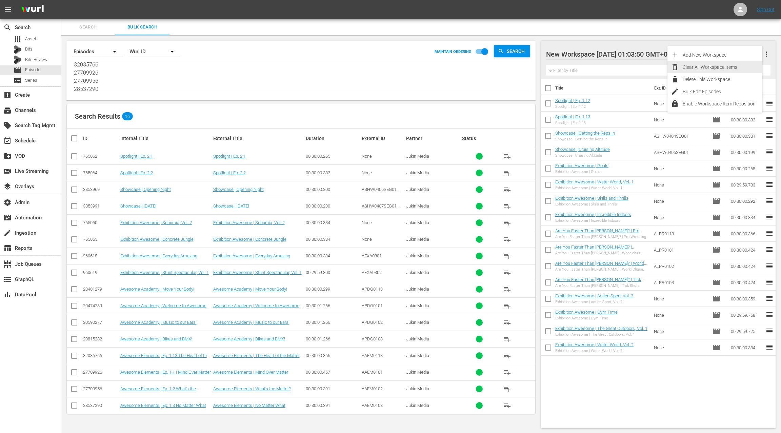
drag, startPoint x: 747, startPoint y: 68, endPoint x: 728, endPoint y: 76, distance: 21.0
click at [747, 68] on div "Clear All Workspace Items" at bounding box center [722, 67] width 80 height 12
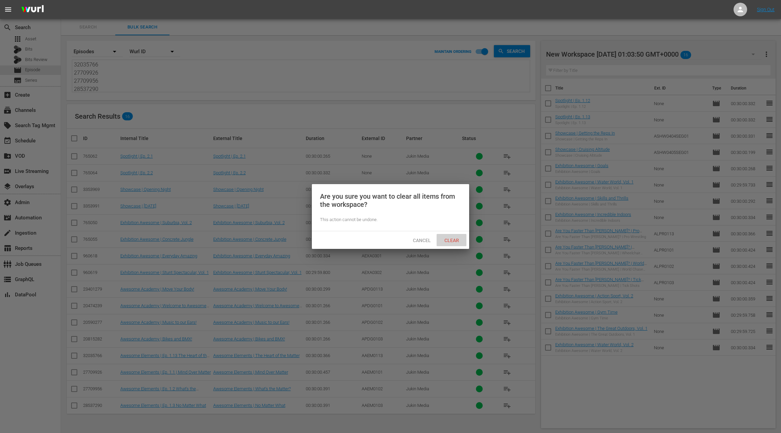
drag, startPoint x: 455, startPoint y: 240, endPoint x: 445, endPoint y: 235, distance: 10.9
click at [455, 240] on span "Clear" at bounding box center [451, 239] width 25 height 5
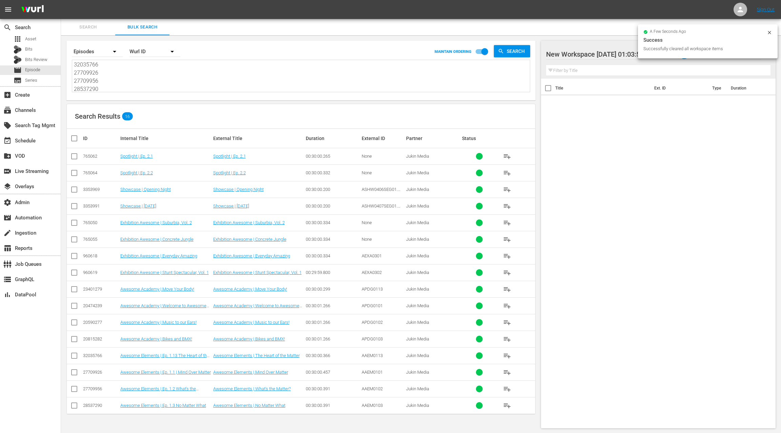
click at [76, 140] on input "checkbox" at bounding box center [77, 138] width 14 height 8
checkbox input "true"
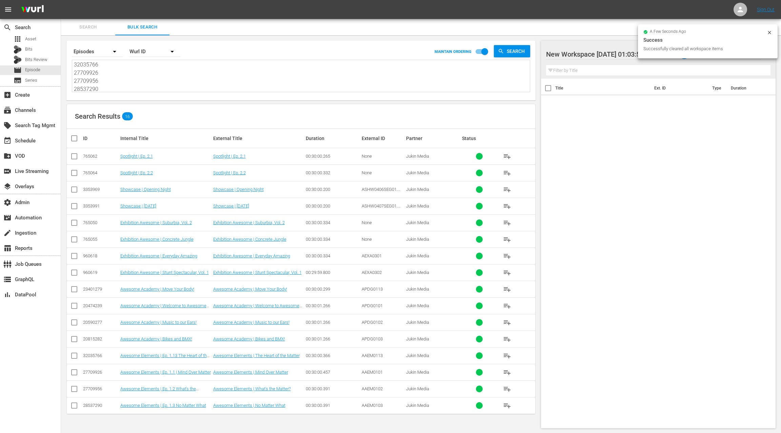
checkbox input "true"
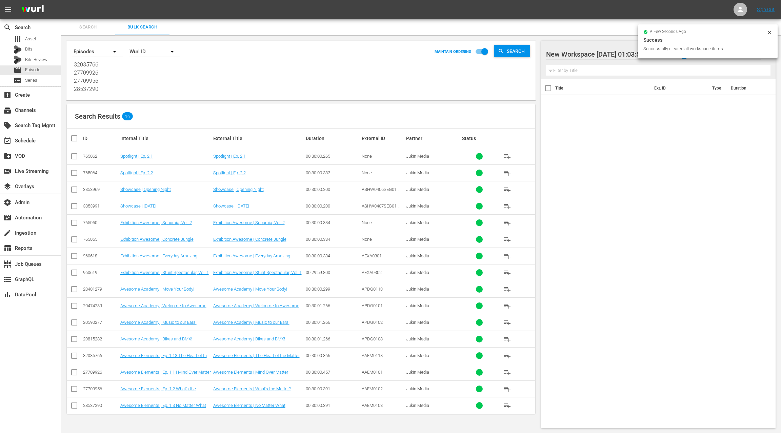
checkbox input "true"
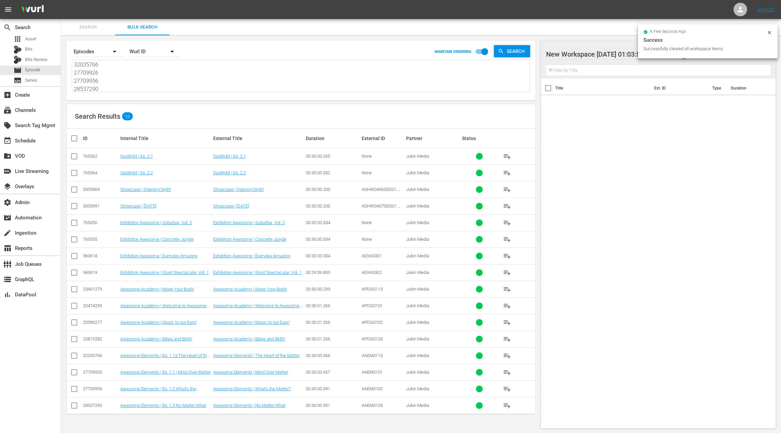
checkbox input "true"
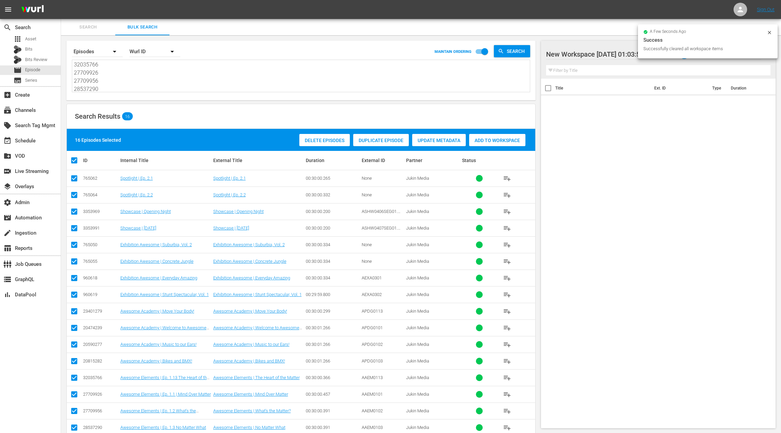
click at [494, 144] on div "Add to Workspace" at bounding box center [497, 140] width 56 height 13
click at [27, 137] on div "event_available Schedule" at bounding box center [19, 140] width 38 height 6
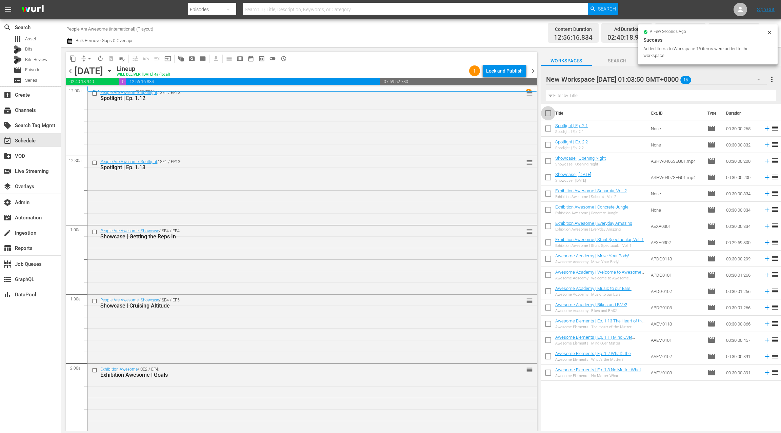
click at [547, 113] on input "checkbox" at bounding box center [548, 114] width 14 height 14
checkbox input "true"
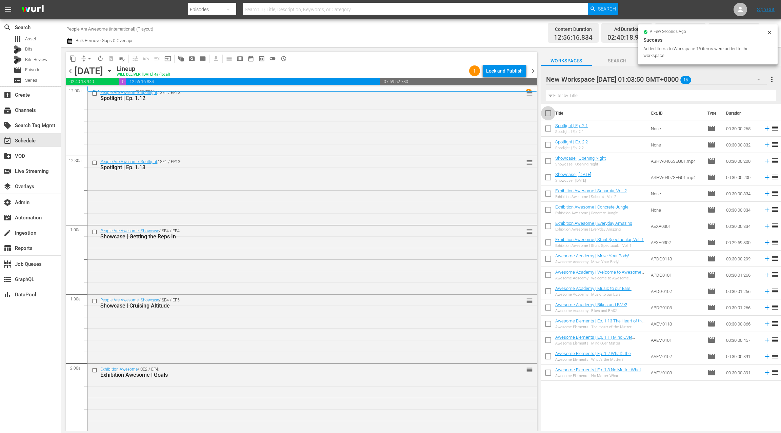
checkbox input "true"
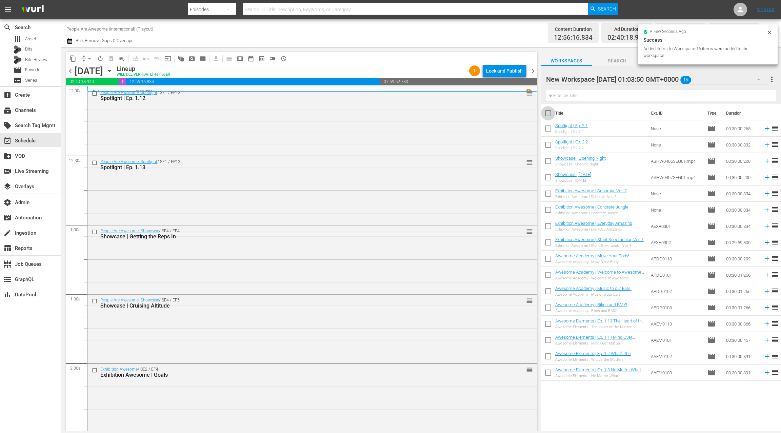
checkbox input "true"
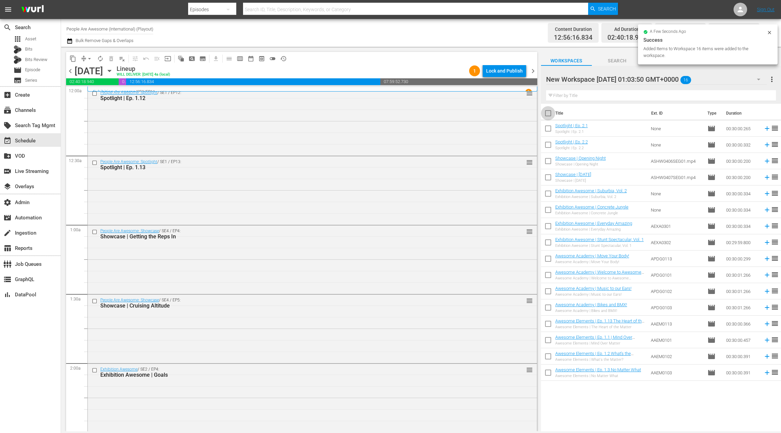
checkbox input "true"
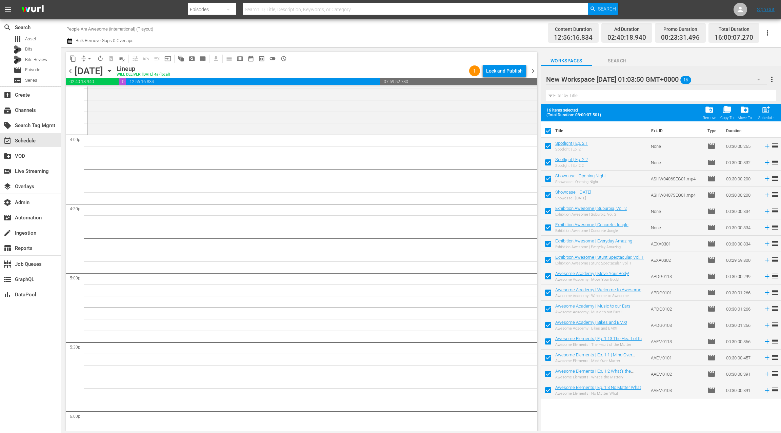
scroll to position [2283, 0]
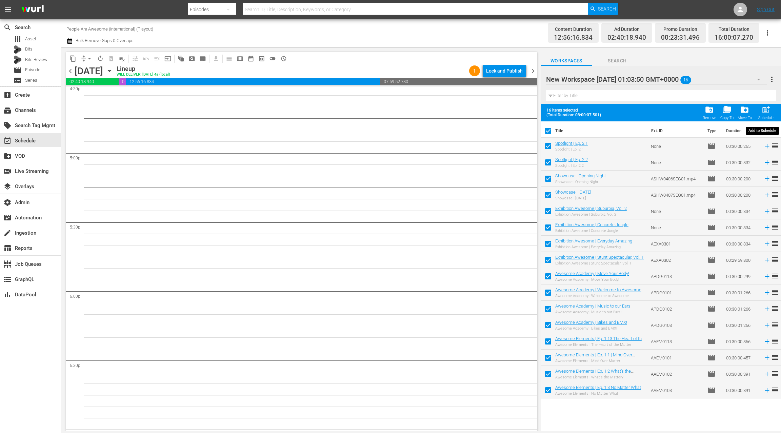
drag, startPoint x: 767, startPoint y: 109, endPoint x: 683, endPoint y: 92, distance: 85.0
click at [767, 109] on span "post_add" at bounding box center [765, 109] width 9 height 9
checkbox input "false"
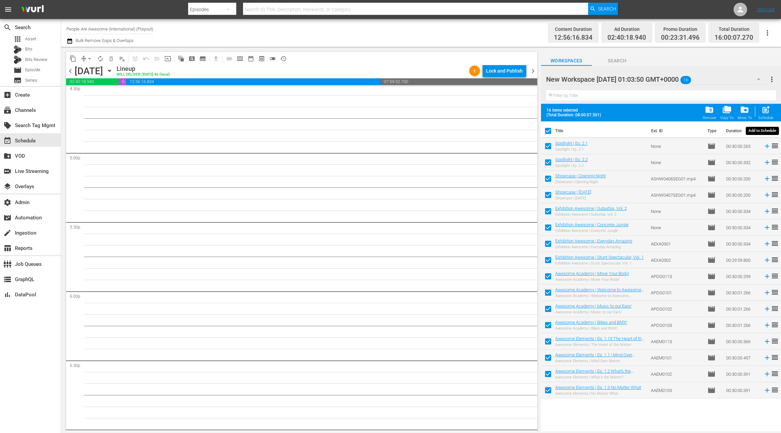
checkbox input "false"
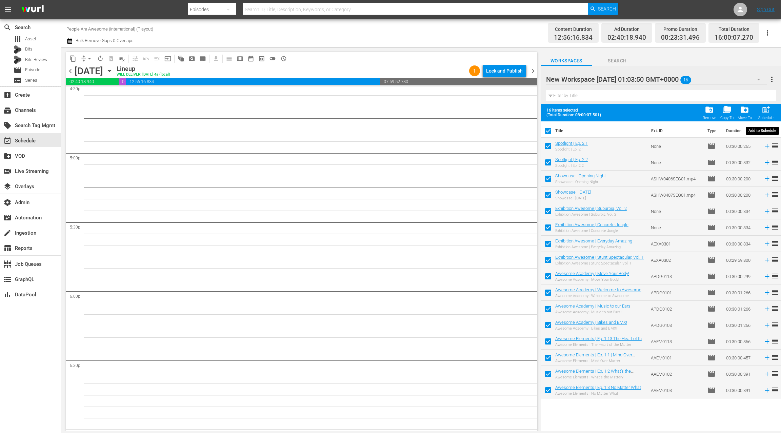
checkbox input "false"
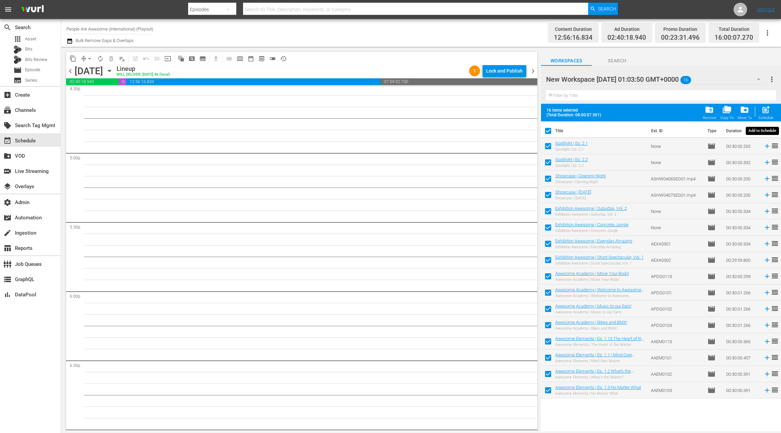
checkbox input "false"
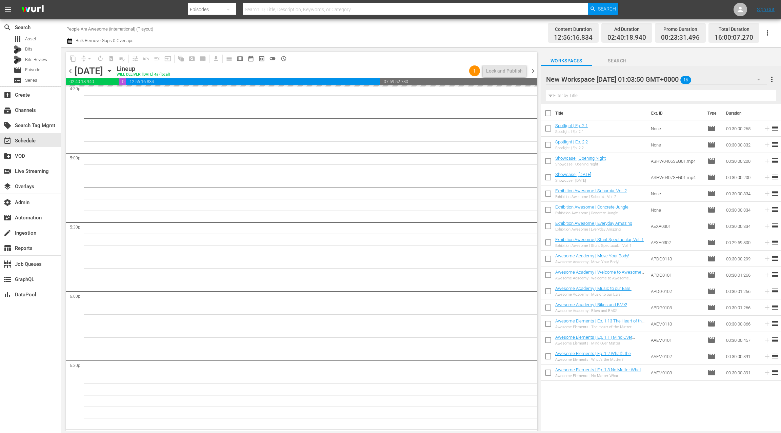
click at [533, 71] on span "chevron_right" at bounding box center [532, 71] width 8 height 8
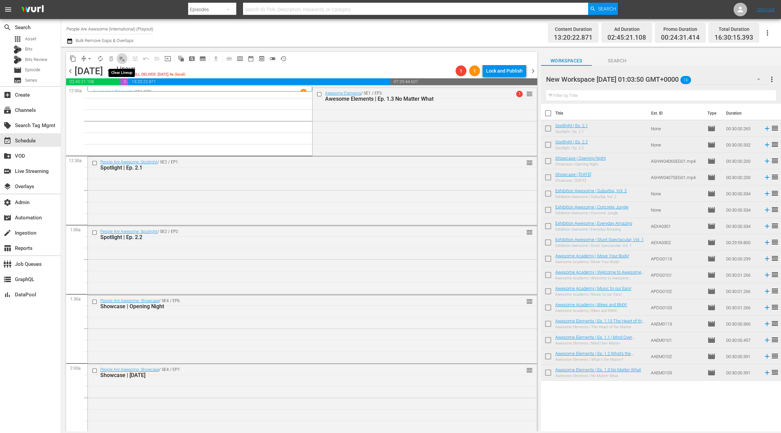
click at [124, 60] on span "playlist_remove_outlined" at bounding box center [122, 58] width 7 height 7
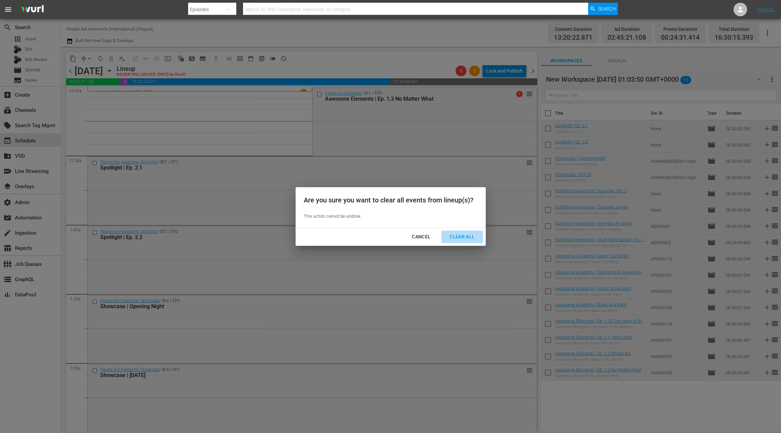
click at [452, 234] on div "Clear All" at bounding box center [462, 236] width 36 height 8
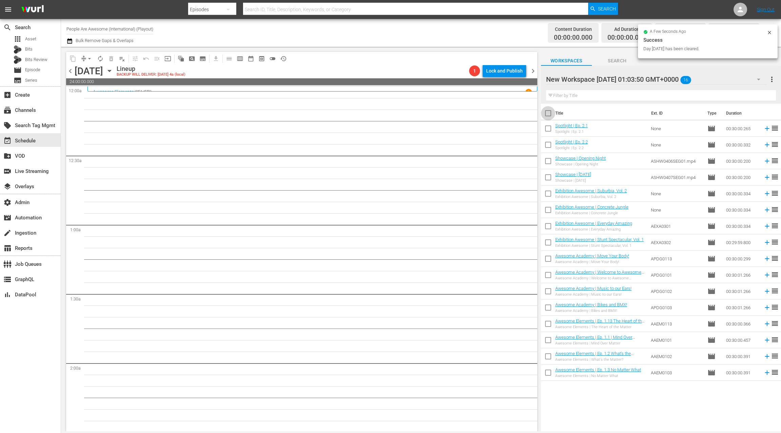
click at [547, 113] on input "checkbox" at bounding box center [548, 114] width 14 height 14
checkbox input "true"
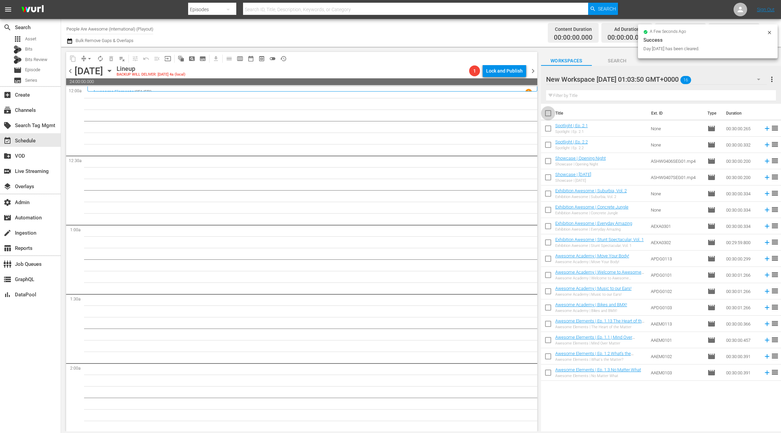
checkbox input "true"
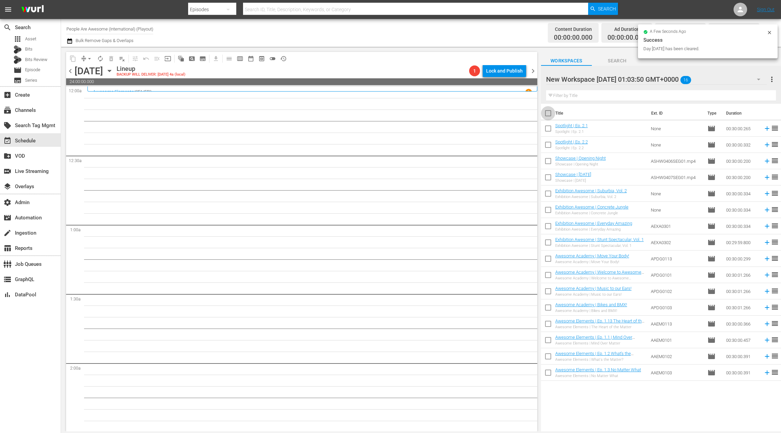
checkbox input "true"
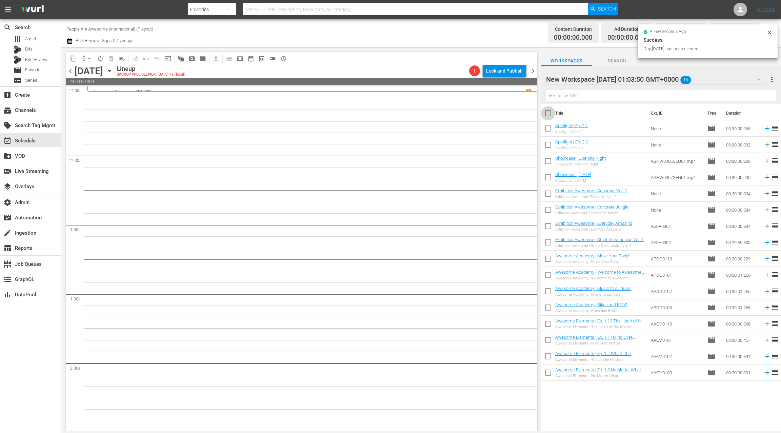
checkbox input "true"
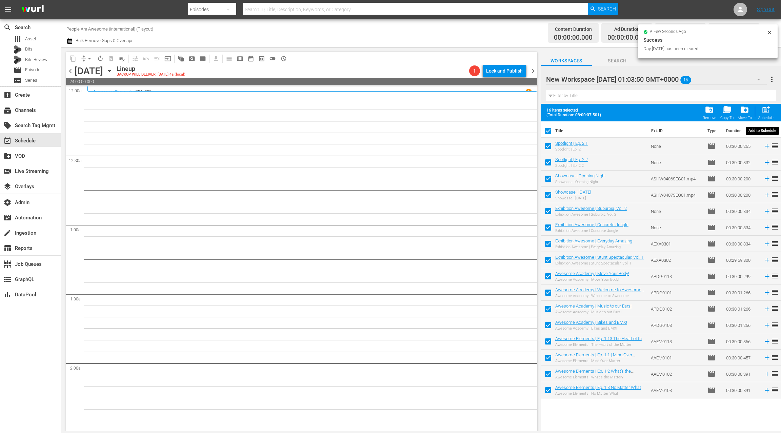
click at [763, 109] on span "post_add" at bounding box center [765, 109] width 9 height 9
checkbox input "false"
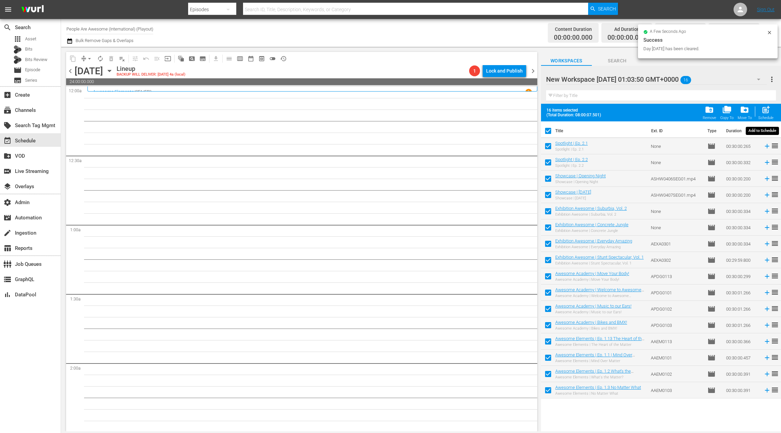
checkbox input "false"
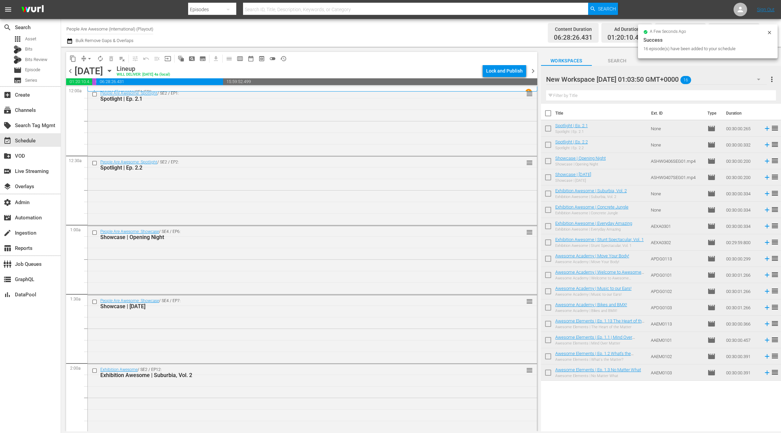
click at [547, 112] on input "checkbox" at bounding box center [548, 114] width 14 height 14
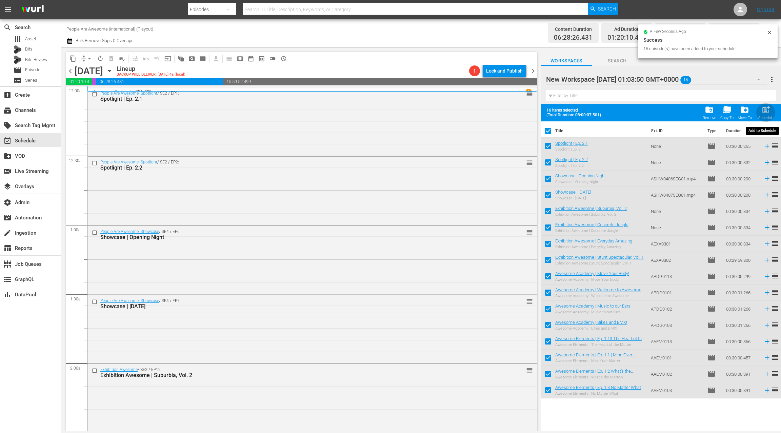
click at [764, 110] on span "post_add" at bounding box center [765, 109] width 9 height 9
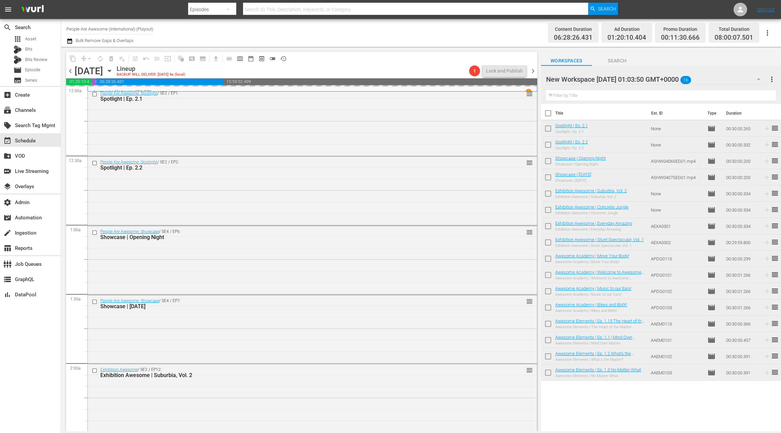
click at [71, 72] on span "chevron_left" at bounding box center [70, 71] width 8 height 8
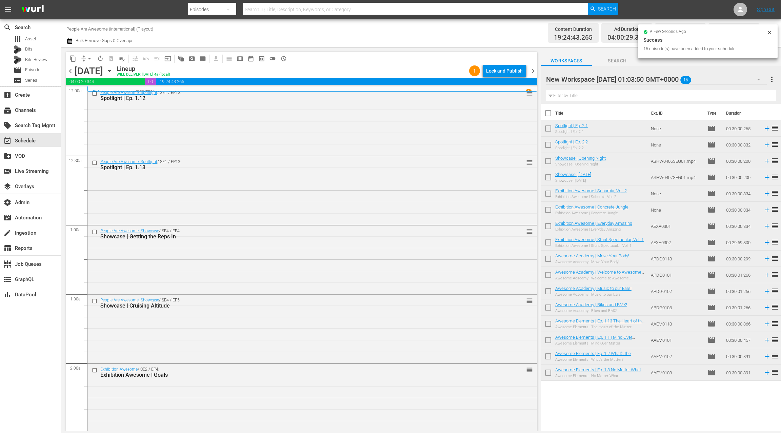
click at [87, 59] on span "arrow_drop_down" at bounding box center [89, 58] width 7 height 7
click at [96, 96] on li "Align to End of Previous Day" at bounding box center [89, 94] width 71 height 11
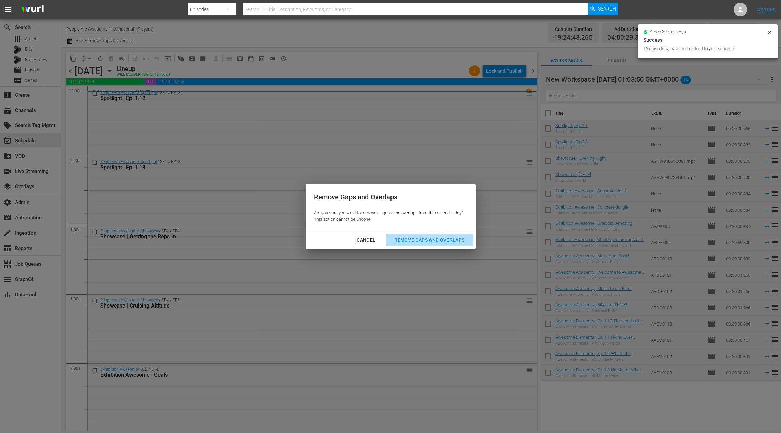
click at [416, 240] on div "Remove Gaps and Overlaps" at bounding box center [429, 240] width 81 height 8
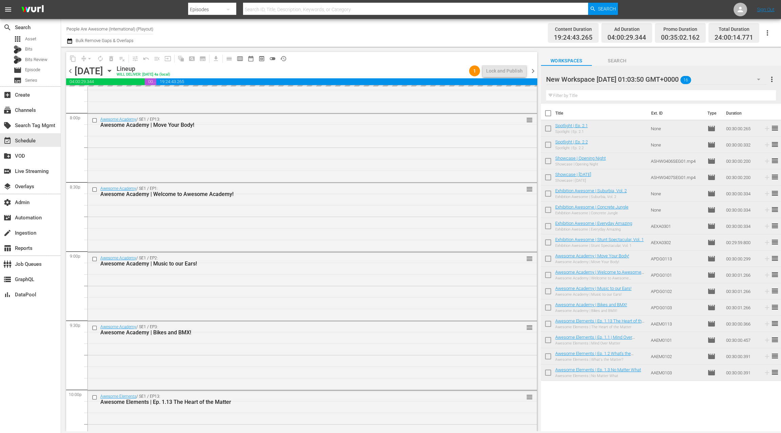
scroll to position [2973, 0]
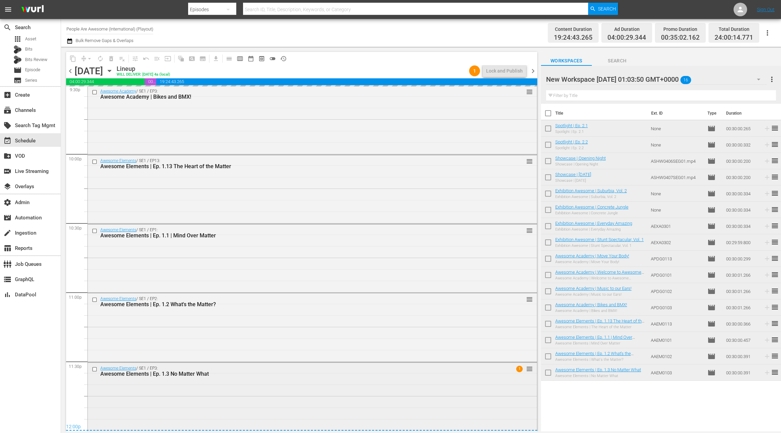
click at [264, 384] on div "Awesome Elements / SE1 / EP3: Awesome Elements | Ep. 1.3 No Matter What 1 reord…" at bounding box center [312, 395] width 449 height 67
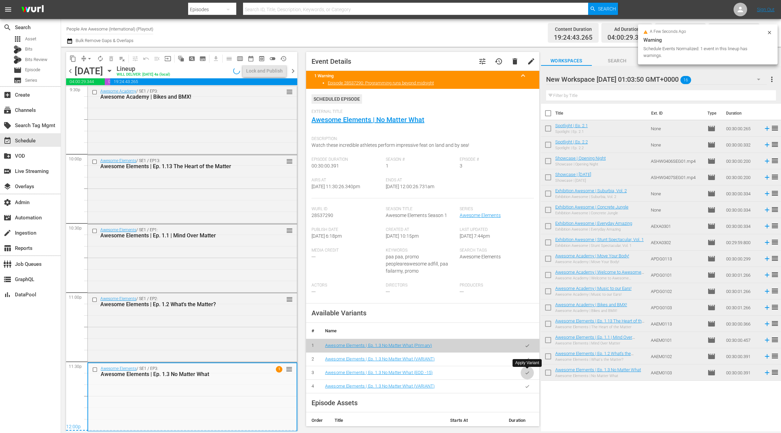
click at [530, 374] on button "button" at bounding box center [526, 372] width 13 height 13
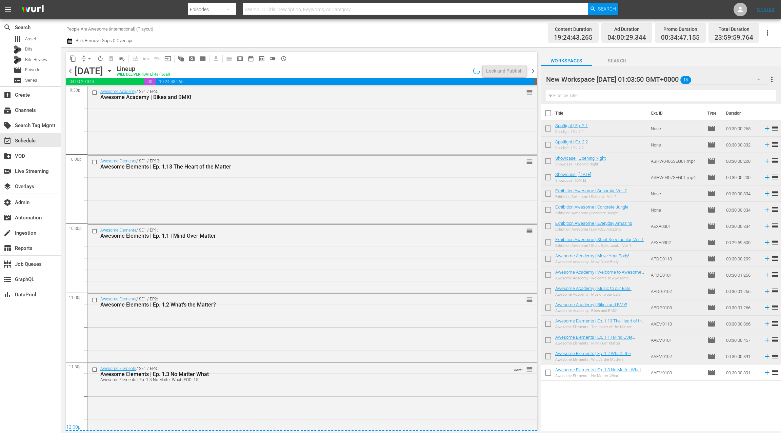
scroll to position [2973, 0]
click at [495, 73] on div "Lock and Publish" at bounding box center [504, 71] width 37 height 12
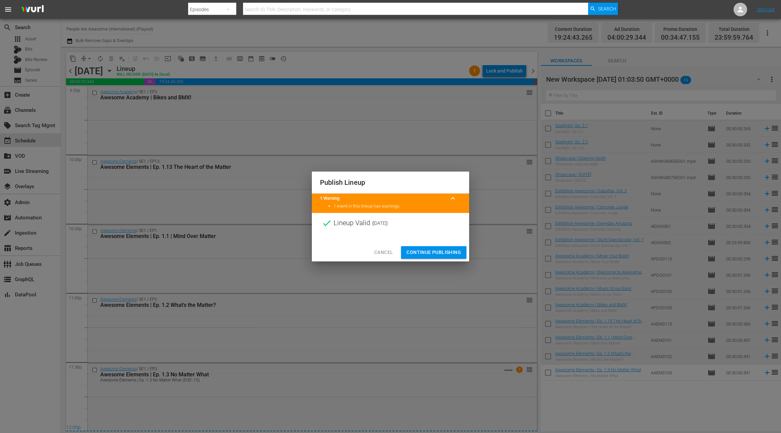
click at [432, 251] on span "Continue Publishing" at bounding box center [433, 252] width 55 height 8
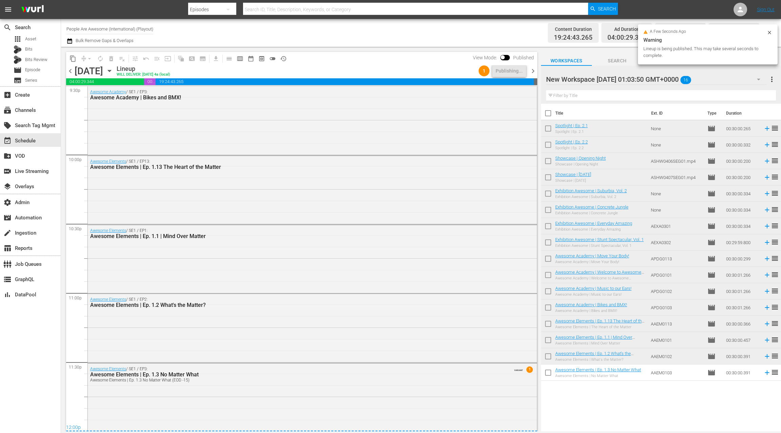
click at [71, 70] on span "chevron_left" at bounding box center [70, 71] width 8 height 8
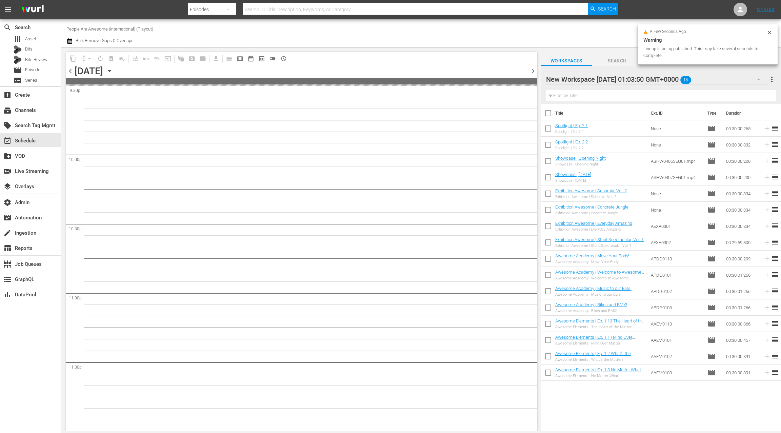
scroll to position [2972, 0]
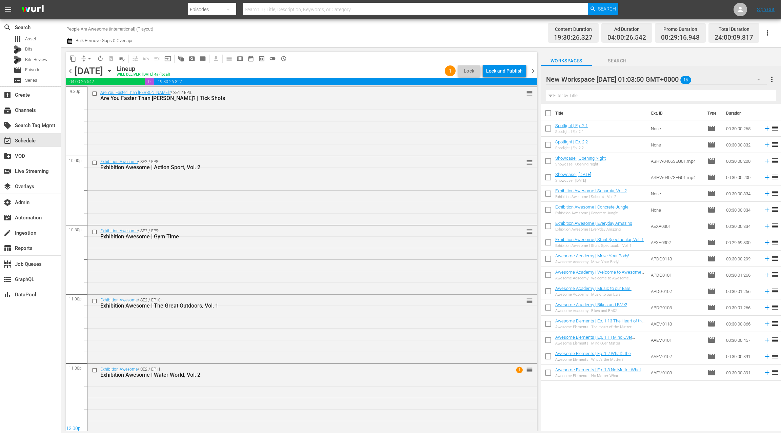
click at [532, 71] on span "chevron_right" at bounding box center [532, 71] width 8 height 8
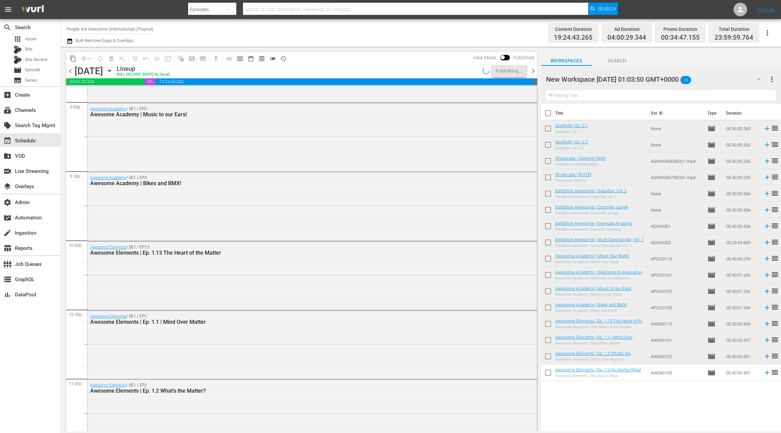
scroll to position [2909, 0]
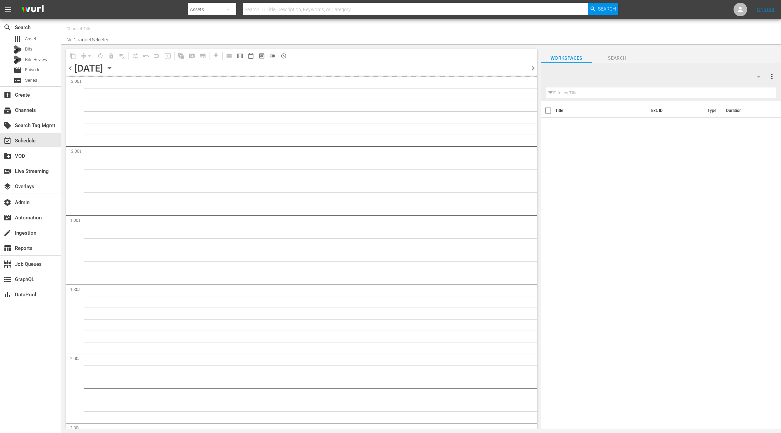
type input "The Pet Collective (International) (Playout) (152)"
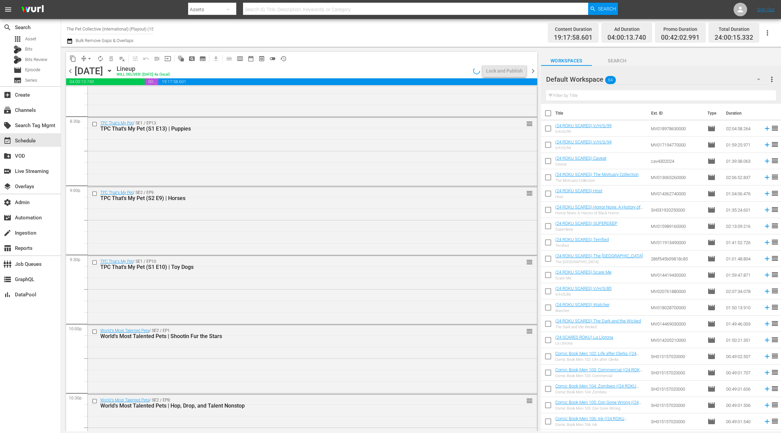
scroll to position [2974, 0]
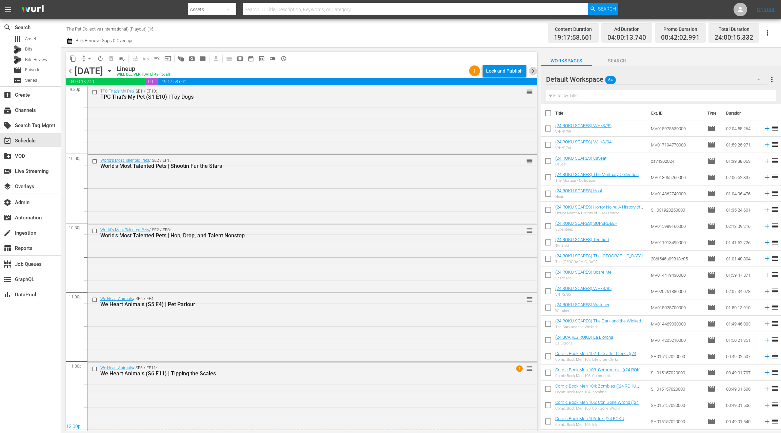
click at [532, 74] on span "chevron_right" at bounding box center [532, 71] width 8 height 8
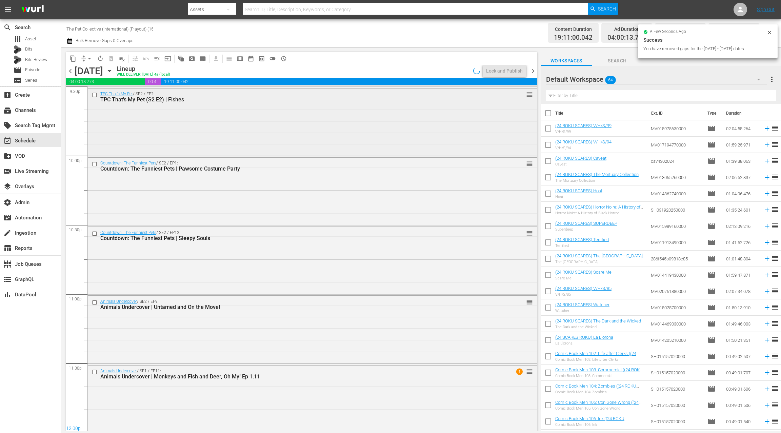
scroll to position [2974, 0]
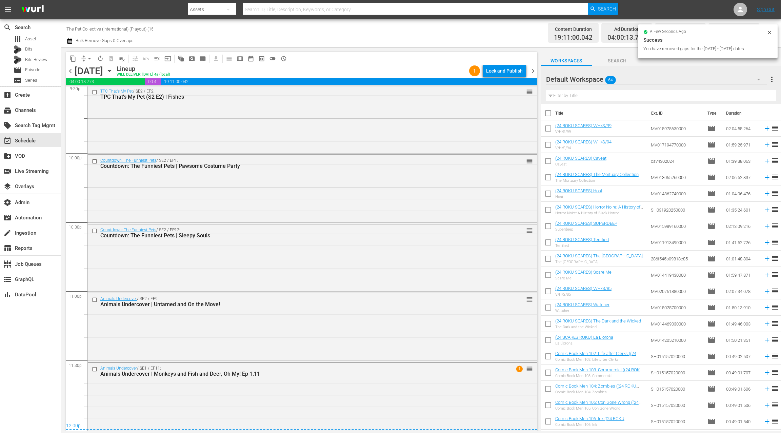
click at [532, 71] on span "chevron_right" at bounding box center [532, 71] width 8 height 8
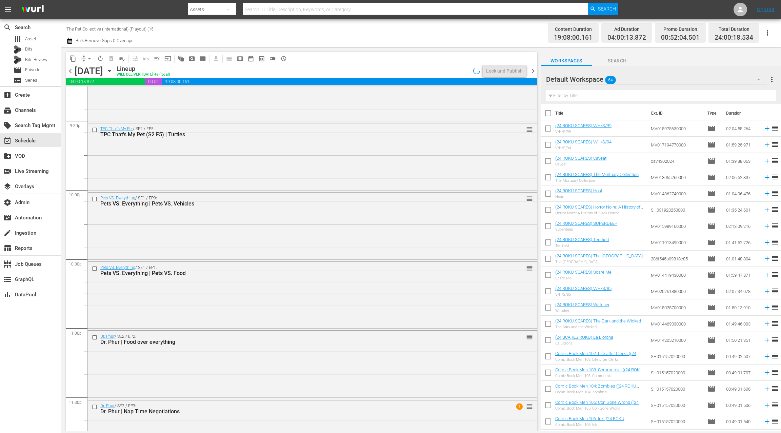
scroll to position [2975, 0]
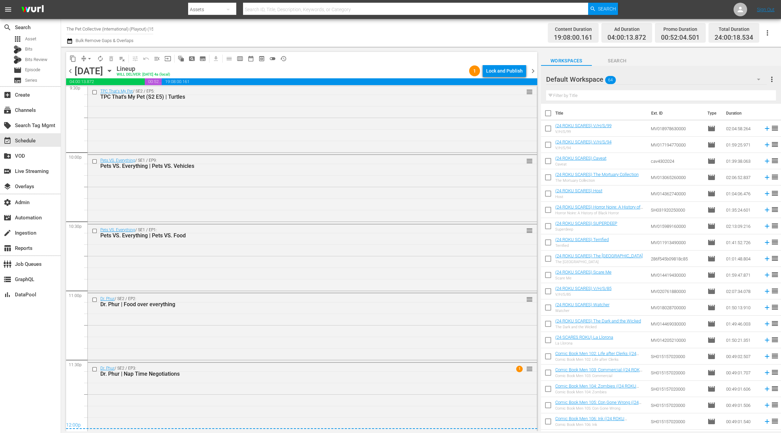
click at [533, 72] on span "chevron_right" at bounding box center [532, 71] width 8 height 8
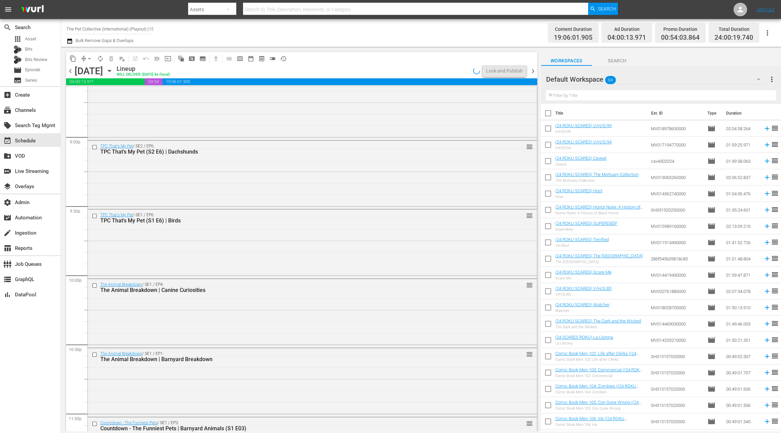
scroll to position [2976, 0]
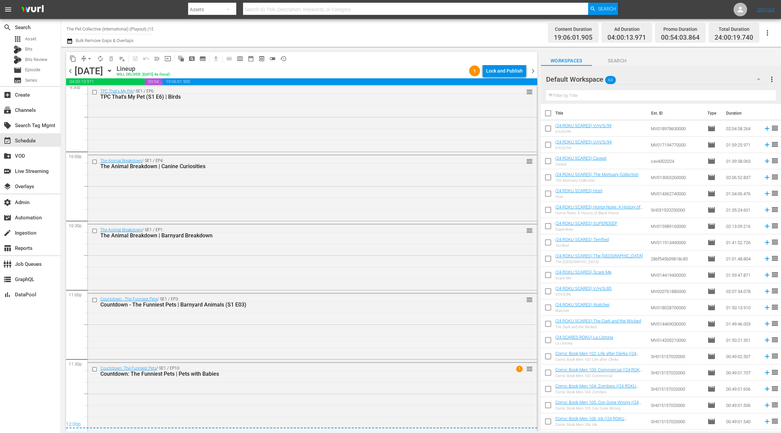
click at [533, 74] on span "chevron_right" at bounding box center [532, 71] width 8 height 8
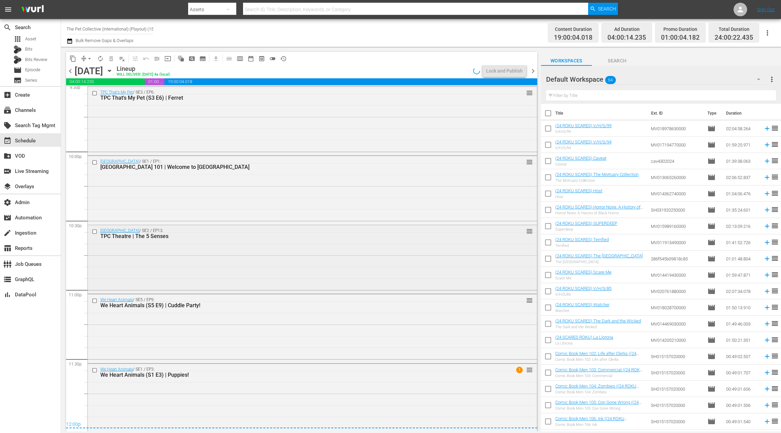
scroll to position [2976, 0]
click at [534, 71] on span "chevron_right" at bounding box center [532, 71] width 8 height 8
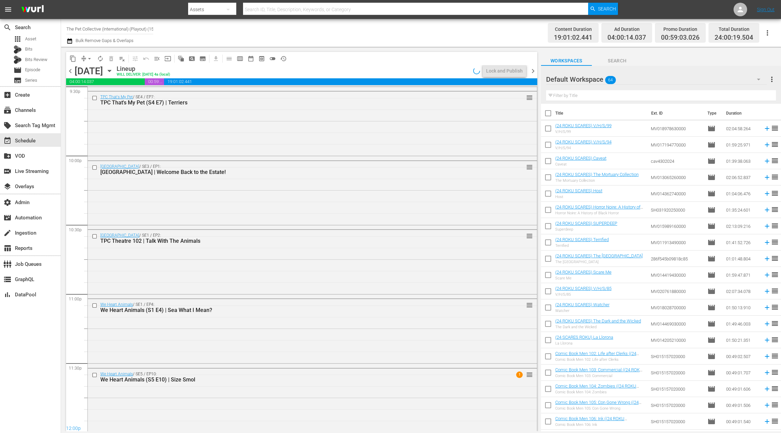
scroll to position [2976, 0]
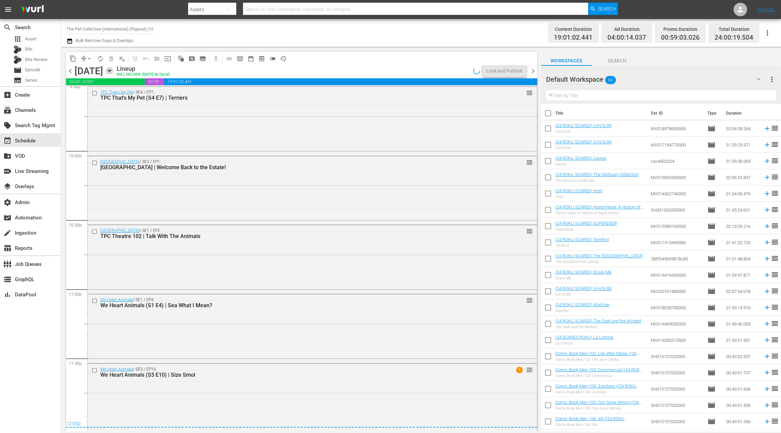
click at [113, 71] on icon "button" at bounding box center [109, 70] width 7 height 7
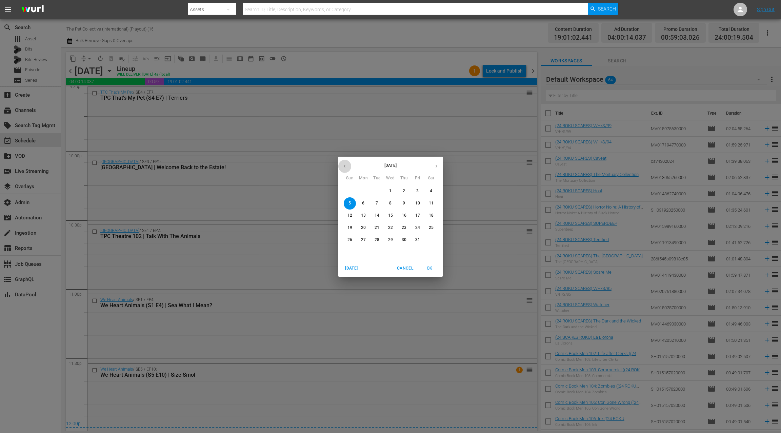
click at [347, 168] on button "button" at bounding box center [344, 166] width 13 height 13
click at [366, 241] on span "29" at bounding box center [363, 240] width 12 height 6
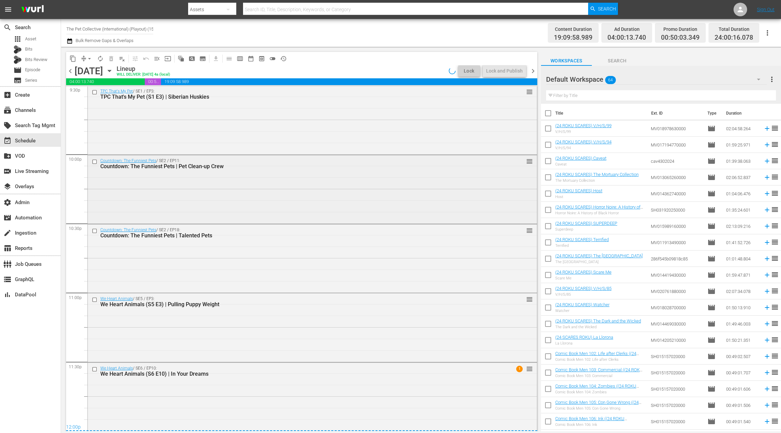
scroll to position [2973, 0]
click at [269, 377] on div "We Heart Animals / SE6 / EP10: We Heart Animals (S6 E10) | In Your Dreams 1 reo…" at bounding box center [312, 370] width 449 height 17
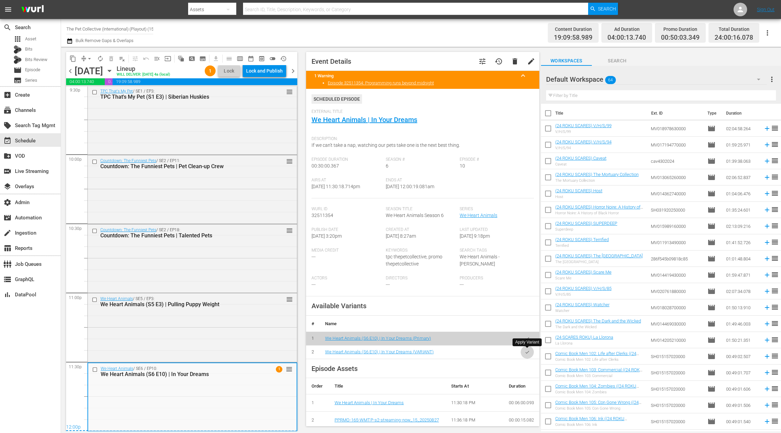
click at [527, 353] on icon "button" at bounding box center [526, 351] width 5 height 5
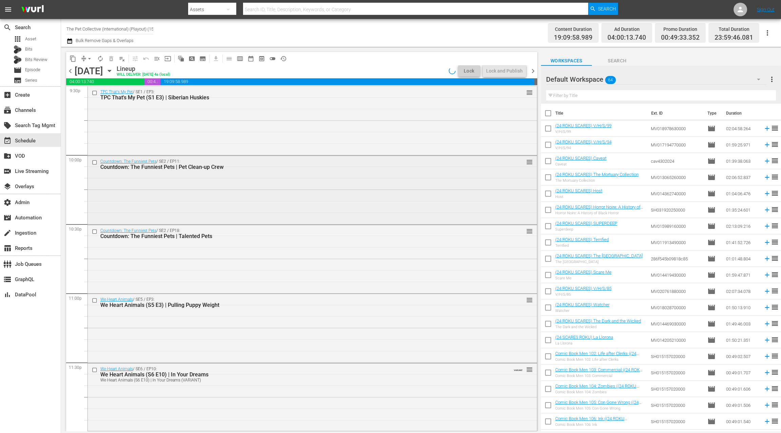
scroll to position [2972, 0]
click at [298, 394] on div "We Heart Animals / SE6 / EP10: We Heart Animals (S6 E10) | In Your Dreams We He…" at bounding box center [312, 396] width 449 height 66
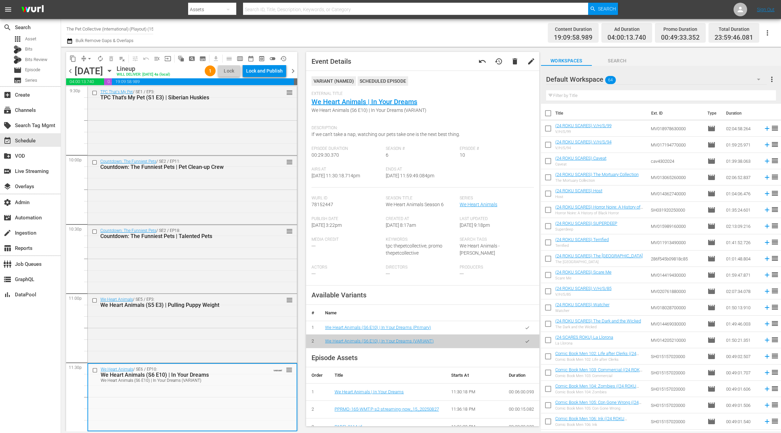
click at [526, 328] on icon "button" at bounding box center [527, 327] width 4 height 3
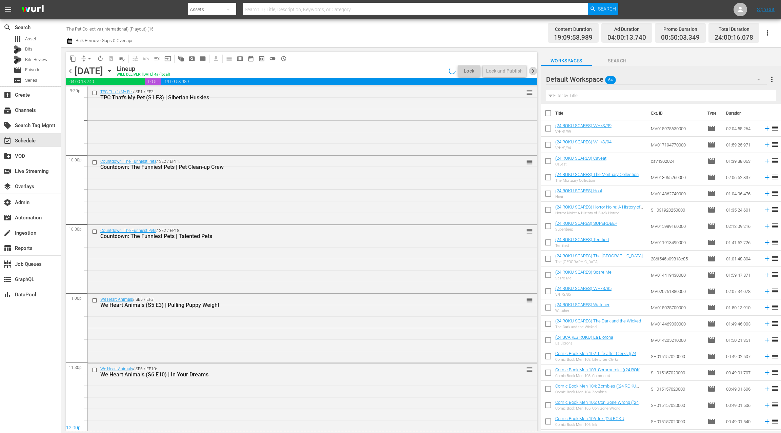
click at [530, 72] on span "chevron_right" at bounding box center [532, 71] width 8 height 8
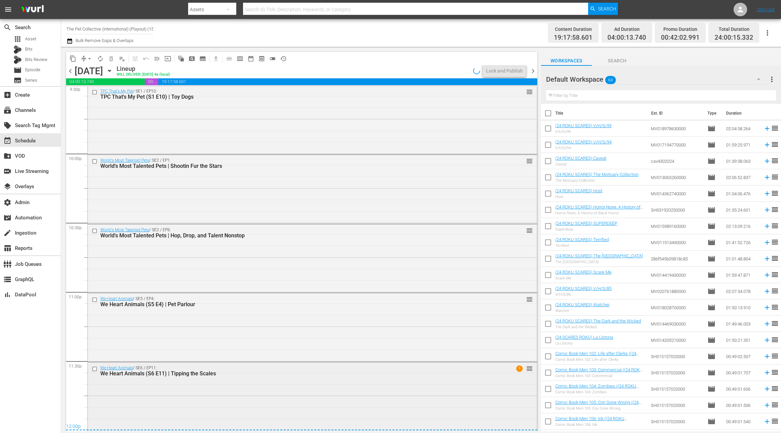
click at [297, 379] on div "We Heart Animals / SE6 / EP11: We Heart Animals (S6 E11) | Tipping the Scales 1…" at bounding box center [312, 395] width 449 height 67
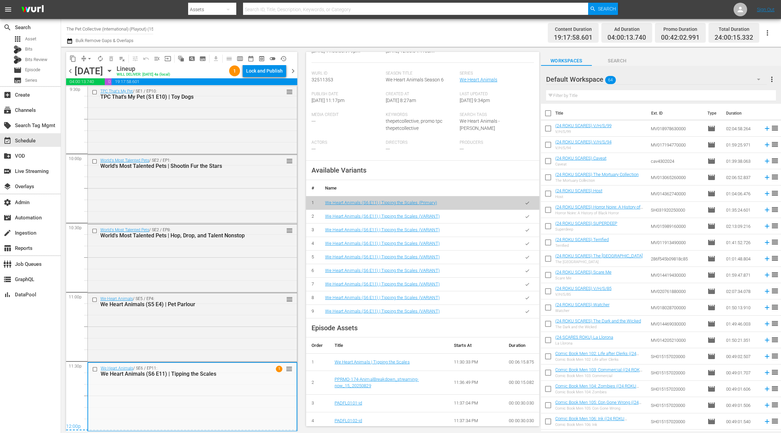
scroll to position [81, 0]
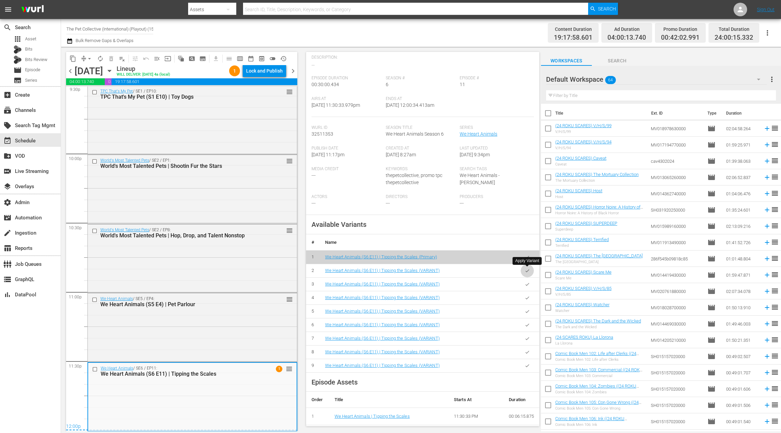
click at [525, 273] on icon "button" at bounding box center [526, 270] width 5 height 5
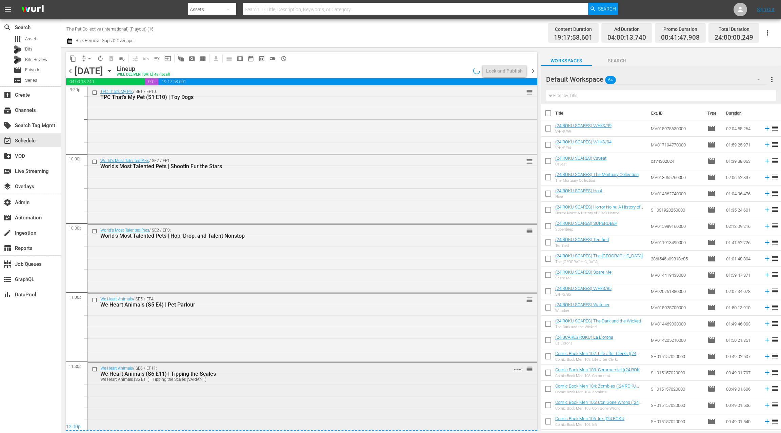
scroll to position [2973, 0]
click at [313, 381] on div "We Heart Animals (S6 E11) | Tipping the Scales (VARIANT)" at bounding box center [299, 379] width 398 height 5
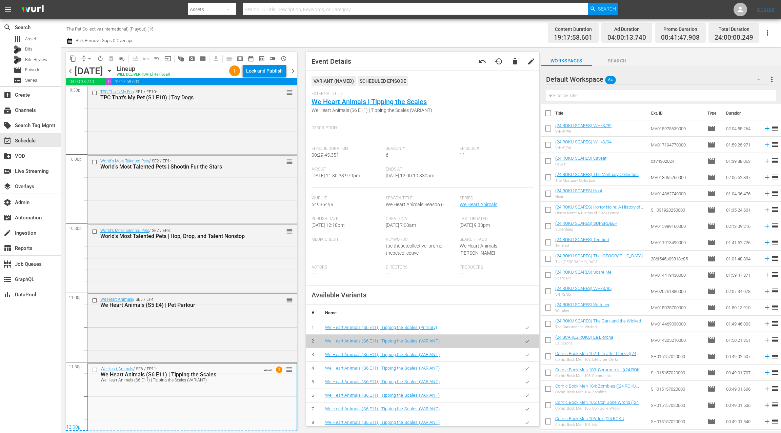
click at [70, 71] on span "chevron_left" at bounding box center [70, 71] width 8 height 8
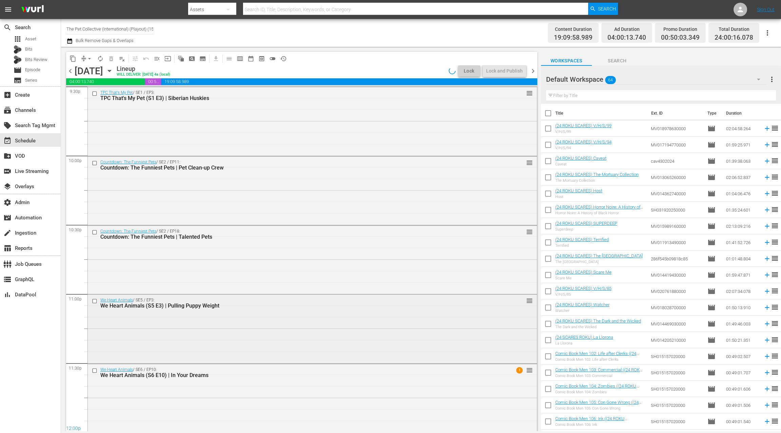
scroll to position [2973, 0]
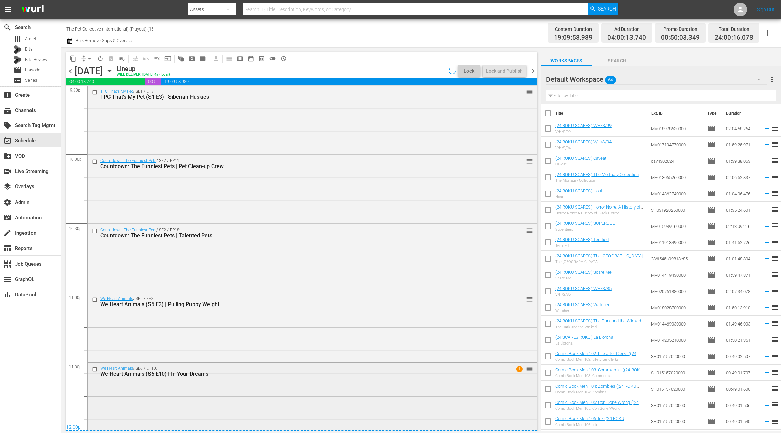
click at [288, 379] on div "We Heart Animals / SE6 / EP10: We Heart Animals (S6 E10) | In Your Dreams 1 reo…" at bounding box center [312, 395] width 449 height 67
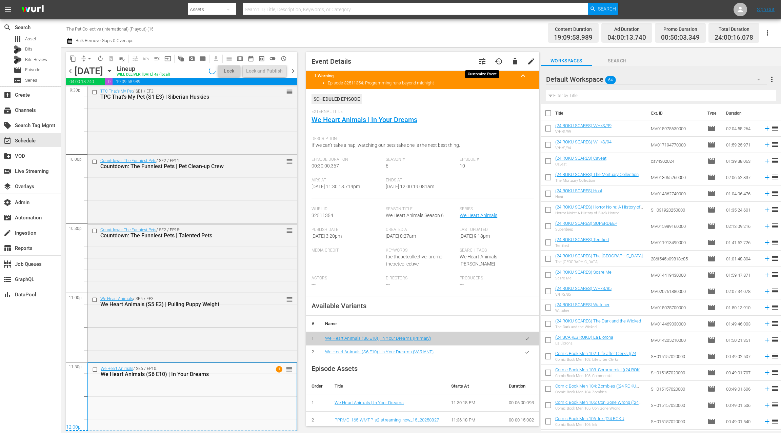
click at [484, 62] on span "tune" at bounding box center [482, 61] width 8 height 8
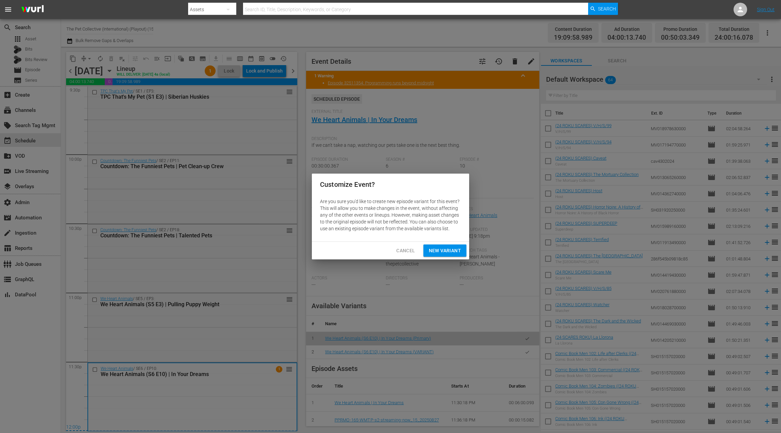
click at [434, 251] on span "New Variant" at bounding box center [445, 250] width 32 height 8
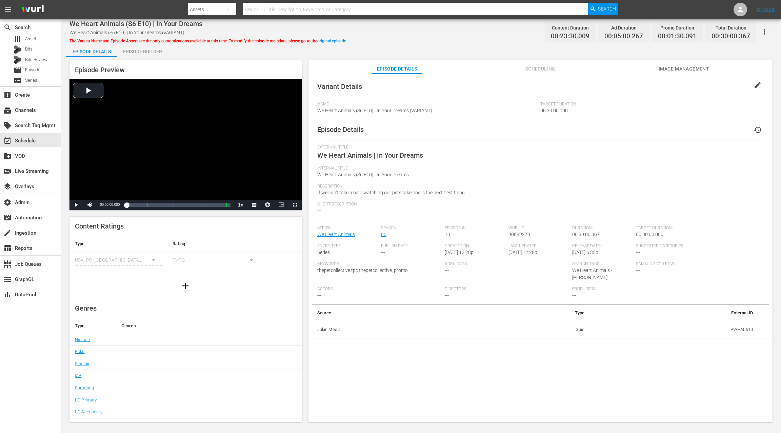
click at [753, 84] on span "edit" at bounding box center [757, 85] width 8 height 8
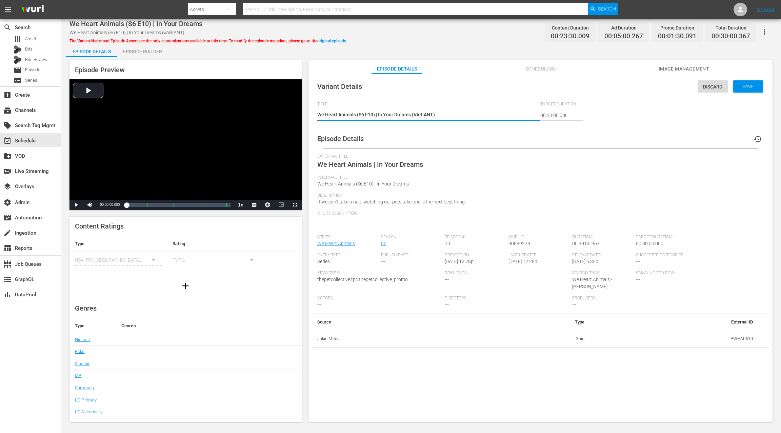
click at [421, 115] on textarea "We Heart Animals (S6 E10) | In Your Dreams (VARIANT)" at bounding box center [427, 115] width 220 height 8
type textarea "We Heart Animals (S6 E10) | In Your Dreams (r)"
type textarea "We Heart Animals (S6 E10) | In Your Dreams ()"
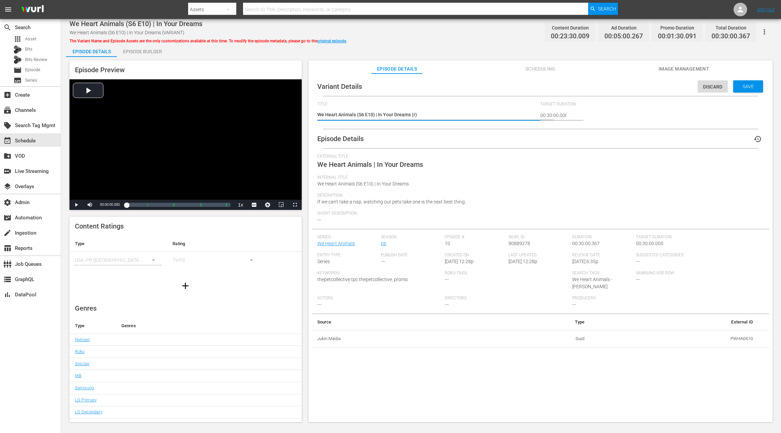
type textarea "We Heart Animals (S6 E10) | In Your Dreams ()"
type textarea "We Heart Animals (S6 E10) | In Your Dreams (e)"
type textarea "We Heart Animals (S6 E10) | In Your Dreams (eo)"
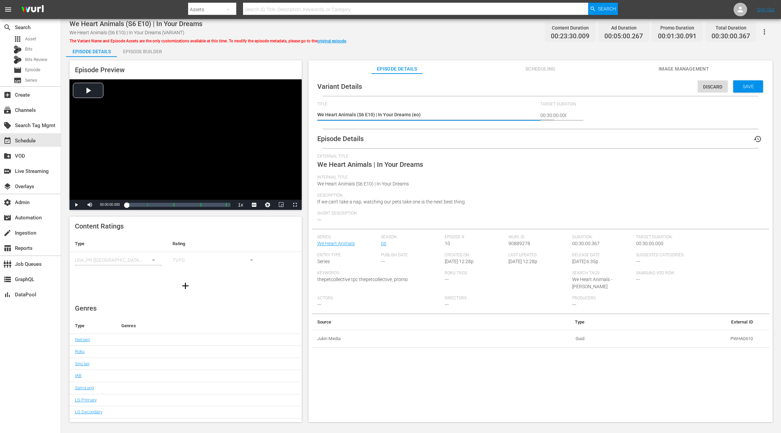
type textarea "We Heart Animals (S6 E10) | In Your Dreams (eod)"
type textarea "We Heart Animals (S6 E10) | In Your Dreams (eod )"
type textarea "We Heart Animals (S6 E10) | In Your Dreams (eod :)"
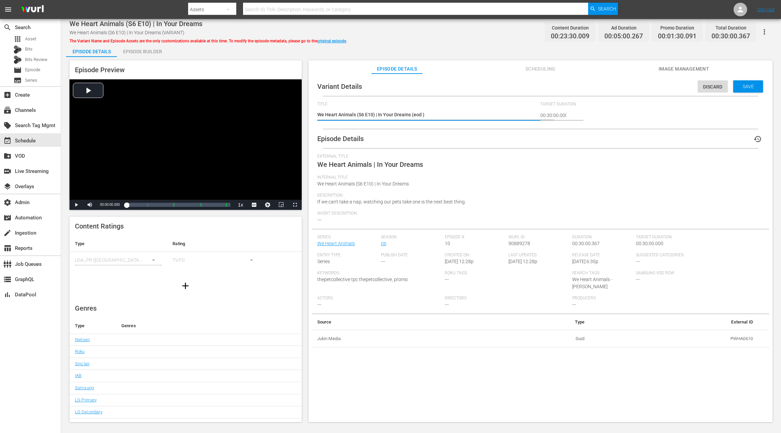
type textarea "We Heart Animals (S6 E10) | In Your Dreams (eod :)"
type textarea "We Heart Animals (S6 E10) | In Your Dreams (eod :1)"
type textarea "We Heart Animals (S6 E10) | In Your Dreams (eod :15)"
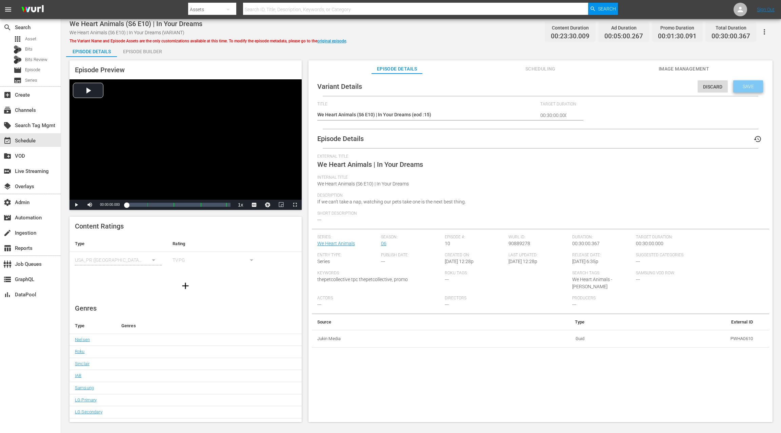
drag, startPoint x: 746, startPoint y: 86, endPoint x: 496, endPoint y: 59, distance: 251.5
click at [745, 86] on span "Save" at bounding box center [748, 86] width 22 height 5
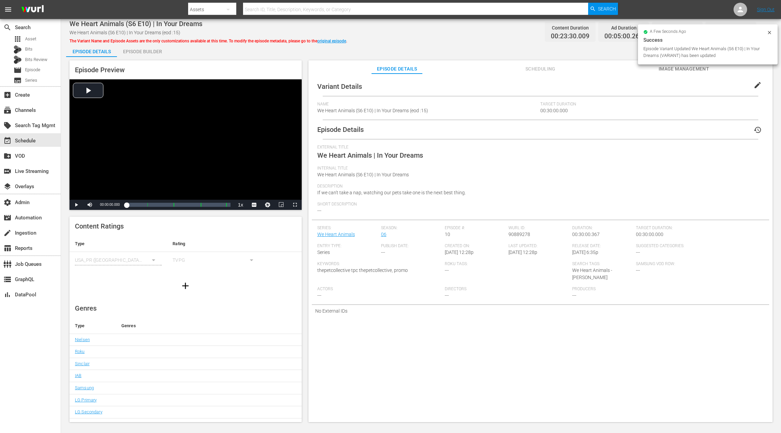
click at [150, 50] on div "Episode Builder" at bounding box center [142, 51] width 51 height 16
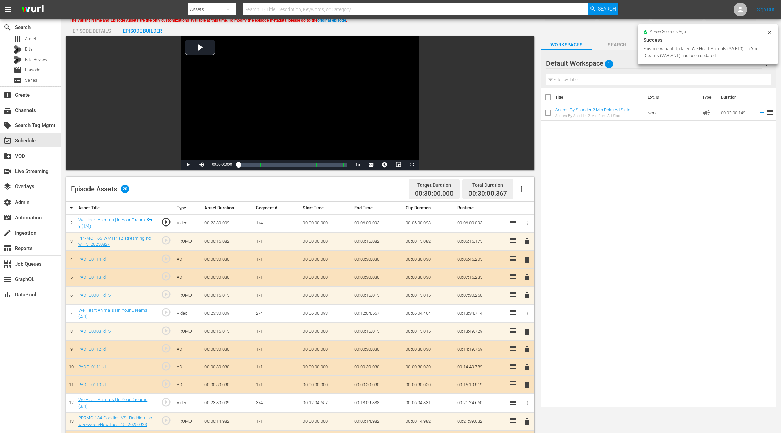
scroll to position [47, 0]
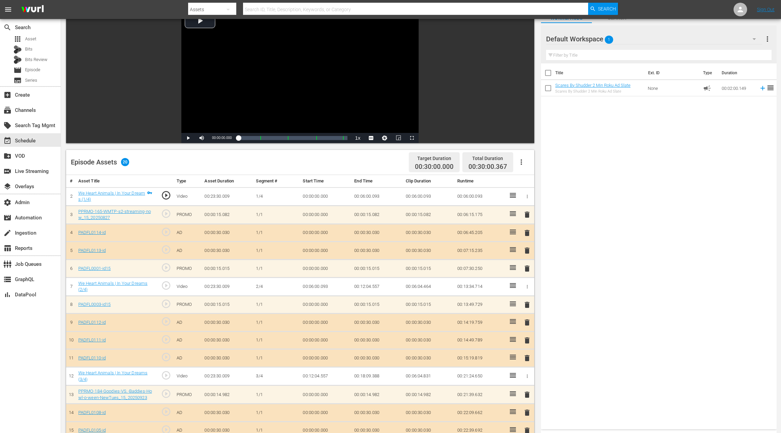
click at [527, 268] on span "delete" at bounding box center [527, 268] width 8 height 8
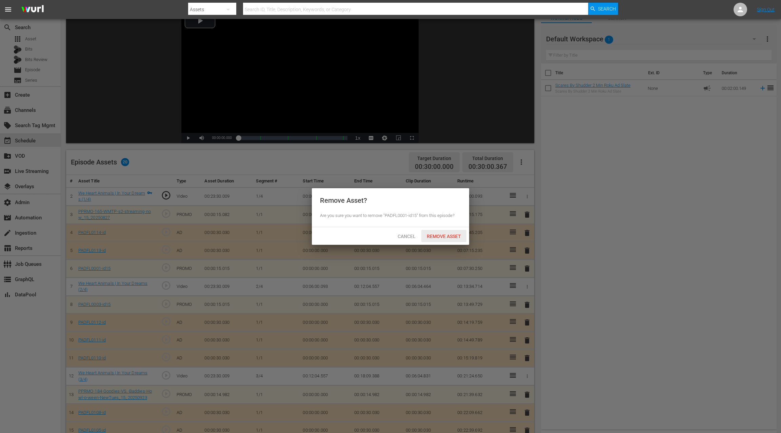
click at [456, 235] on span "Remove Asset" at bounding box center [443, 235] width 45 height 5
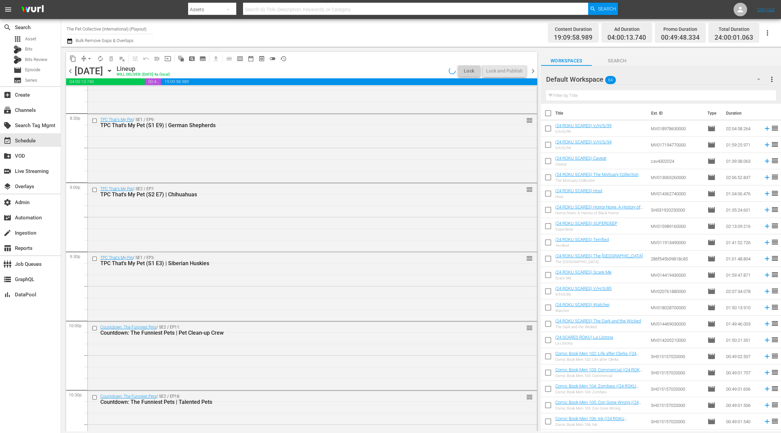
scroll to position [2972, 0]
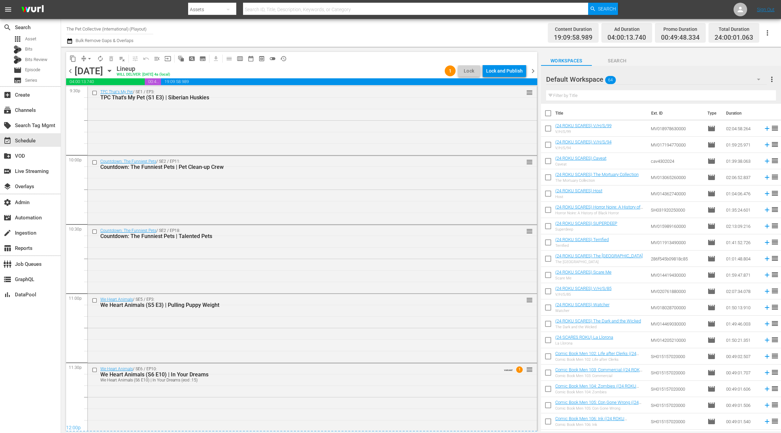
click at [394, 382] on div "We Heart Animals (S6 E10) | In Your Dreams (eod :15)" at bounding box center [299, 379] width 398 height 5
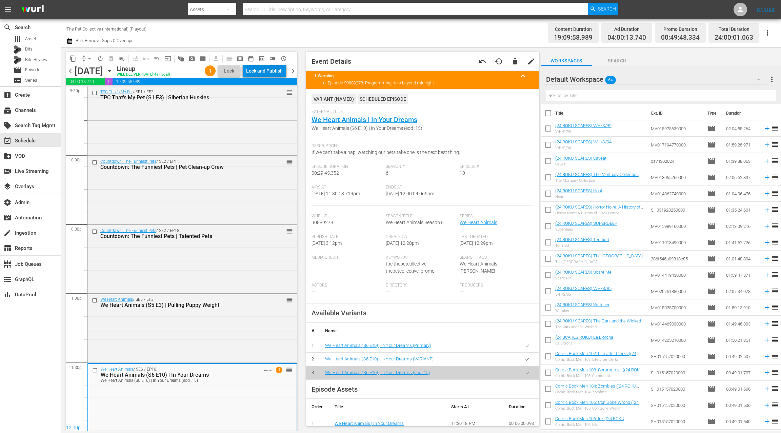
click at [273, 70] on div "Lock and Publish" at bounding box center [264, 71] width 37 height 12
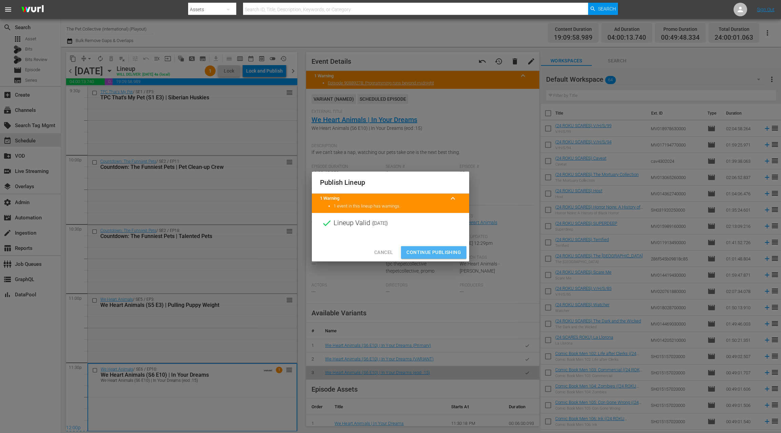
click at [437, 251] on span "Continue Publishing" at bounding box center [433, 252] width 55 height 8
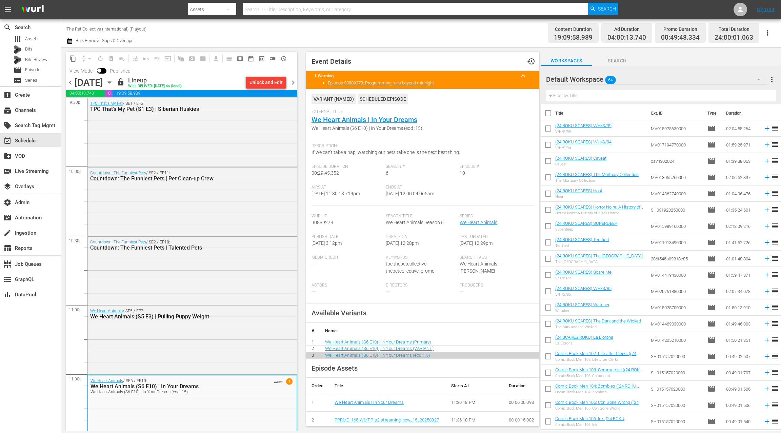
click at [296, 84] on span "chevron_right" at bounding box center [293, 82] width 8 height 8
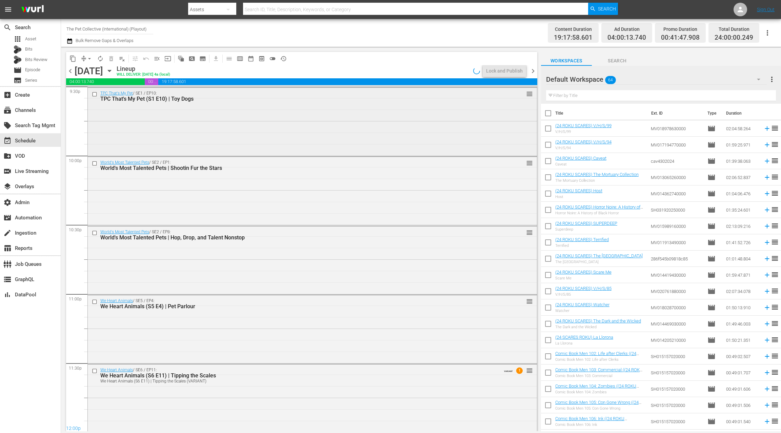
scroll to position [2970, 0]
click at [87, 60] on span "arrow_drop_down" at bounding box center [89, 58] width 7 height 7
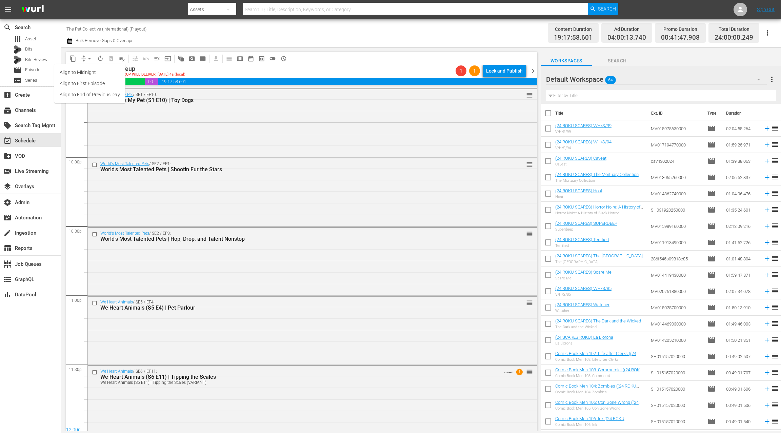
click at [89, 95] on li "Align to End of Previous Day" at bounding box center [89, 94] width 71 height 11
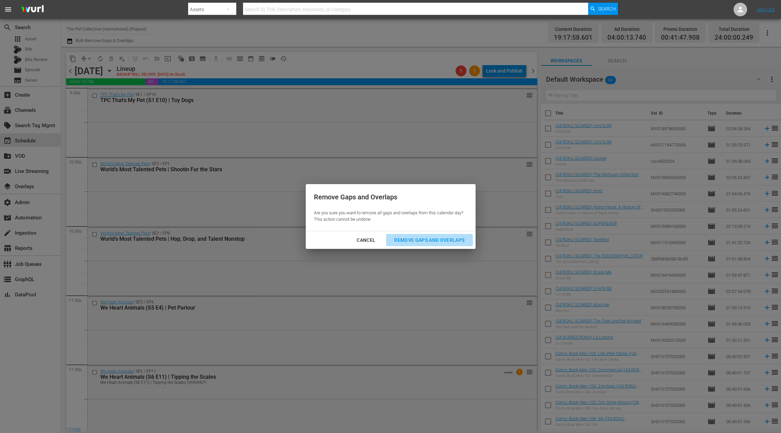
click at [407, 239] on div "Remove Gaps and Overlaps" at bounding box center [429, 240] width 81 height 8
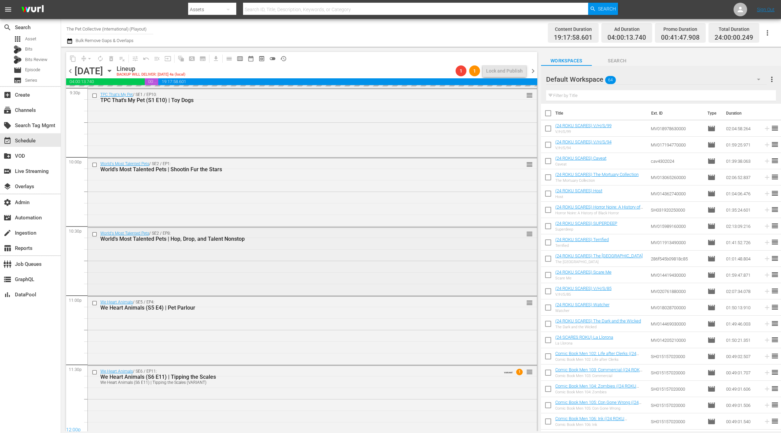
scroll to position [2973, 0]
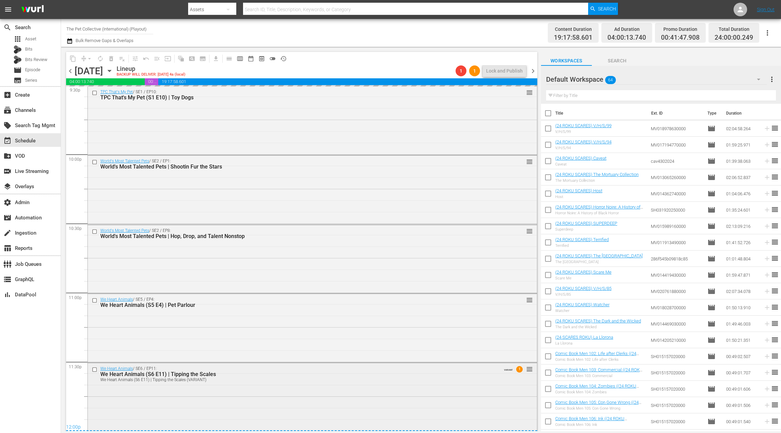
click at [311, 383] on div "We Heart Animals / SE6 / EP11: We Heart Animals (S6 E11) | Tipping the Scales W…" at bounding box center [312, 373] width 449 height 21
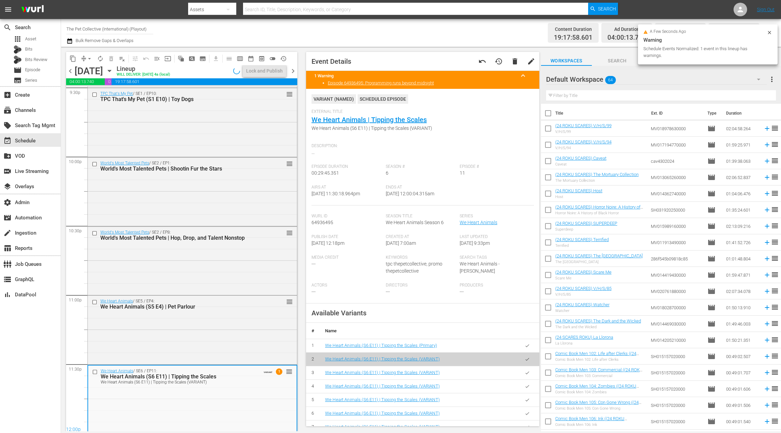
scroll to position [2970, 0]
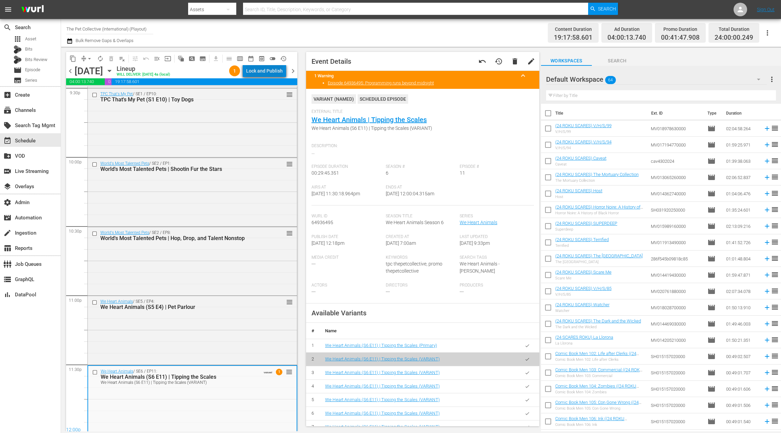
click at [270, 71] on div "Lock and Publish" at bounding box center [264, 71] width 37 height 12
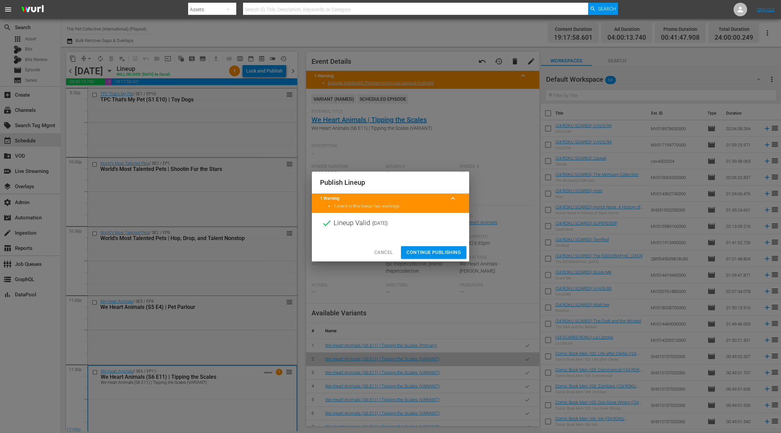
click at [429, 251] on span "Continue Publishing" at bounding box center [433, 252] width 55 height 8
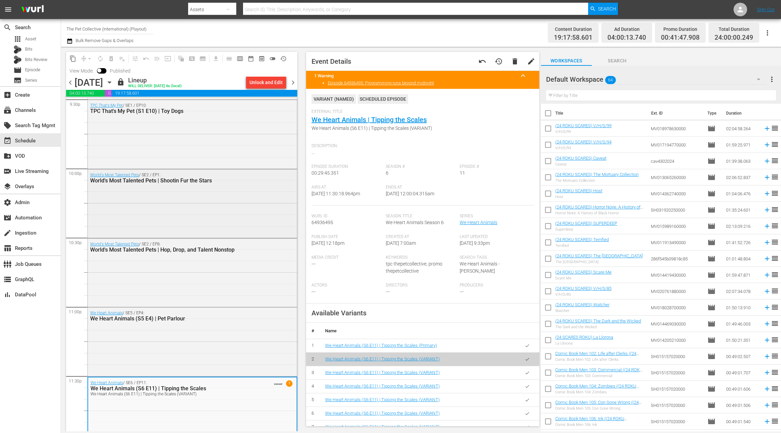
scroll to position [2984, 0]
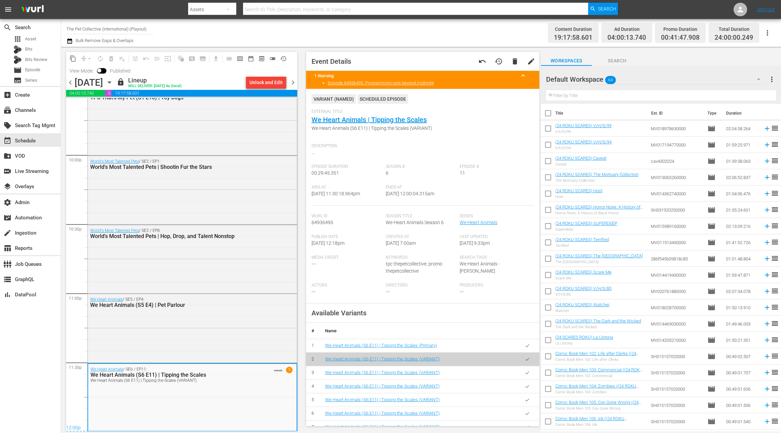
click at [72, 85] on span "chevron_left" at bounding box center [70, 82] width 8 height 8
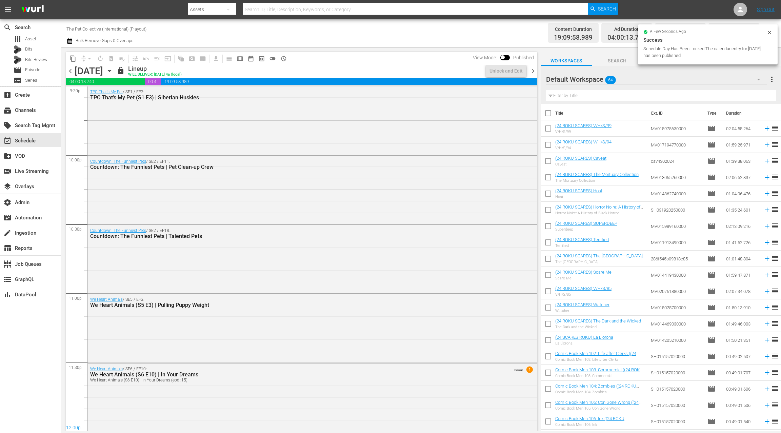
scroll to position [2972, 0]
click at [532, 70] on span "chevron_right" at bounding box center [532, 71] width 8 height 8
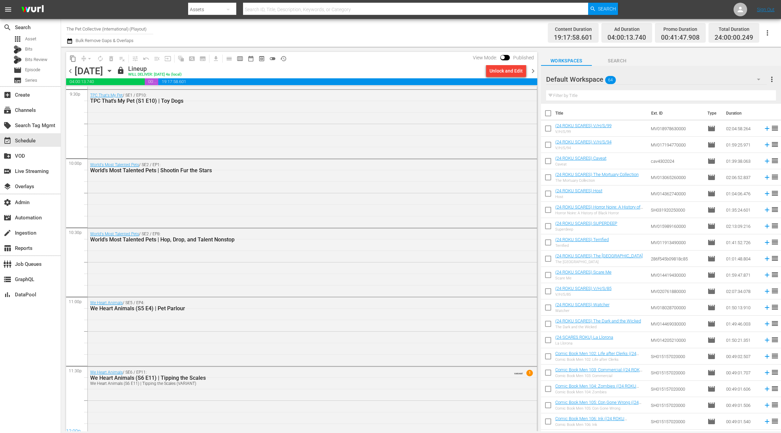
scroll to position [2970, 0]
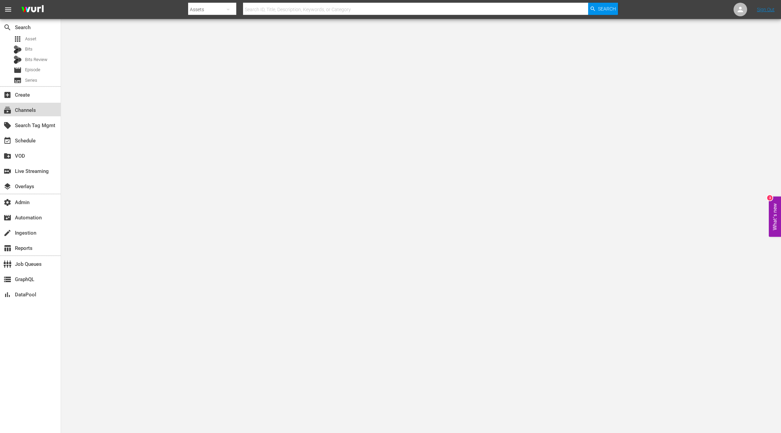
click at [33, 109] on div "subscriptions Channels" at bounding box center [19, 109] width 38 height 6
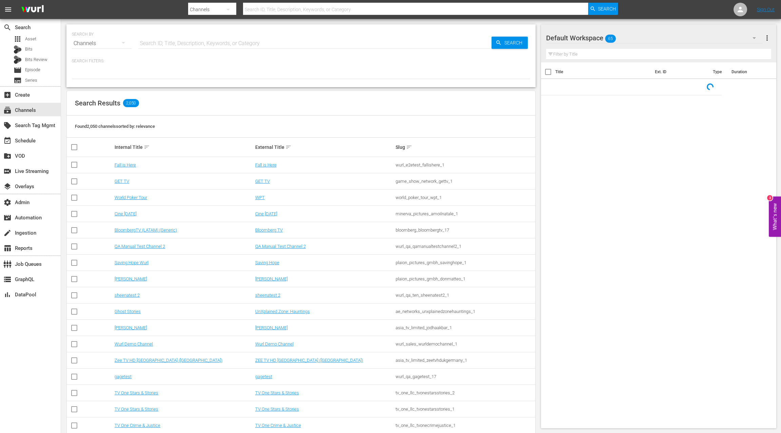
click at [149, 44] on input "text" at bounding box center [314, 43] width 353 height 16
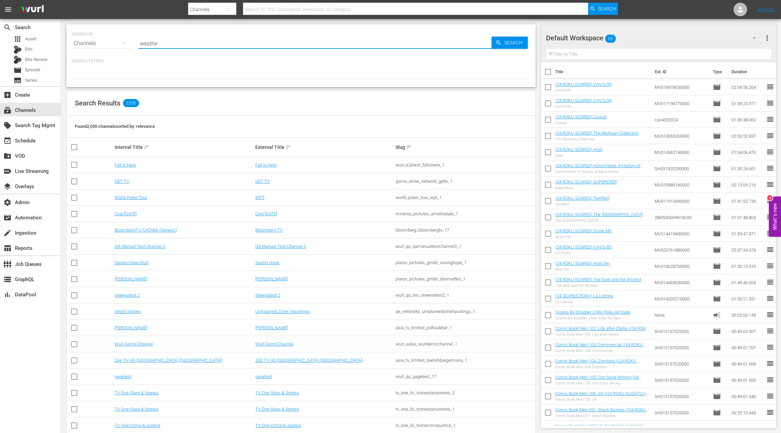
type input "weather"
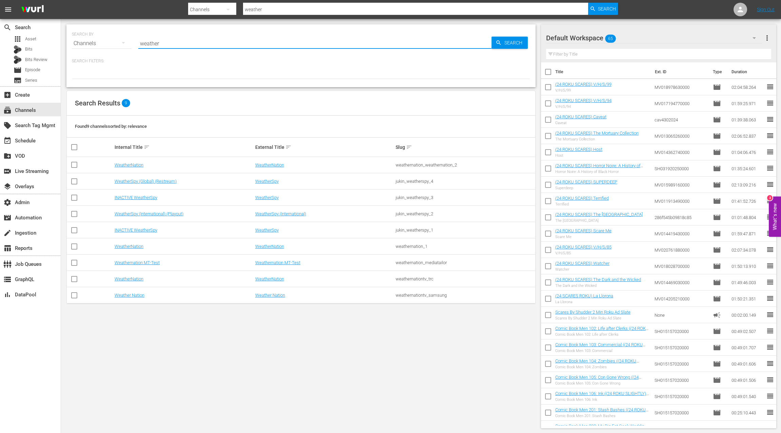
type input "weatherspy"
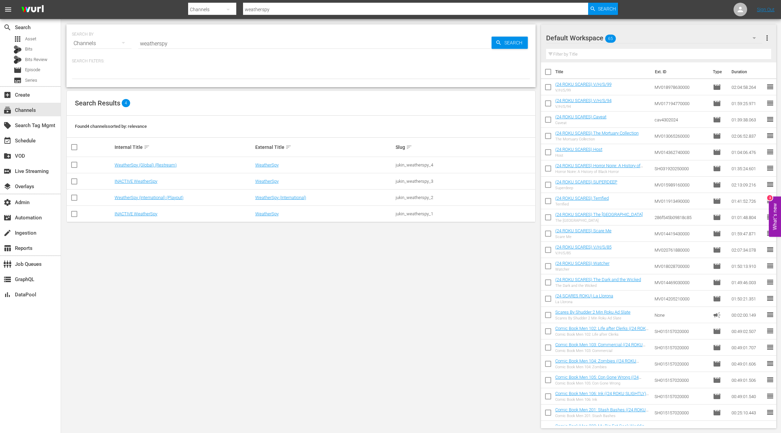
click at [163, 215] on div "INACTIVE WeatherSpy" at bounding box center [184, 213] width 139 height 5
click at [162, 199] on link "WeatherSpy (International) (Playout)" at bounding box center [149, 197] width 69 height 5
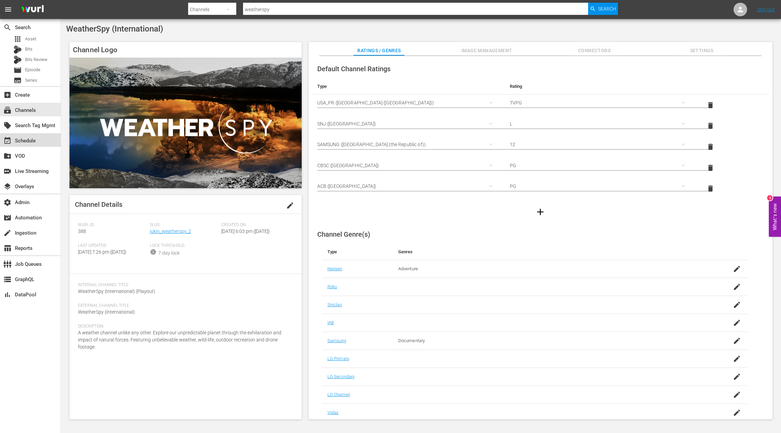
click at [40, 140] on div "event_available Schedule" at bounding box center [30, 140] width 61 height 14
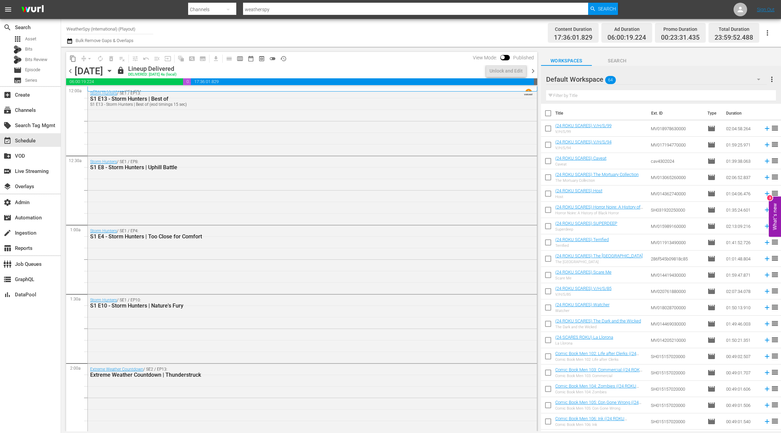
click at [113, 69] on icon "button" at bounding box center [109, 70] width 7 height 7
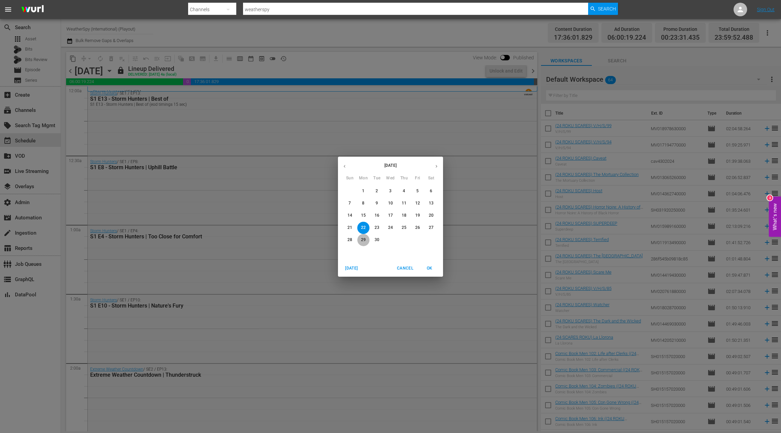
click at [363, 241] on p "29" at bounding box center [363, 240] width 5 height 6
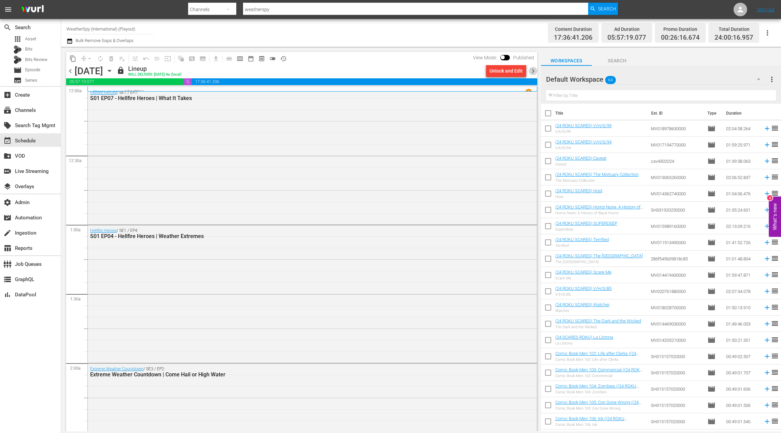
click at [535, 73] on span "chevron_right" at bounding box center [532, 71] width 8 height 8
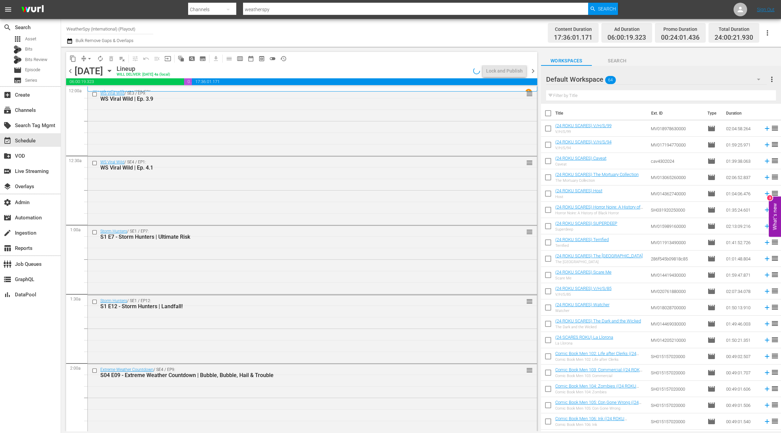
click at [535, 73] on span "chevron_right" at bounding box center [532, 71] width 8 height 8
click at [69, 41] on icon "button" at bounding box center [69, 40] width 5 height 5
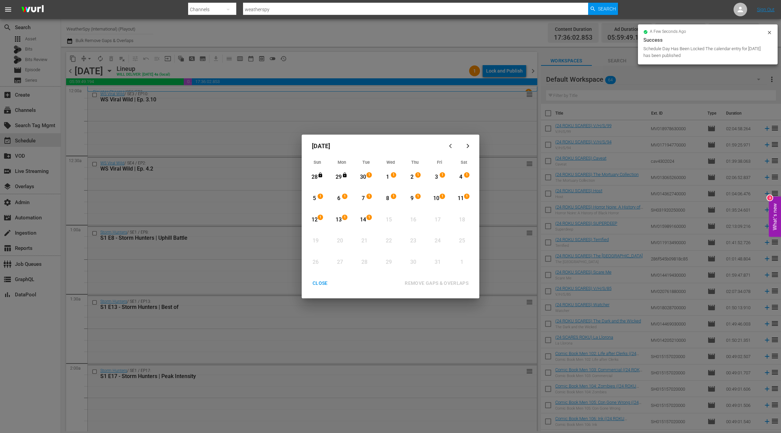
click at [319, 283] on div "CLOSE" at bounding box center [320, 283] width 26 height 8
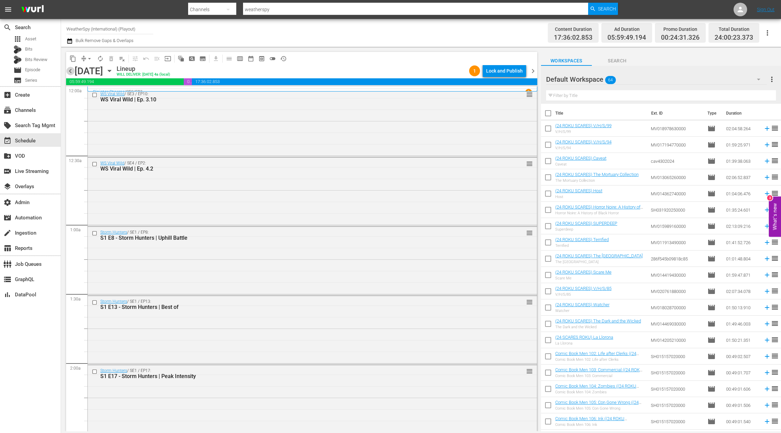
click at [72, 72] on span "chevron_left" at bounding box center [70, 71] width 8 height 8
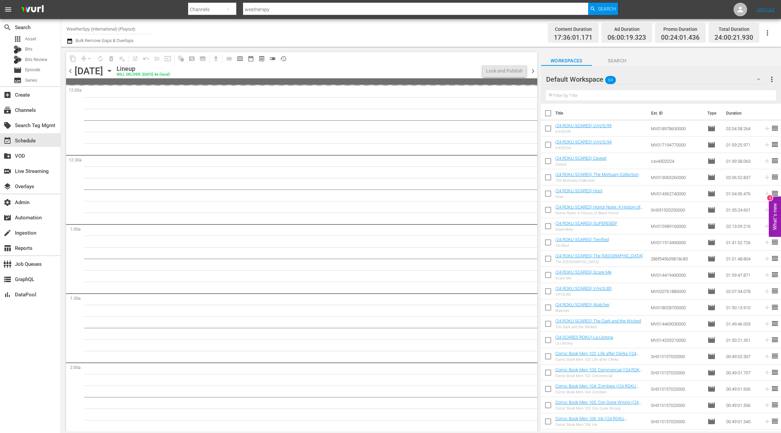
click at [70, 72] on span "chevron_left" at bounding box center [70, 71] width 8 height 8
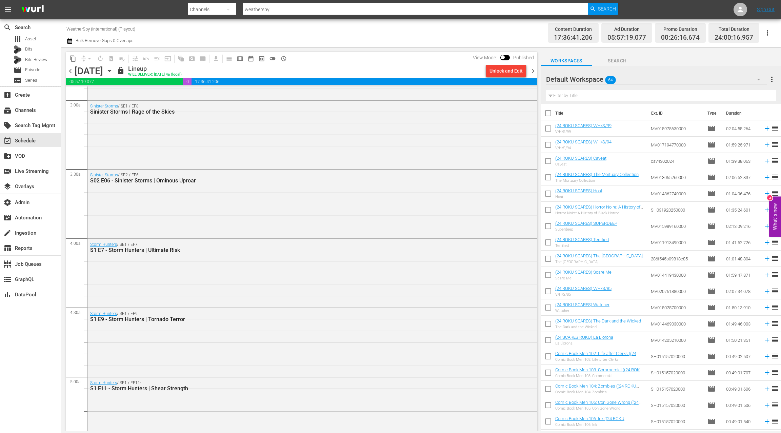
scroll to position [622, 0]
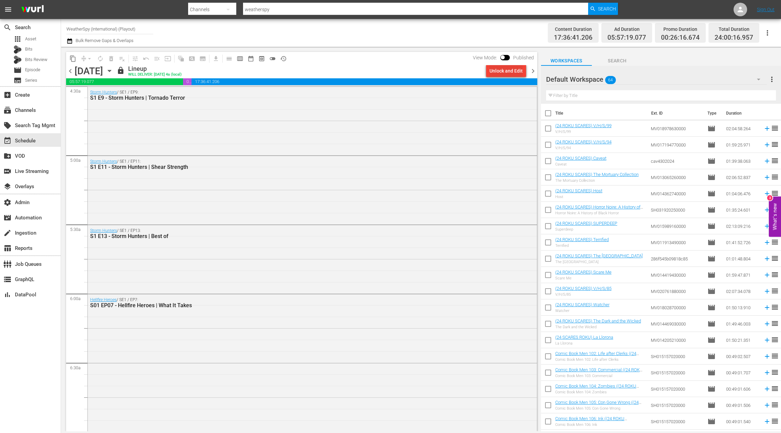
click at [504, 71] on div "Unlock and Edit" at bounding box center [505, 71] width 33 height 12
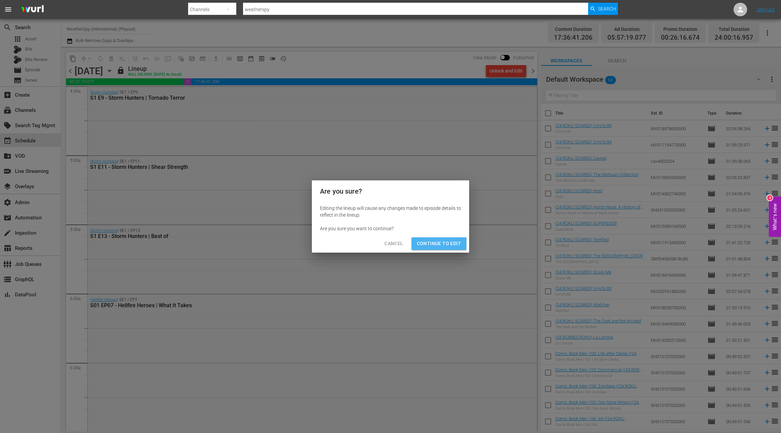
click at [432, 247] on span "Continue to Edit" at bounding box center [439, 243] width 44 height 8
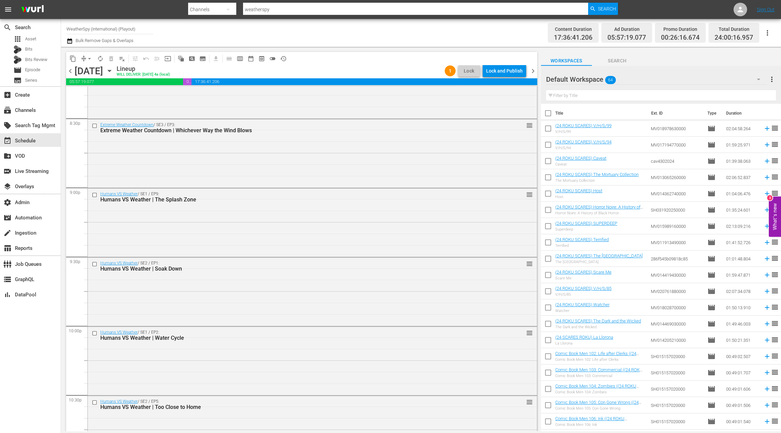
scroll to position [2973, 0]
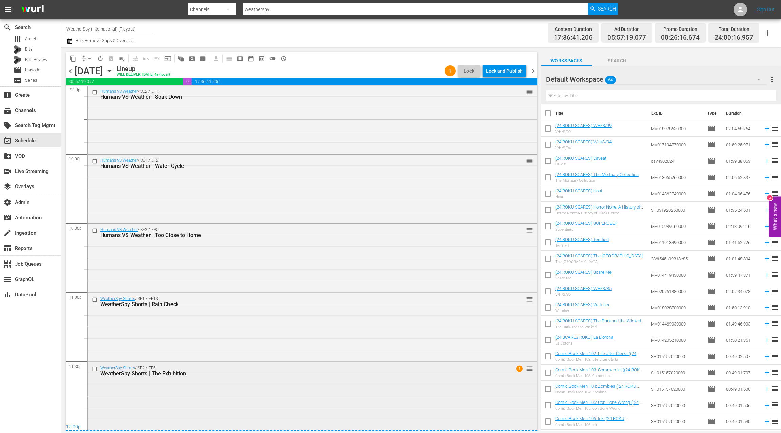
click at [293, 324] on div "WeatherSpy Shorts / SE2 / EP6: WeatherSpy Shorts | The Exhibition 1 reorder" at bounding box center [312, 395] width 449 height 67
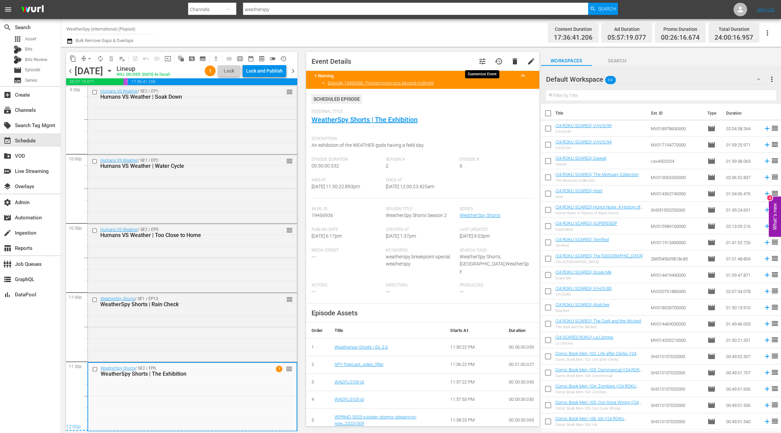
click at [481, 62] on span "tune" at bounding box center [482, 61] width 8 height 8
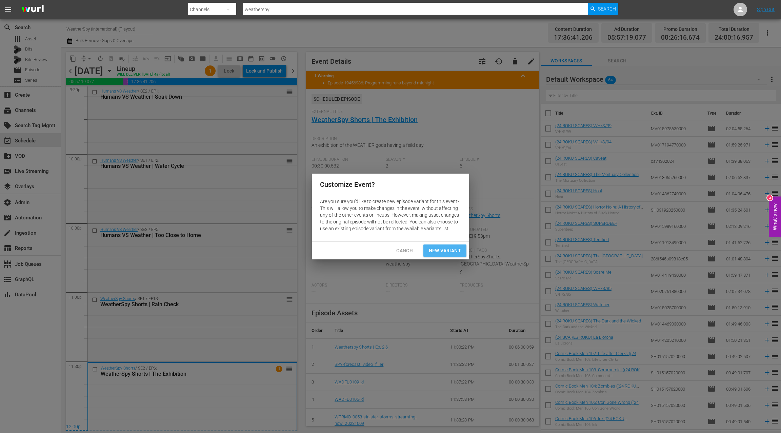
click at [447, 251] on span "New Variant" at bounding box center [445, 250] width 32 height 8
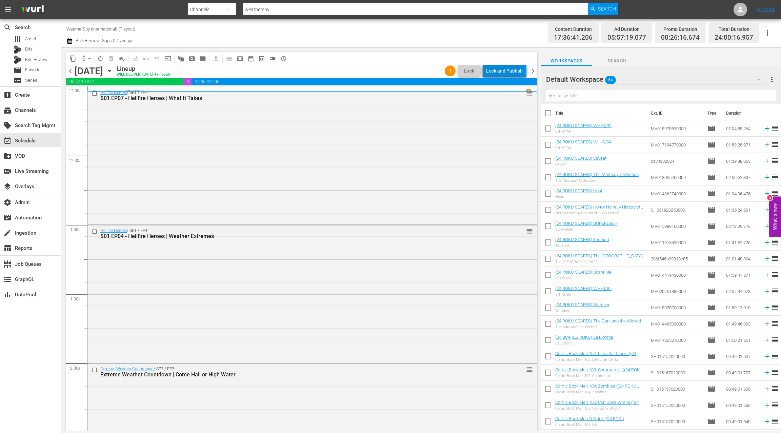
click at [496, 73] on div "Lock and Publish" at bounding box center [504, 71] width 37 height 12
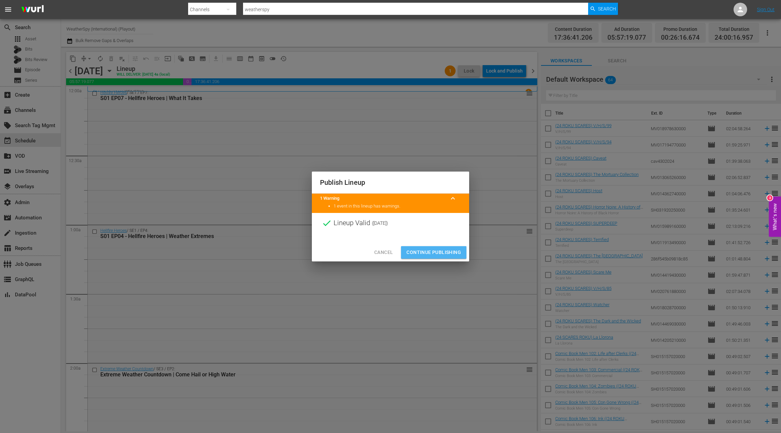
click at [428, 252] on span "Continue Publishing" at bounding box center [433, 252] width 55 height 8
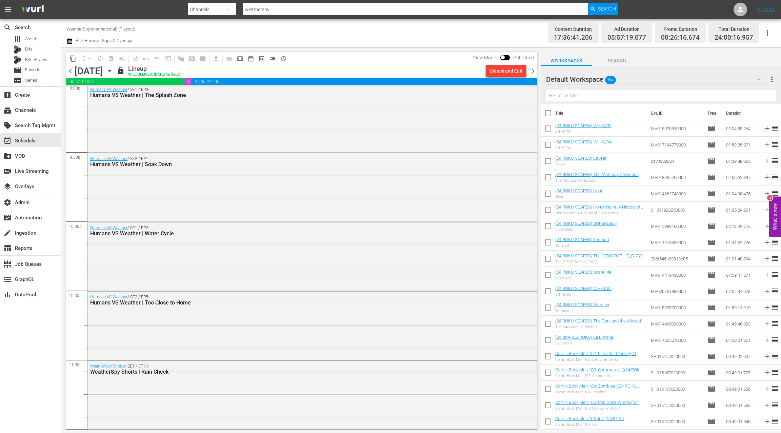
scroll to position [2973, 0]
click at [256, 324] on div "WeatherSpy Shorts / SE2 / EP6: WeatherSpy Shorts | The Exhibition WeatherSpy Sh…" at bounding box center [312, 395] width 449 height 67
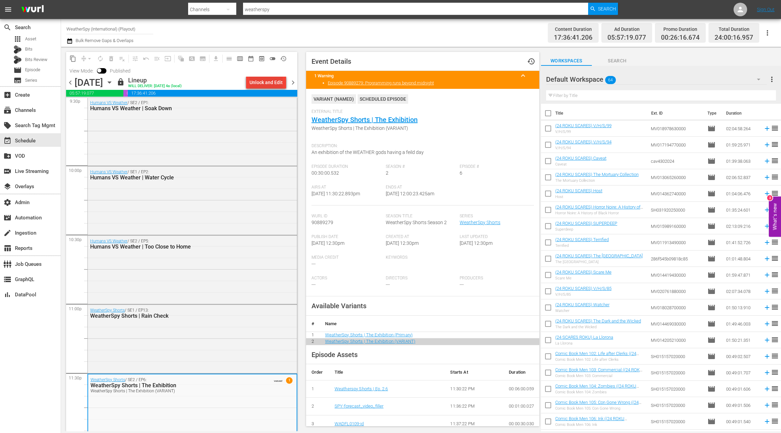
click at [268, 84] on div "Unlock and Edit" at bounding box center [265, 82] width 33 height 12
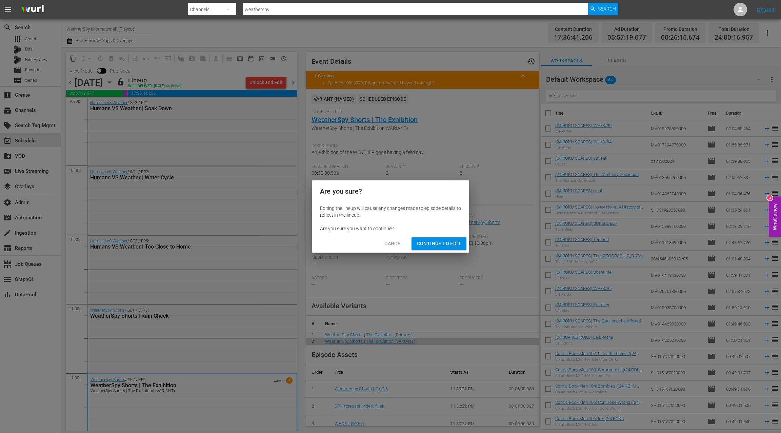
click at [440, 244] on span "Continue to Edit" at bounding box center [439, 243] width 44 height 8
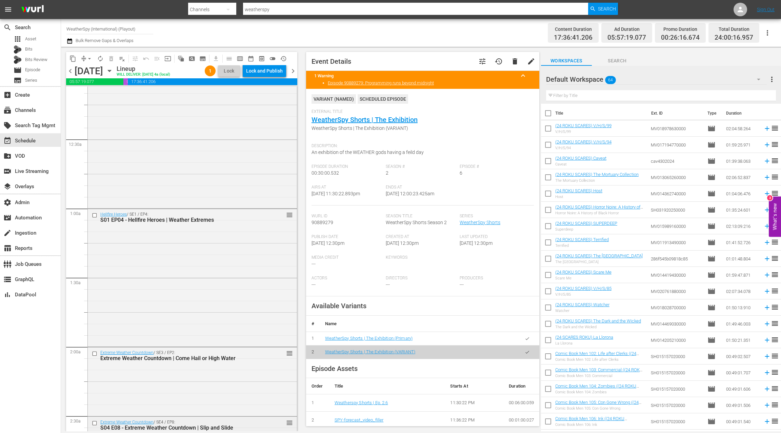
scroll to position [0, 0]
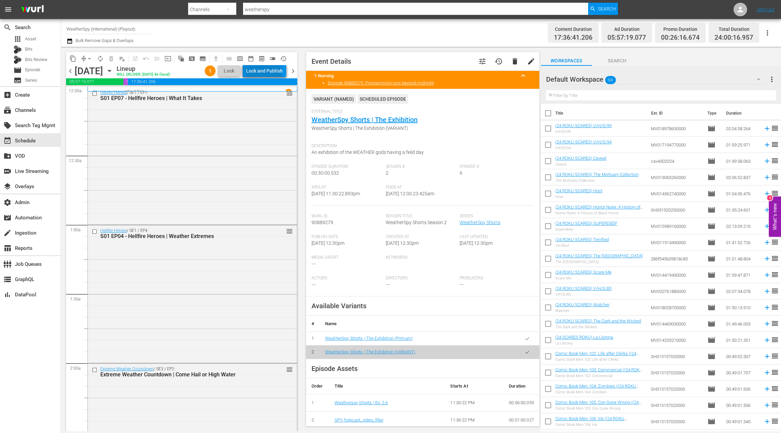
click at [264, 74] on div "Lock and Publish" at bounding box center [264, 71] width 37 height 12
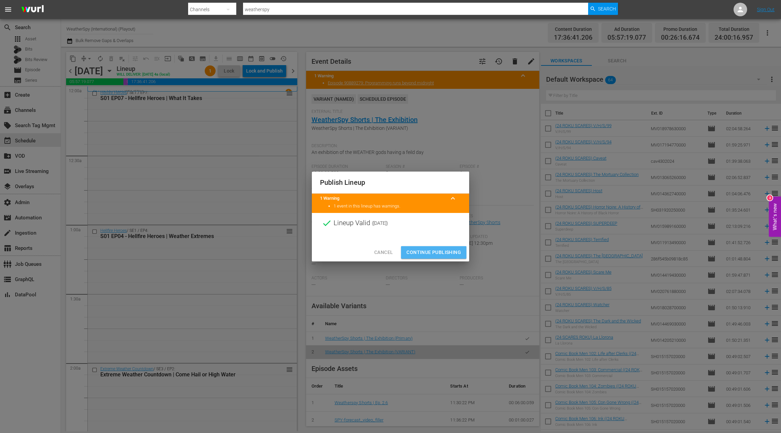
drag, startPoint x: 427, startPoint y: 253, endPoint x: 386, endPoint y: 101, distance: 157.0
click at [427, 252] on span "Continue Publishing" at bounding box center [433, 252] width 55 height 8
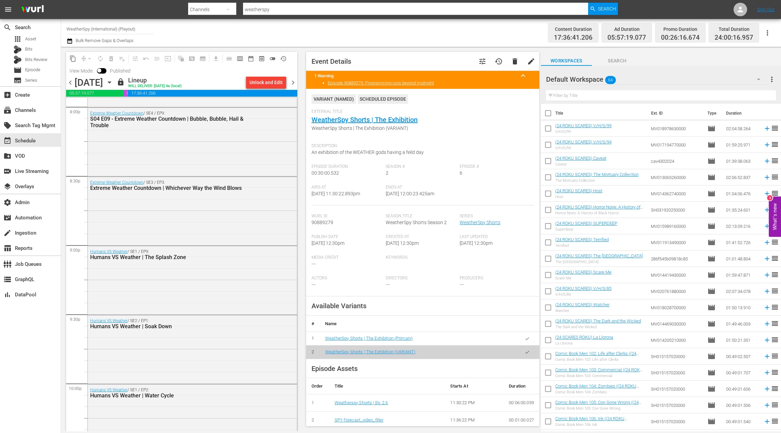
scroll to position [2984, 0]
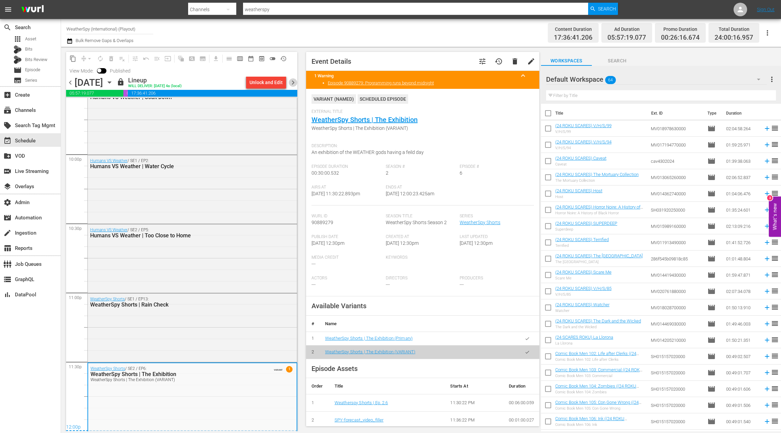
click at [294, 84] on span "chevron_right" at bounding box center [293, 82] width 8 height 8
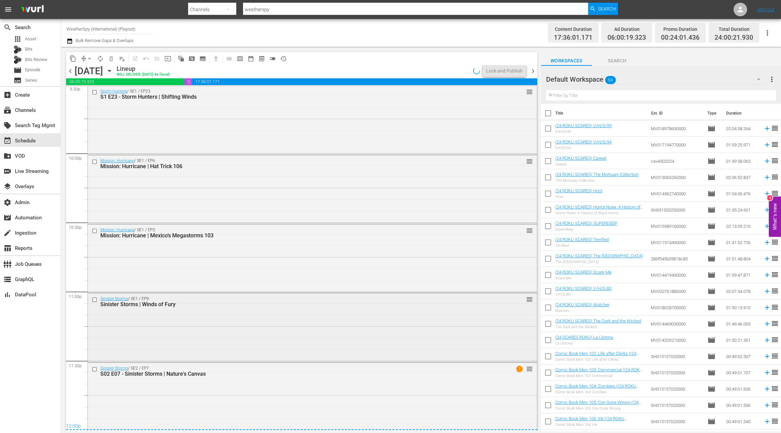
scroll to position [2974, 0]
click at [508, 68] on div "Lock and Publish" at bounding box center [504, 71] width 37 height 12
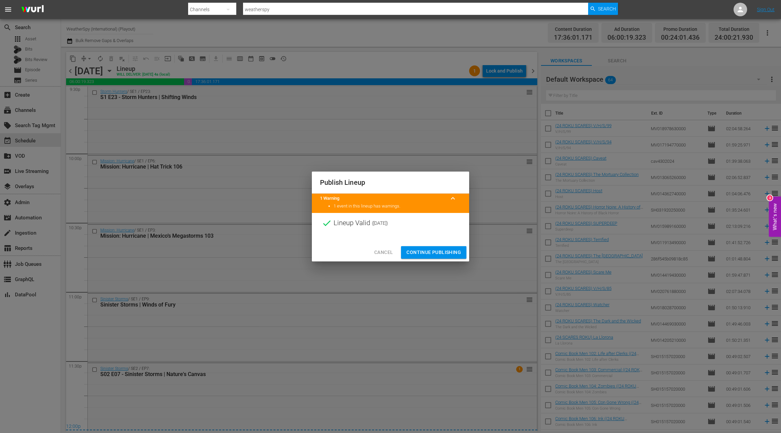
click at [427, 254] on span "Continue Publishing" at bounding box center [433, 252] width 55 height 8
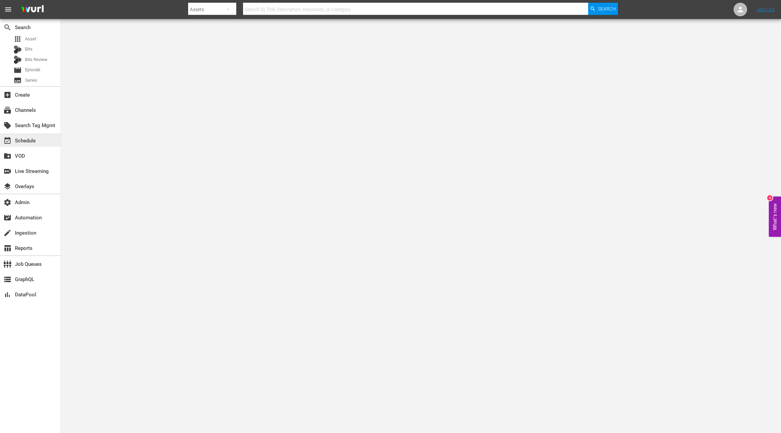
click at [42, 139] on div "event_available Schedule" at bounding box center [30, 140] width 61 height 14
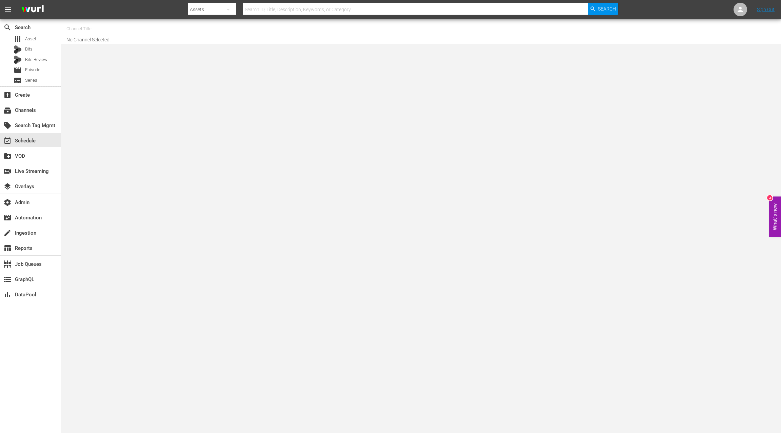
click at [103, 30] on input "text" at bounding box center [109, 29] width 87 height 16
click at [27, 109] on div "subscriptions Channels" at bounding box center [19, 109] width 38 height 6
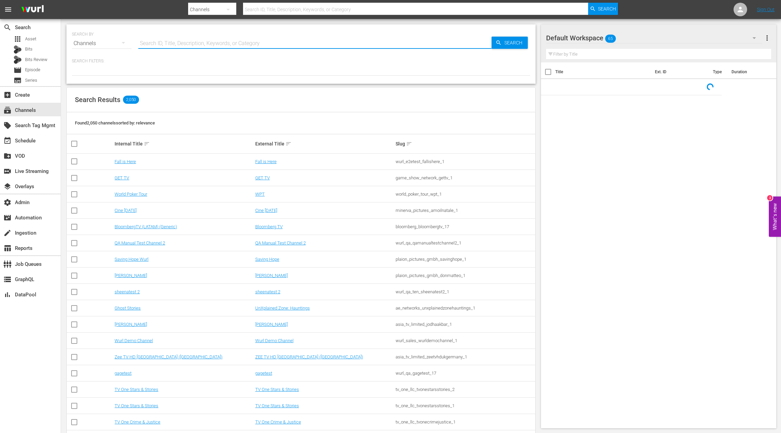
click at [158, 41] on input "text" at bounding box center [314, 43] width 353 height 16
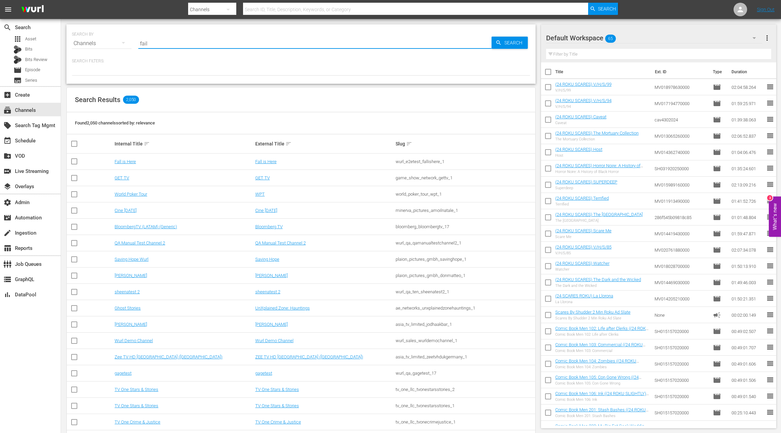
type input "failarmy"
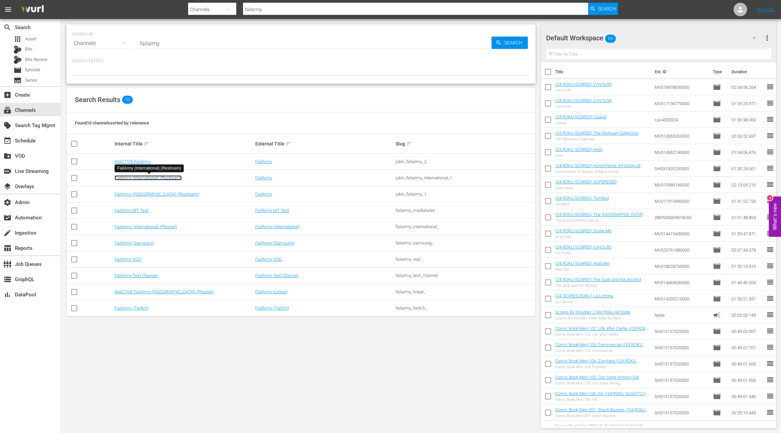
click at [163, 178] on link "FailArmy (International) (Restream)" at bounding box center [148, 177] width 67 height 5
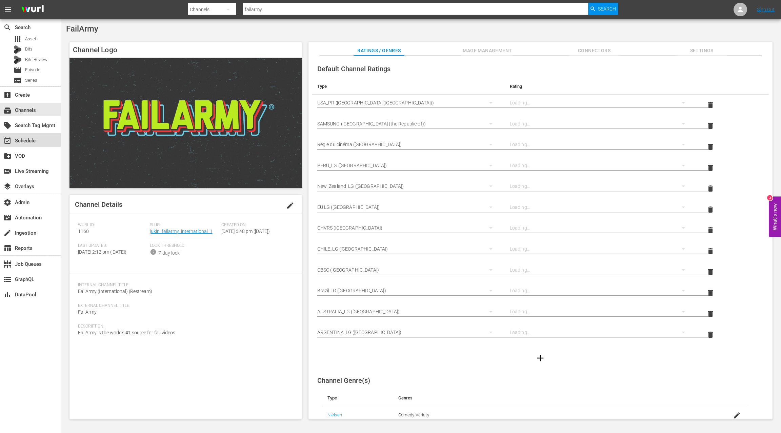
click at [33, 139] on div "event_available Schedule" at bounding box center [19, 140] width 38 height 6
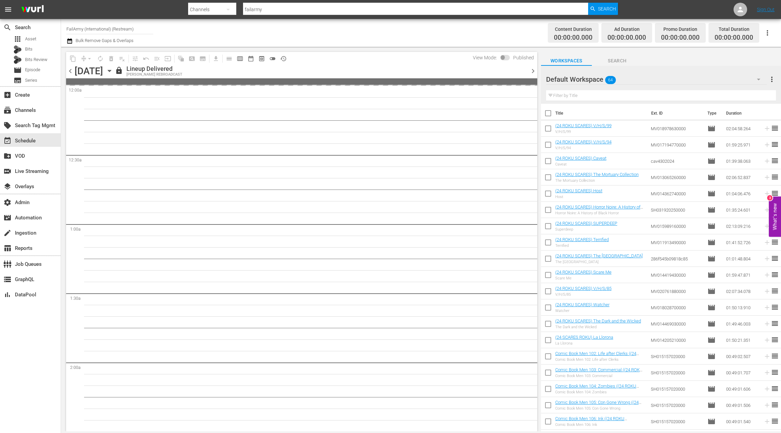
click at [113, 71] on icon "button" at bounding box center [109, 70] width 7 height 7
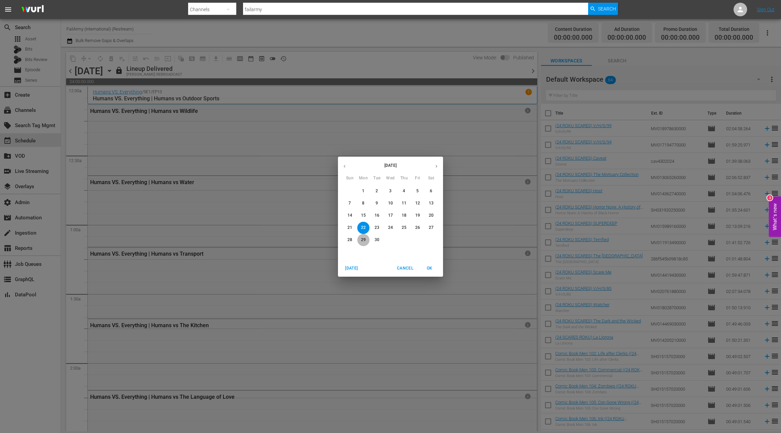
click at [362, 241] on p "29" at bounding box center [363, 240] width 5 height 6
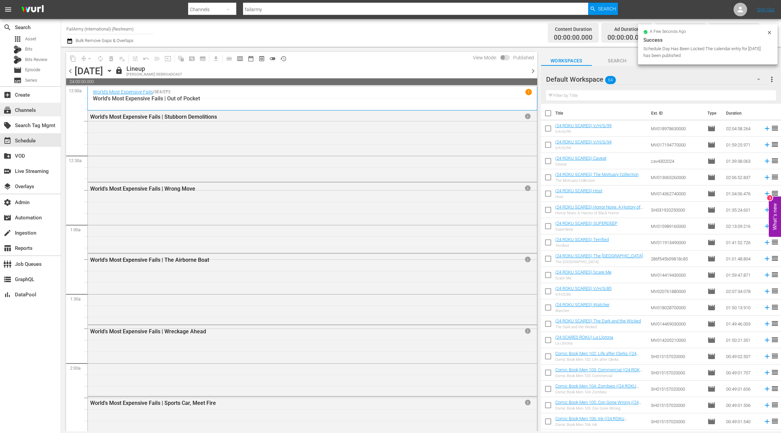
click at [44, 109] on div "subscriptions Channels" at bounding box center [30, 110] width 61 height 14
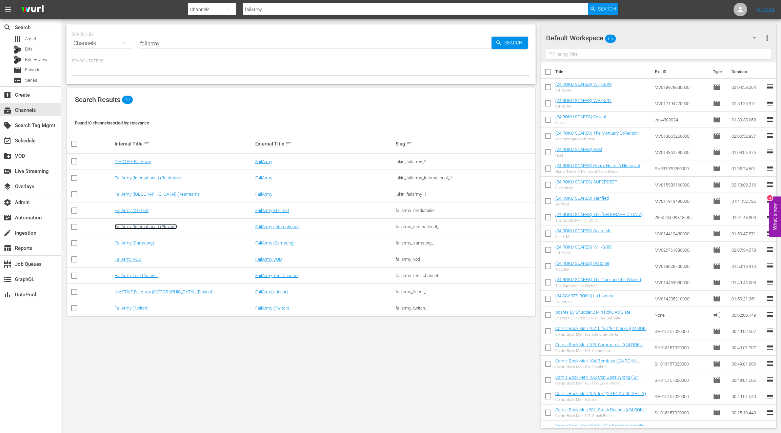
click at [161, 227] on link "FailArmy (International) (Playout)" at bounding box center [146, 226] width 62 height 5
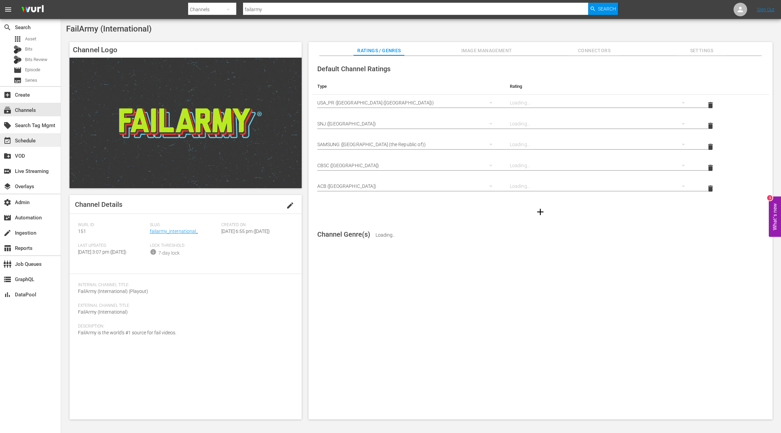
click at [44, 140] on div "event_available Schedule" at bounding box center [30, 140] width 61 height 14
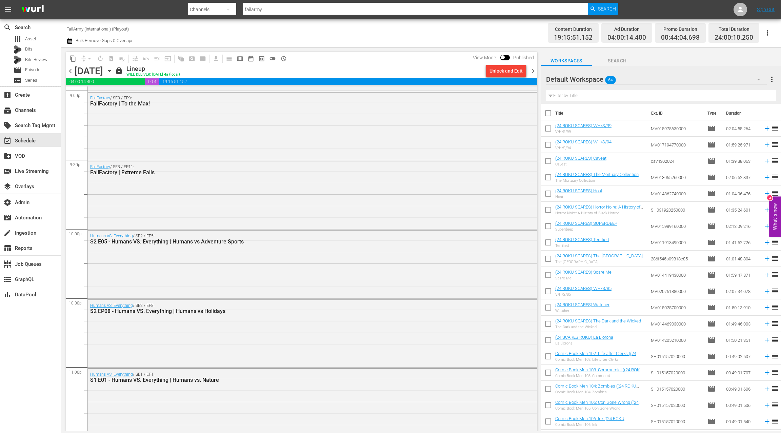
scroll to position [2974, 0]
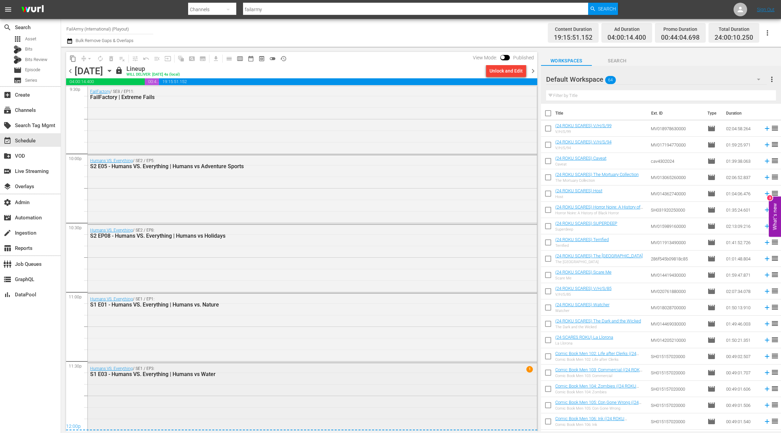
click at [283, 324] on div "Humans VS. Everything / SE1 / EP3: S1 E03 - Humans VS. Everything | Humans vs W…" at bounding box center [312, 396] width 449 height 67
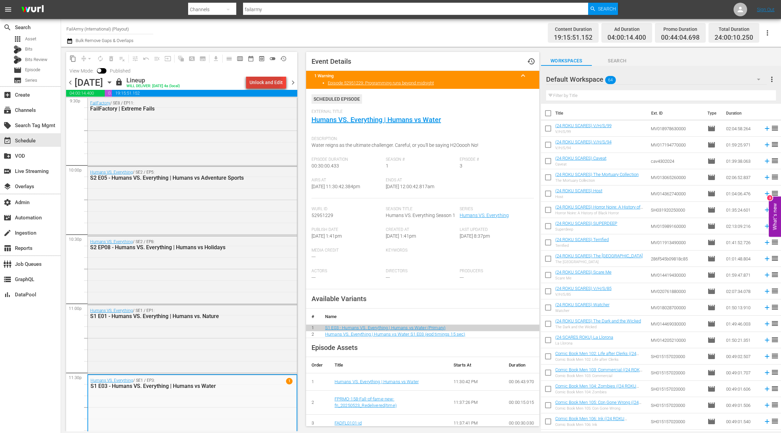
click at [263, 80] on div "Unlock and Edit" at bounding box center [265, 82] width 33 height 12
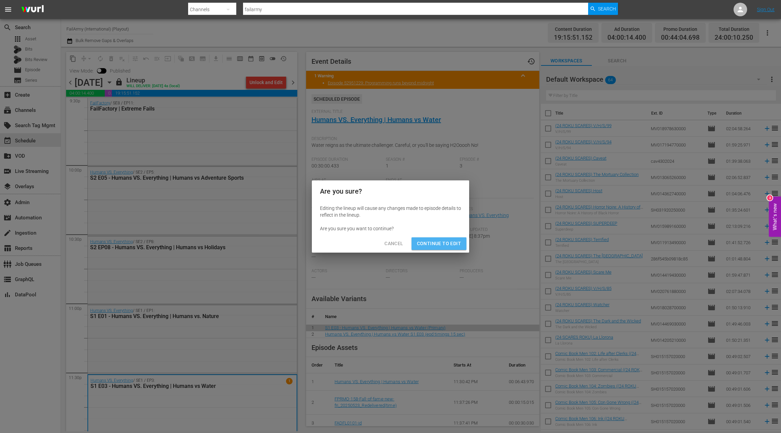
click at [444, 241] on span "Continue to Edit" at bounding box center [439, 243] width 44 height 8
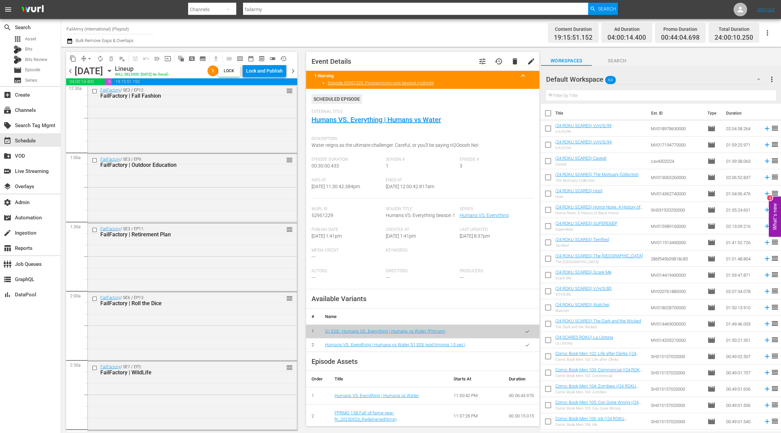
scroll to position [0, 0]
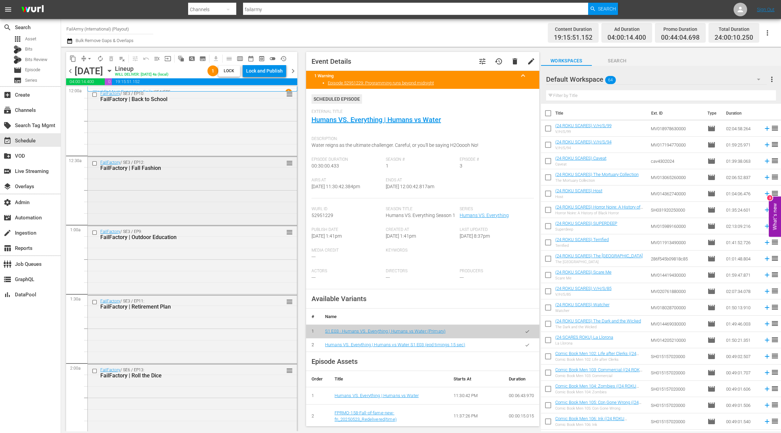
click at [208, 163] on div "FailFactory / SE3 / EP12: FailFactory | Fall Fashion" at bounding box center [180, 165] width 161 height 11
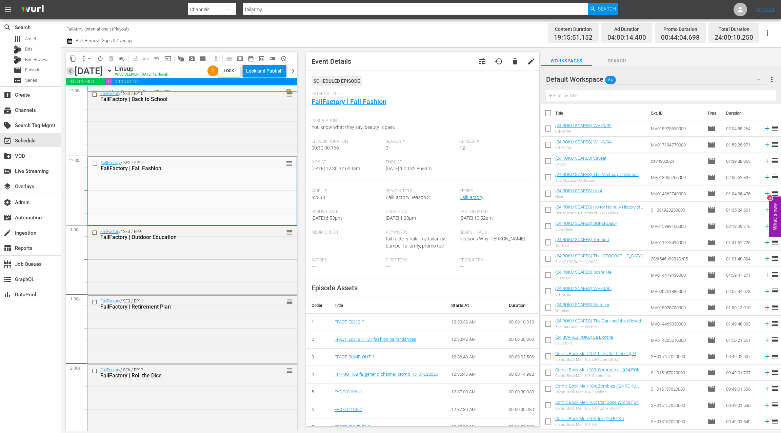
click at [69, 70] on span "chevron_left" at bounding box center [70, 71] width 8 height 8
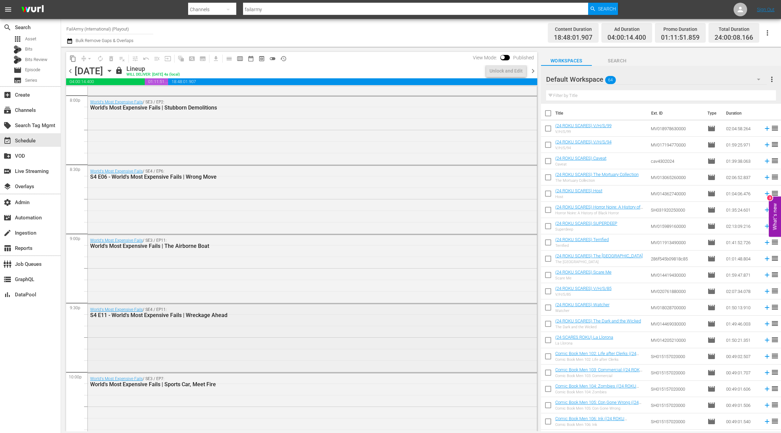
scroll to position [2974, 0]
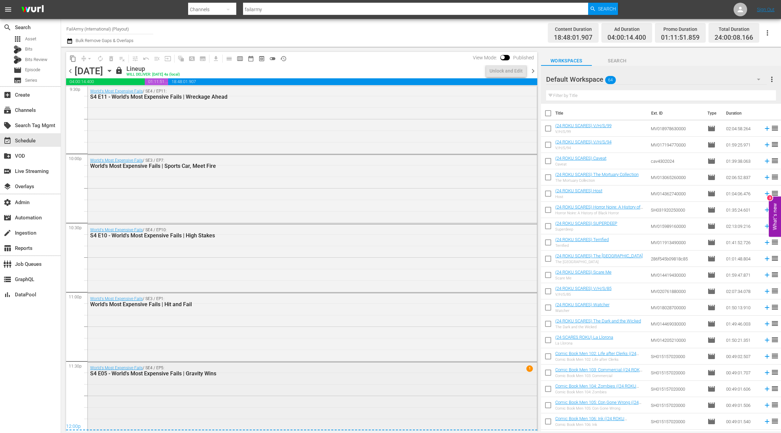
click at [279, 324] on div "World's Most Expensive Fails / SE4 / EP5: S4 E05 - World's Most Expensive Fails…" at bounding box center [312, 395] width 449 height 67
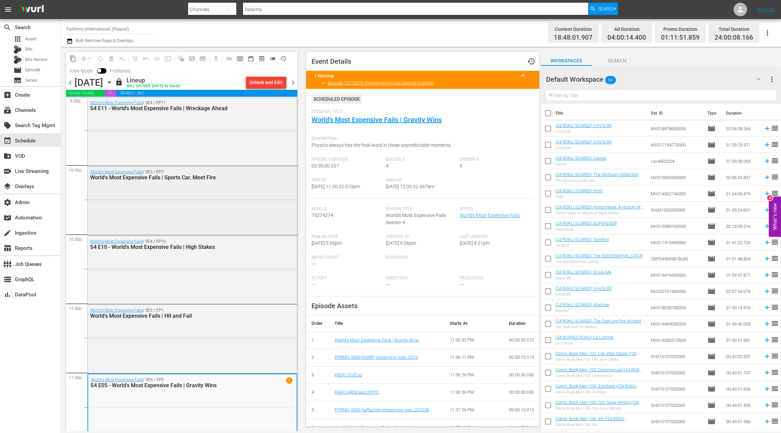
scroll to position [2974, 0]
click at [294, 83] on span "chevron_right" at bounding box center [293, 82] width 8 height 8
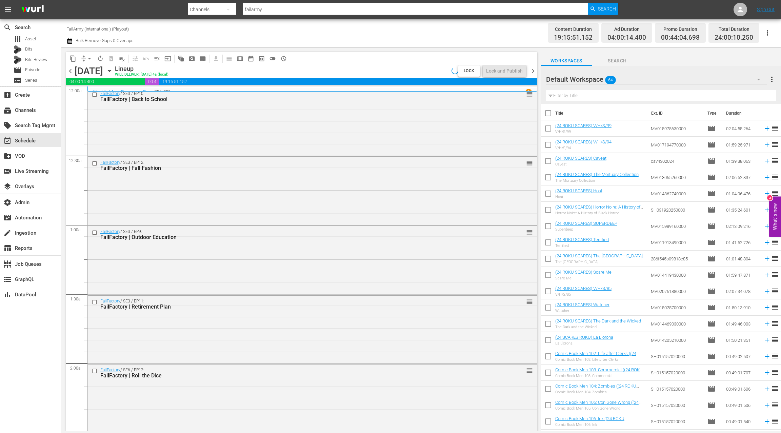
click at [288, 137] on div "FailFactory / SE3 / EP10: FailFactory | Back to School reorder" at bounding box center [312, 121] width 449 height 67
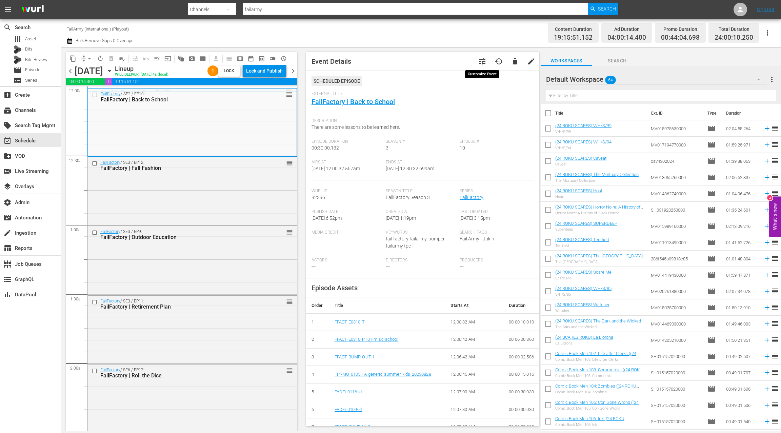
click at [484, 61] on span "tune" at bounding box center [482, 61] width 8 height 8
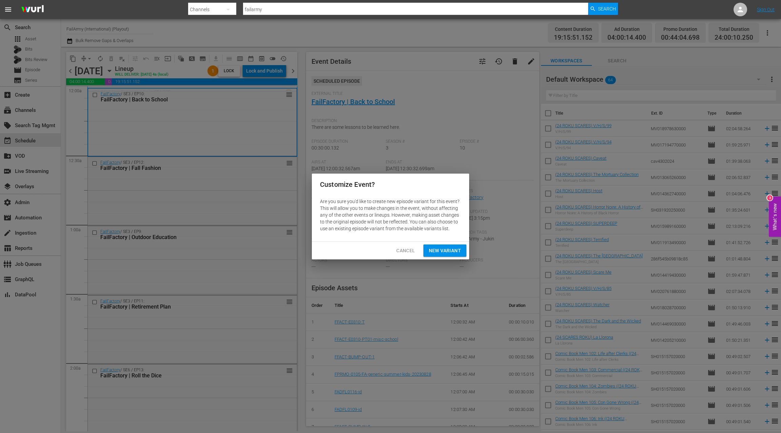
click at [432, 246] on span "New Variant" at bounding box center [445, 250] width 32 height 8
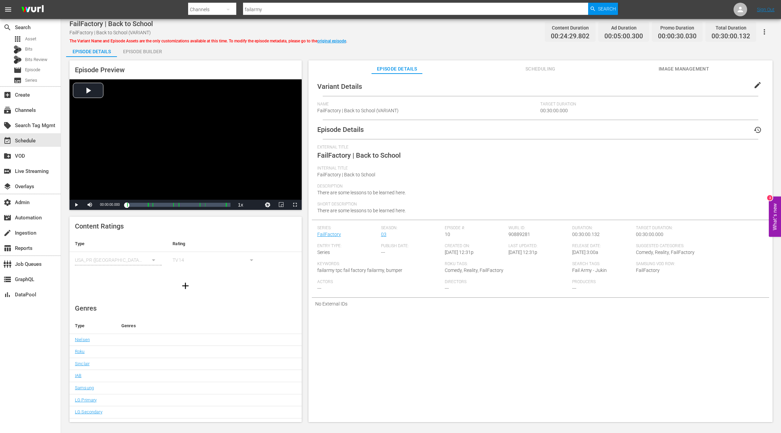
click at [585, 87] on span "edit" at bounding box center [757, 85] width 8 height 8
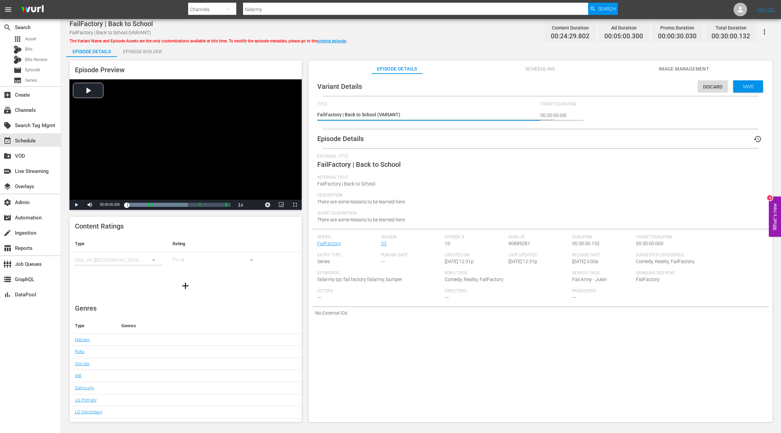
click at [391, 115] on textarea "FailFactory | Back to School (VARIANT)" at bounding box center [427, 115] width 220 height 8
type textarea "FailFactory | Back to School (E)"
type textarea "FailFactory | Back to School (EO)"
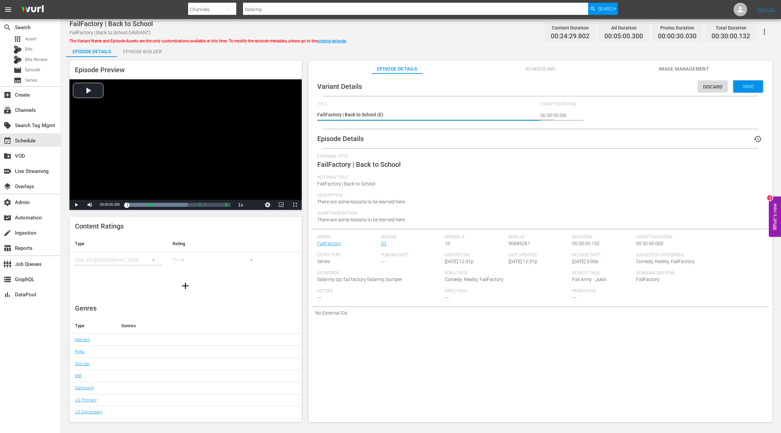
type textarea "FailFactory | Back to School (EO)"
type textarea "FailFactory | Back to School (EOD)"
type textarea "FailFactory | Back to School (EOD )"
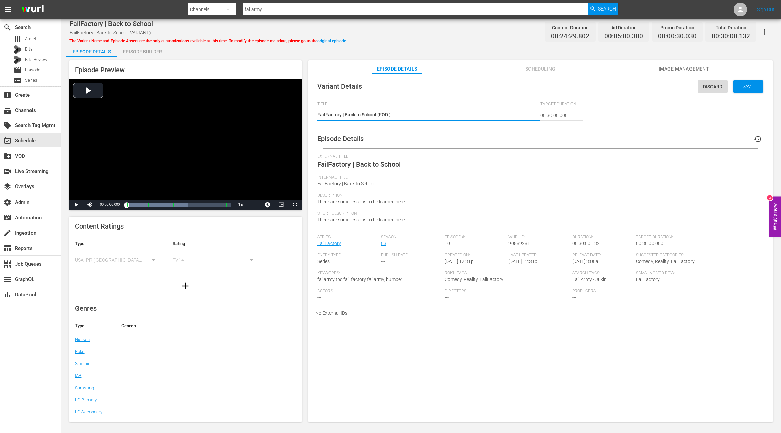
type textarea "FailFactory | Back to School (EOD :)"
type textarea "FailFactory | Back to School (EOD :3)"
type textarea "FailFactory | Back to School (EOD :30)"
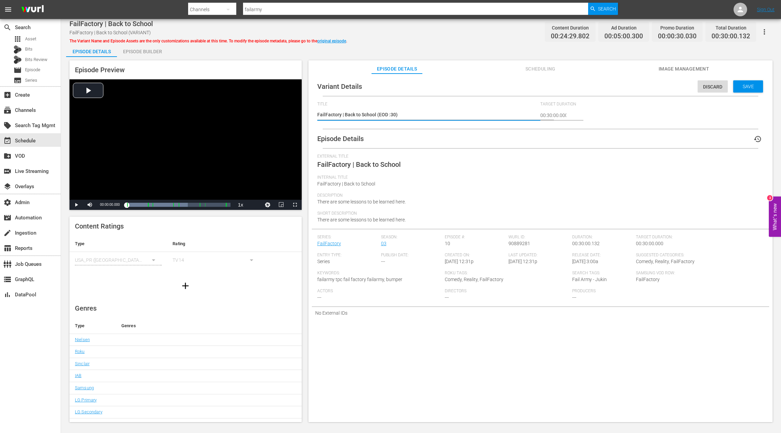
type textarea "FailFactory | Back to School (EOD :30)"
click at [585, 85] on span "Save" at bounding box center [748, 86] width 22 height 5
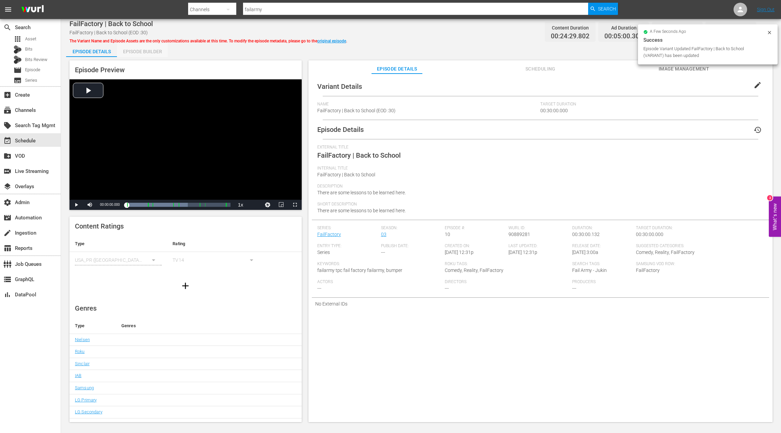
click at [150, 50] on div "Episode Builder" at bounding box center [142, 51] width 51 height 16
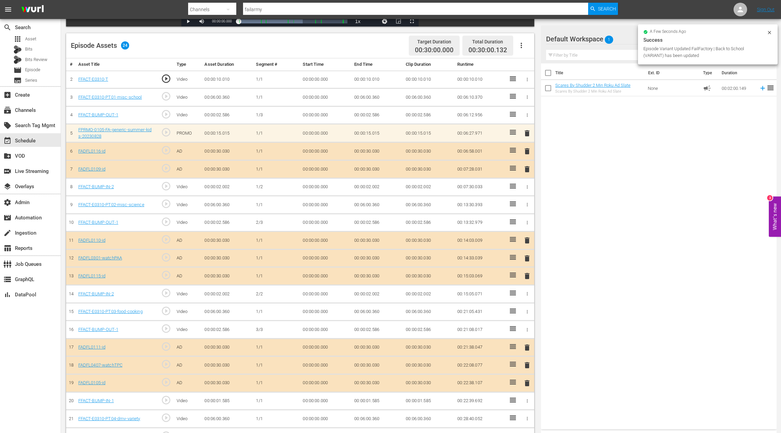
scroll to position [229, 0]
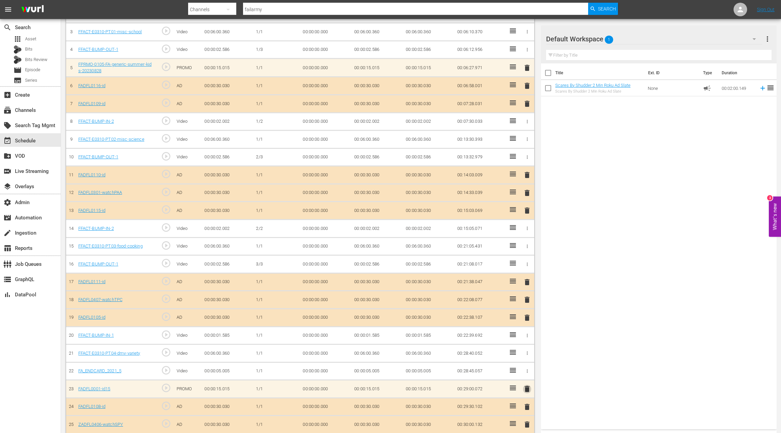
click at [528, 324] on span "delete" at bounding box center [527, 388] width 8 height 8
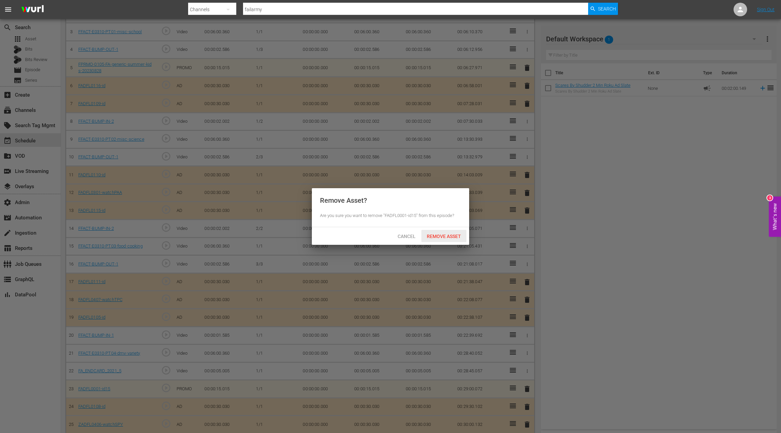
click at [456, 239] on div "Remove Asset" at bounding box center [443, 236] width 45 height 13
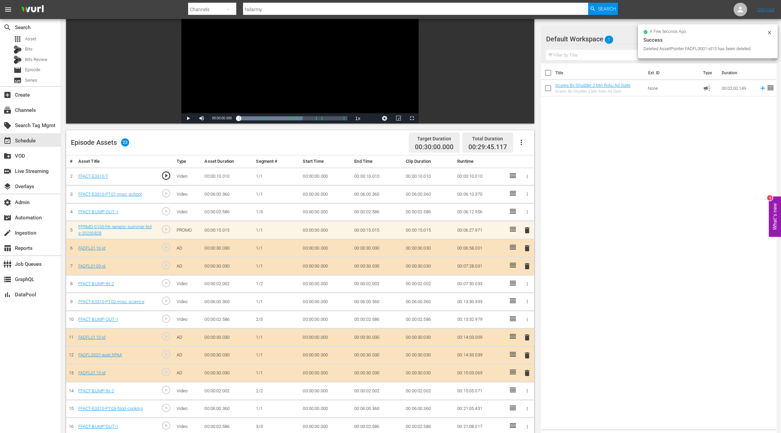
scroll to position [63, 0]
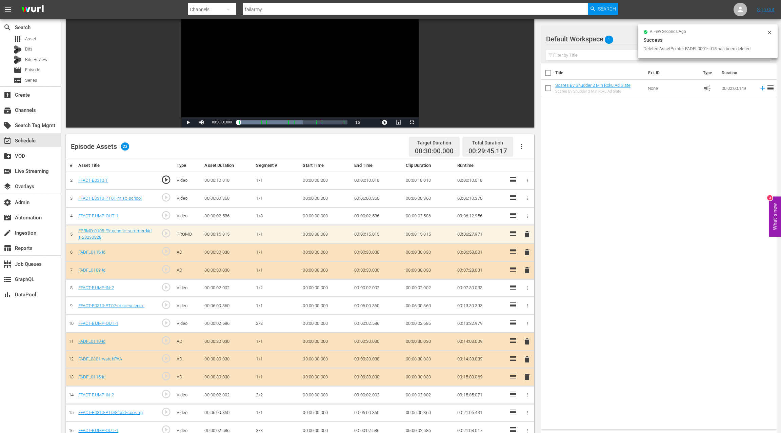
click at [527, 233] on span "delete" at bounding box center [527, 234] width 8 height 8
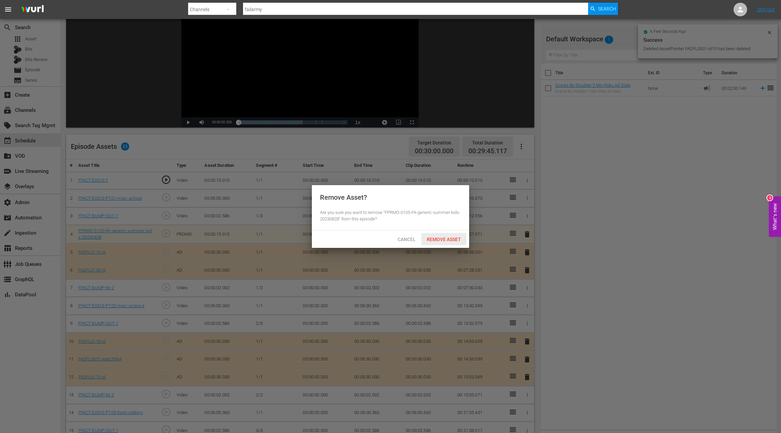
click at [458, 241] on span "Remove Asset" at bounding box center [443, 238] width 45 height 5
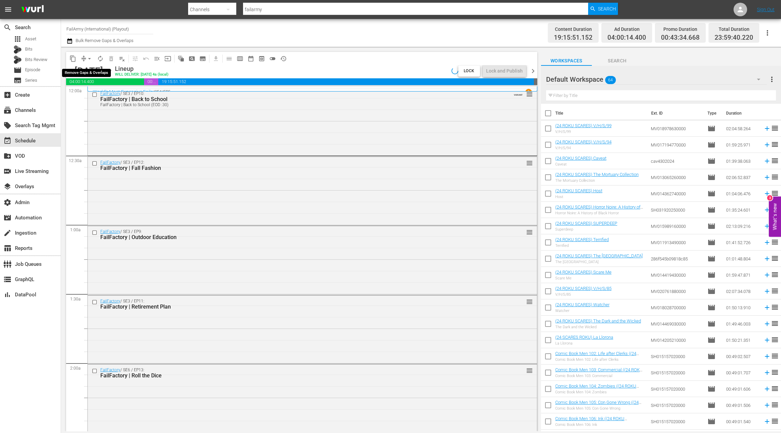
click at [85, 57] on button "arrow_drop_down" at bounding box center [89, 58] width 11 height 11
drag, startPoint x: 98, startPoint y: 94, endPoint x: 102, endPoint y: 96, distance: 4.2
click at [102, 96] on li "Align to End of Previous Day" at bounding box center [89, 94] width 71 height 11
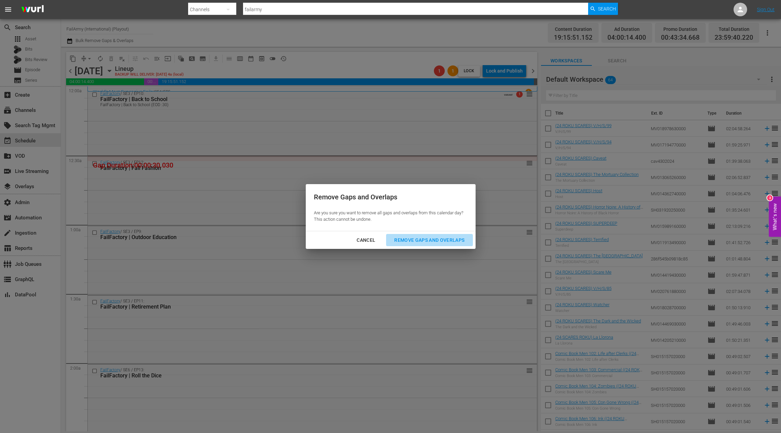
click at [411, 242] on div "Remove Gaps and Overlaps" at bounding box center [429, 240] width 81 height 8
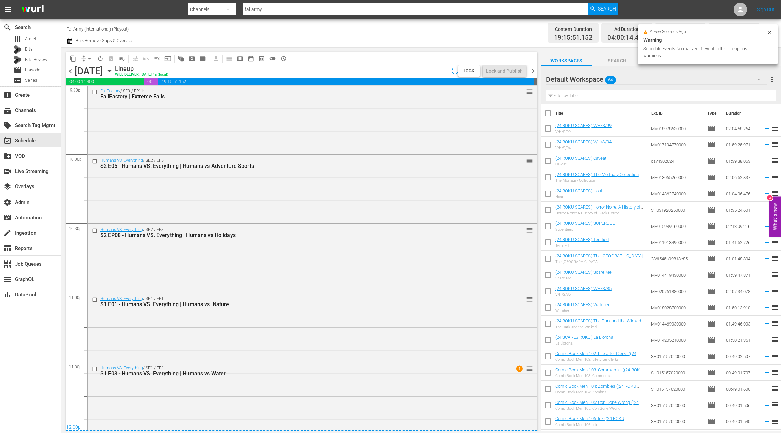
scroll to position [2973, 0]
click at [338, 324] on div "Humans VS. Everything / SE1 / EP3: S1 E03 - Humans VS. Everything | Humans vs W…" at bounding box center [312, 395] width 449 height 67
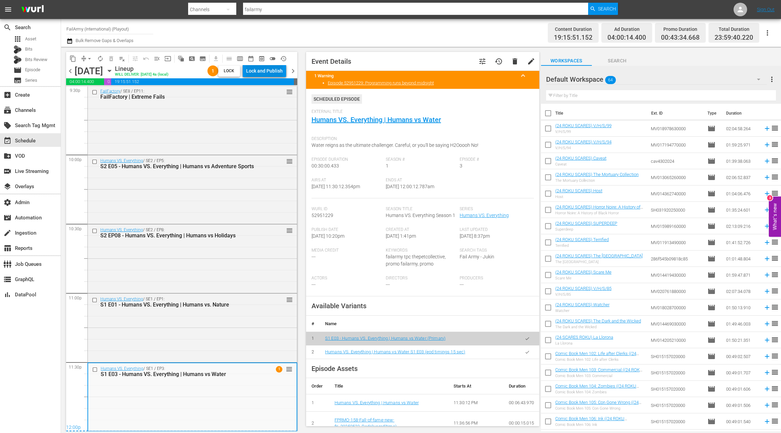
click at [272, 72] on div "Lock and Publish" at bounding box center [264, 71] width 37 height 12
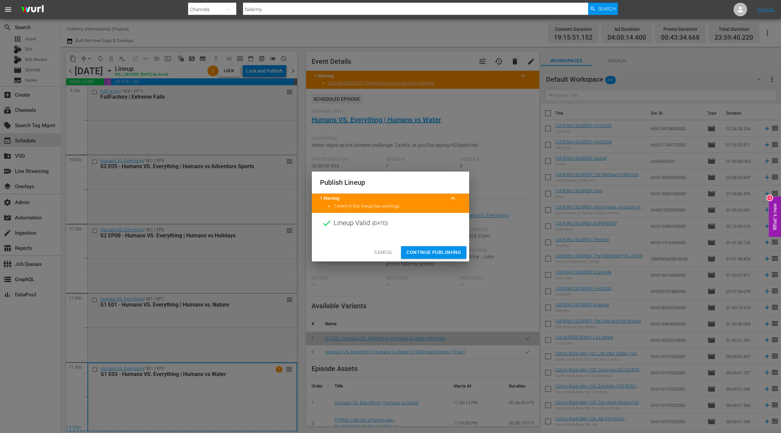
click at [445, 254] on span "Continue Publishing" at bounding box center [433, 252] width 55 height 8
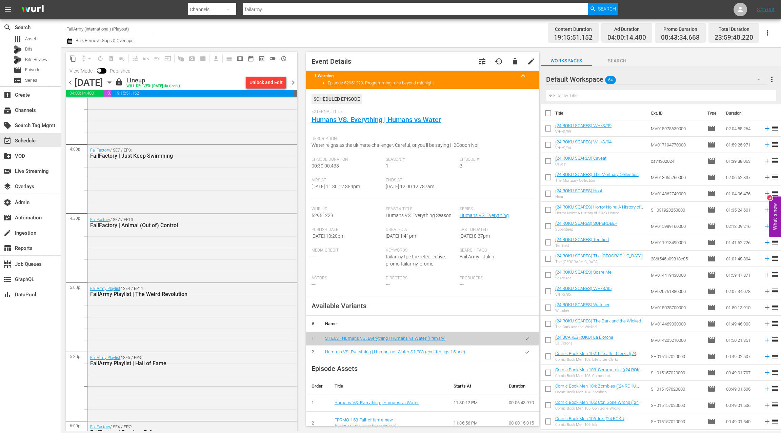
scroll to position [2151, 0]
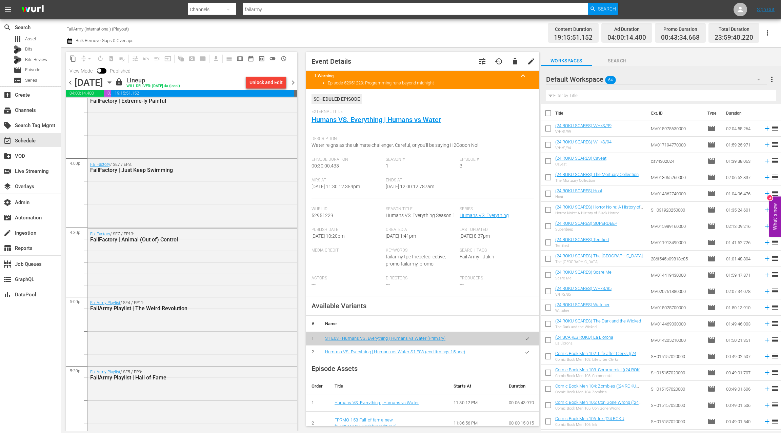
click at [295, 84] on span "chevron_right" at bounding box center [293, 82] width 8 height 8
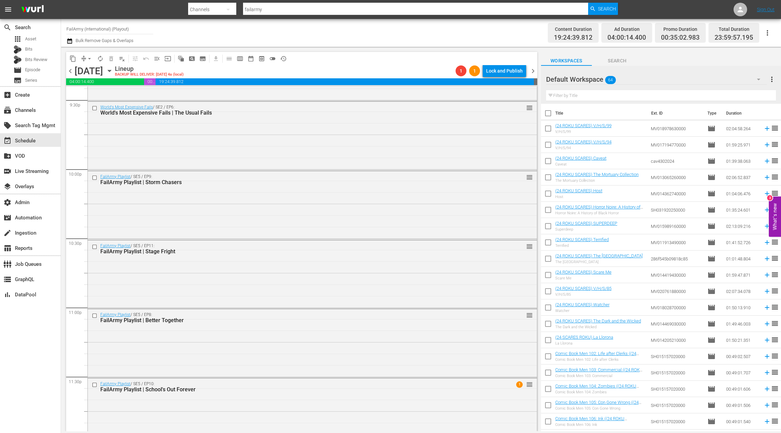
scroll to position [2974, 0]
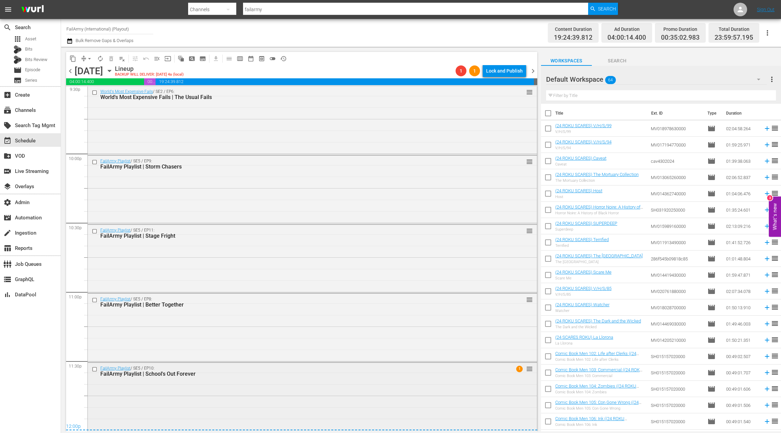
click at [198, 324] on div "FailArmy Playlist / SE5 / EP10: FailArmy Playlist | School's Out Forever 1 reor…" at bounding box center [312, 395] width 449 height 67
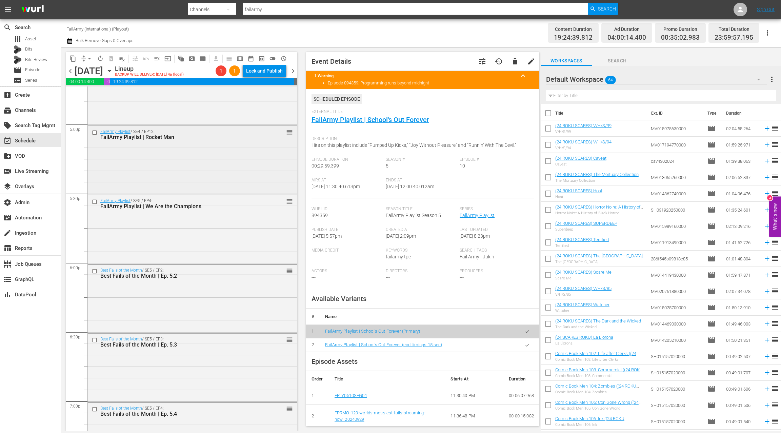
scroll to position [2180, 0]
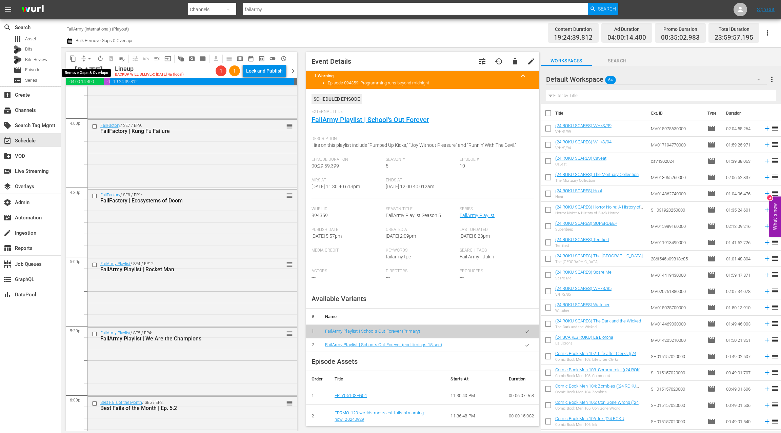
click at [88, 58] on span "arrow_drop_down" at bounding box center [89, 58] width 7 height 7
click at [90, 93] on li "Align to End of Previous Day" at bounding box center [89, 94] width 71 height 11
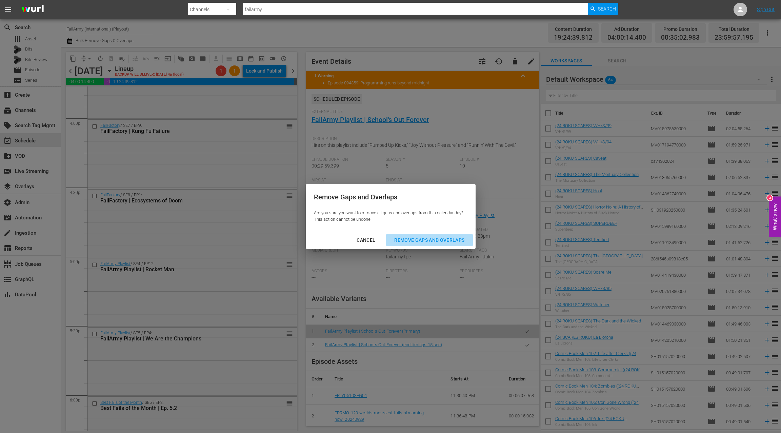
click at [427, 241] on div "Remove Gaps and Overlaps" at bounding box center [429, 240] width 81 height 8
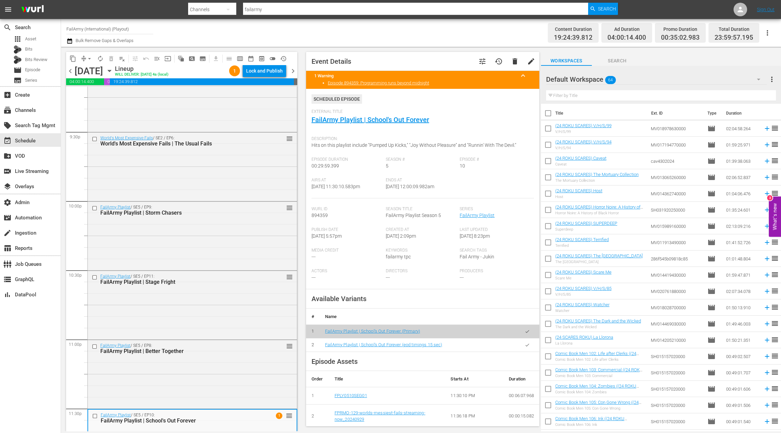
scroll to position [2973, 0]
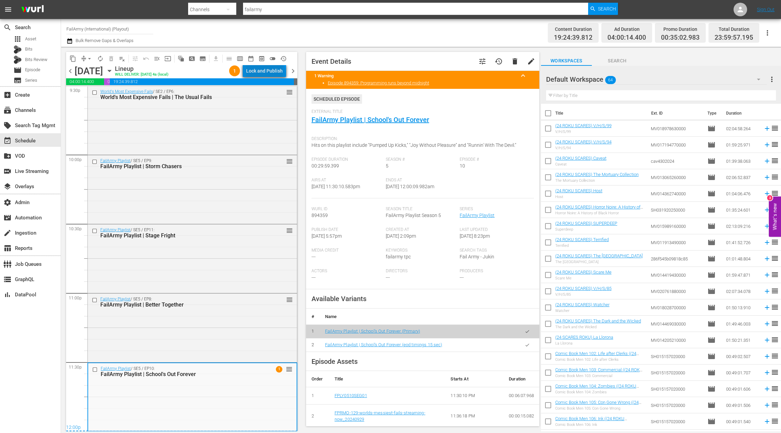
click at [267, 74] on div "Lock and Publish" at bounding box center [264, 71] width 37 height 12
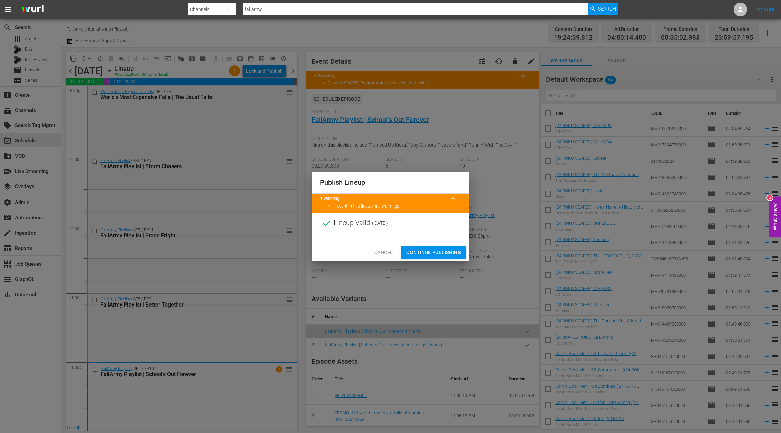
click at [446, 253] on span "Continue Publishing" at bounding box center [433, 252] width 55 height 8
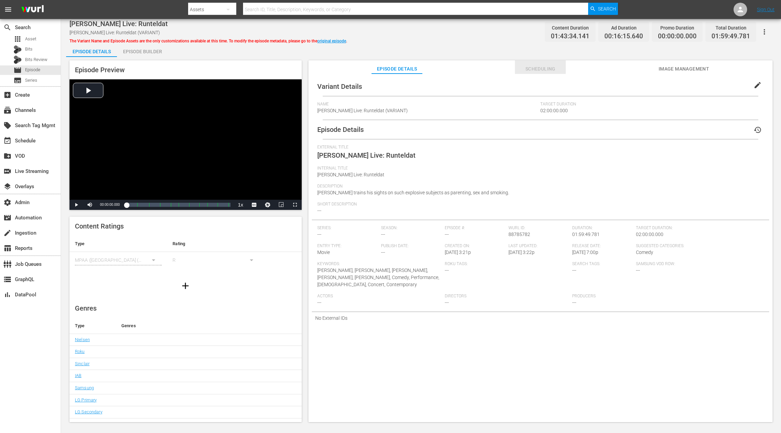
click at [537, 67] on span "Scheduling" at bounding box center [540, 69] width 51 height 8
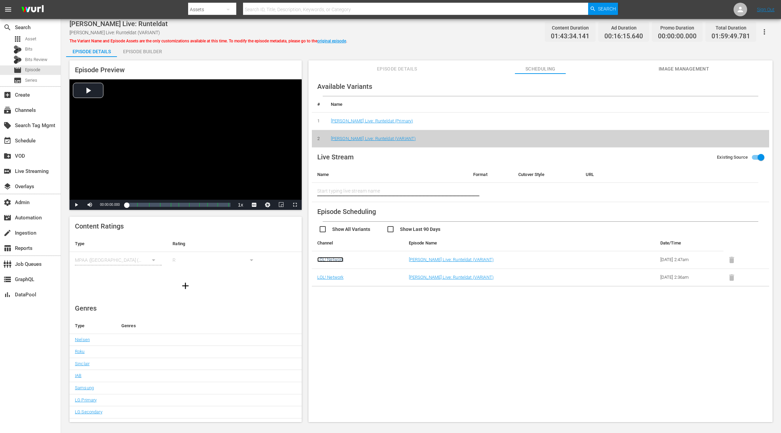
click at [337, 259] on link "LOL! Network" at bounding box center [330, 259] width 26 height 5
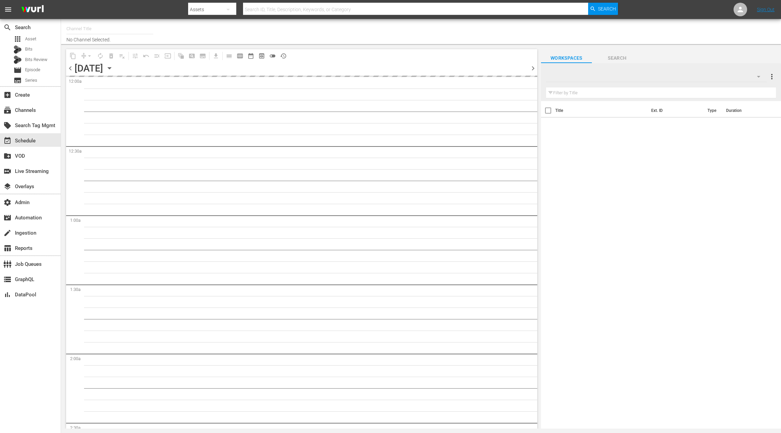
type input "LOL! Network - Roku, Prime (1421)"
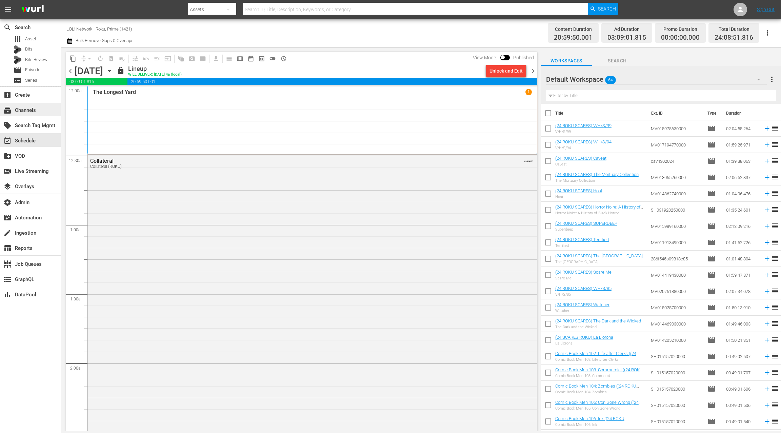
click at [26, 111] on div "subscriptions Channels" at bounding box center [19, 109] width 38 height 6
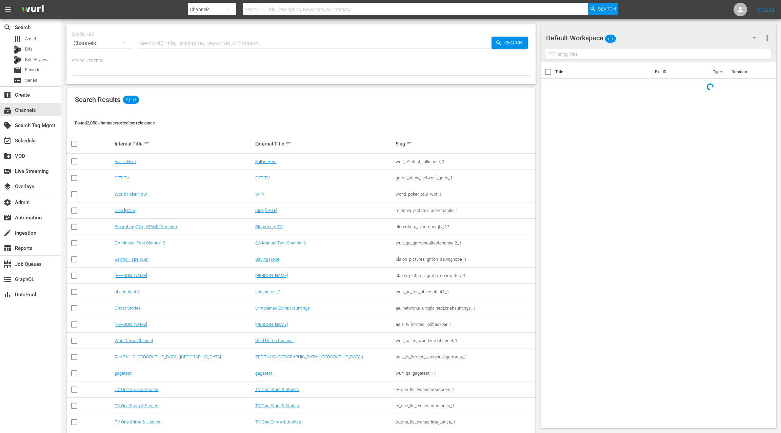
click at [166, 42] on input "text" at bounding box center [314, 43] width 353 height 16
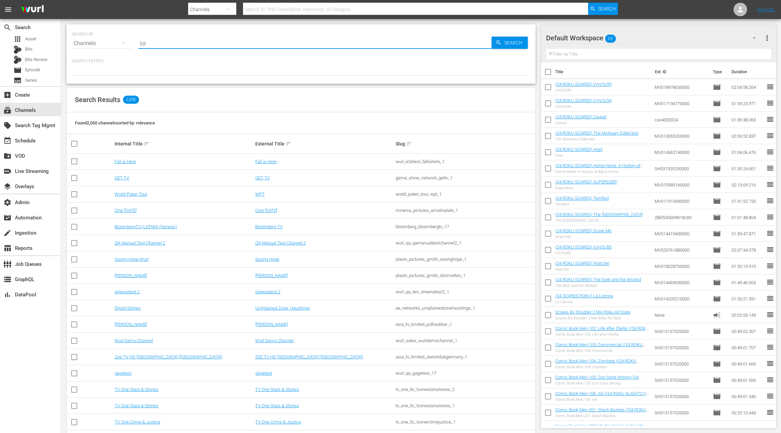
type input "LOL"
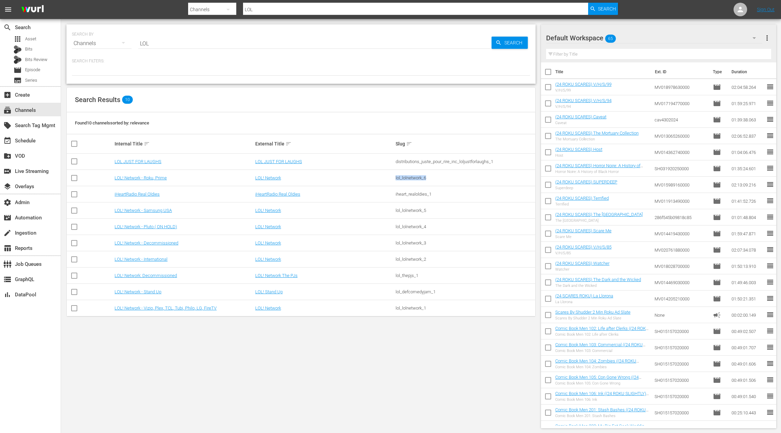
drag, startPoint x: 428, startPoint y: 176, endPoint x: 393, endPoint y: 177, distance: 34.6
click at [393, 177] on tr "LOL! Network - Roku, Prime LOL! Network lol_lolnetwork_6" at bounding box center [301, 178] width 468 height 16
copy tr "lol_lolnetwork_6"
click at [147, 178] on link "LOL! Network - Roku, Prime" at bounding box center [141, 177] width 52 height 5
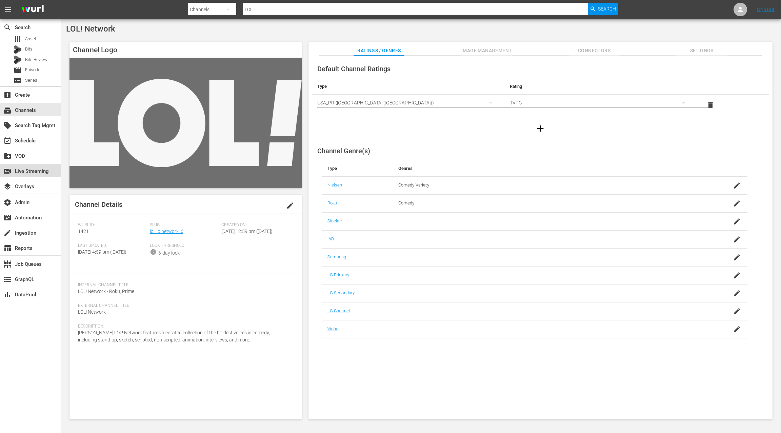
click at [38, 171] on div "switch_video Live Streaming" at bounding box center [19, 170] width 38 height 6
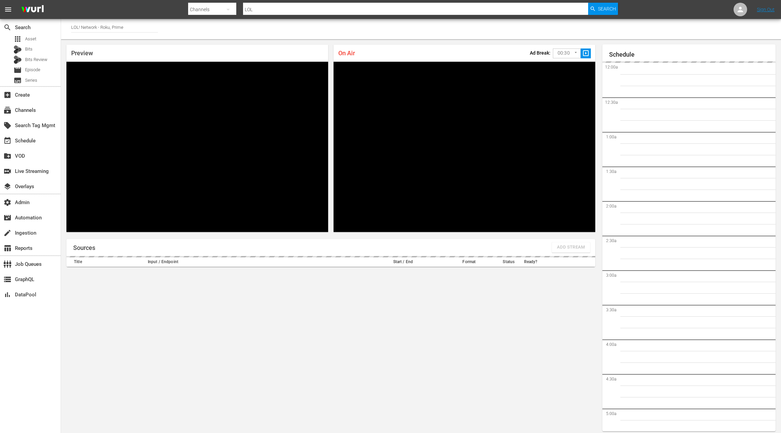
scroll to position [4, 0]
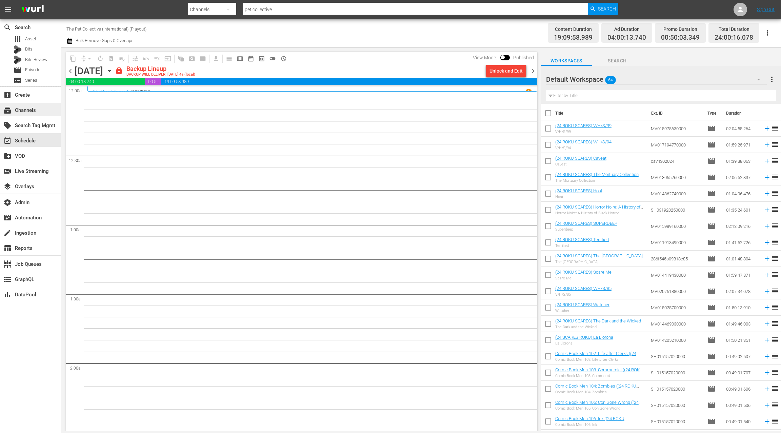
click at [28, 112] on div "subscriptions Channels" at bounding box center [19, 109] width 38 height 6
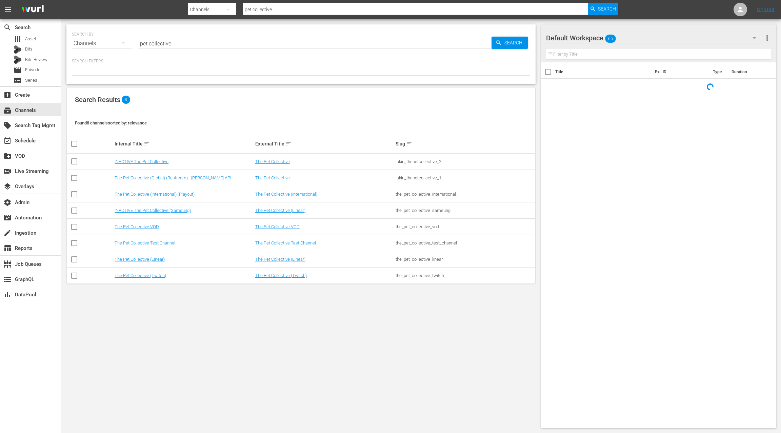
click at [145, 44] on input "pet collective" at bounding box center [314, 43] width 353 height 16
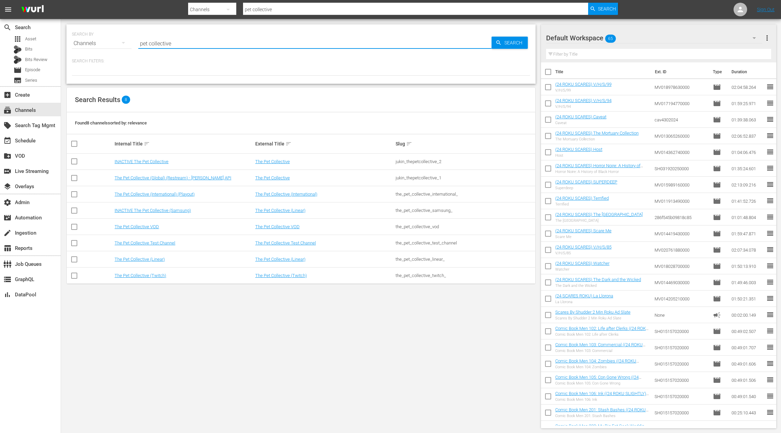
drag, startPoint x: 145, startPoint y: 44, endPoint x: 176, endPoint y: 44, distance: 30.8
click at [176, 44] on input "pet collective" at bounding box center [314, 43] width 353 height 16
type input "LOL"
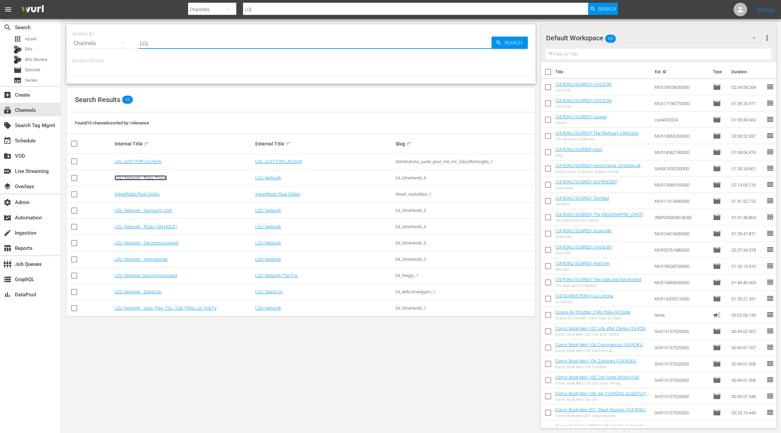
click at [159, 178] on link "LOL! Network - Roku, Prime" at bounding box center [141, 177] width 52 height 5
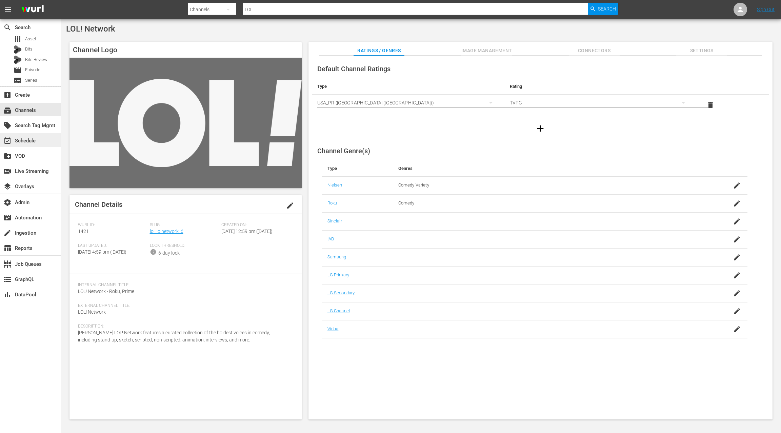
click at [41, 142] on div "event_available Schedule" at bounding box center [30, 140] width 61 height 14
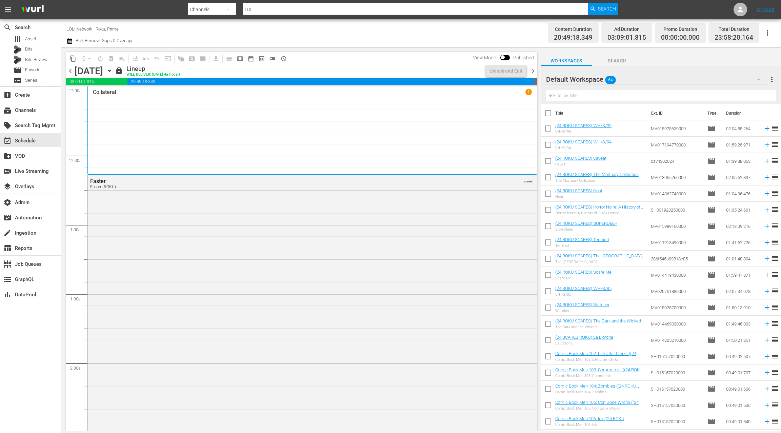
click at [113, 72] on icon "button" at bounding box center [109, 70] width 7 height 7
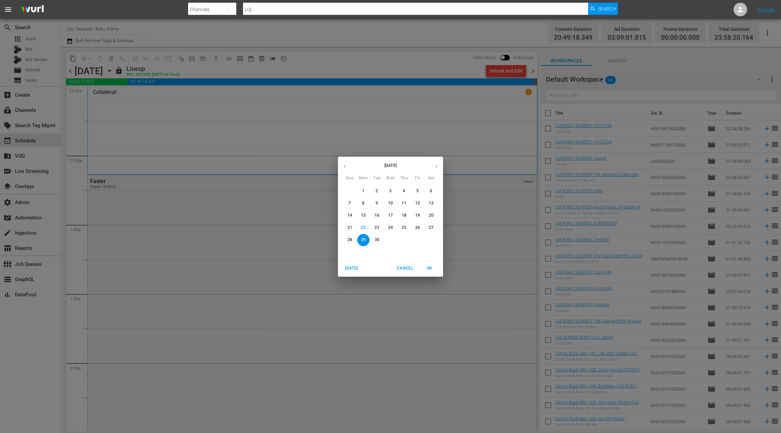
click at [364, 226] on p "22" at bounding box center [363, 228] width 5 height 6
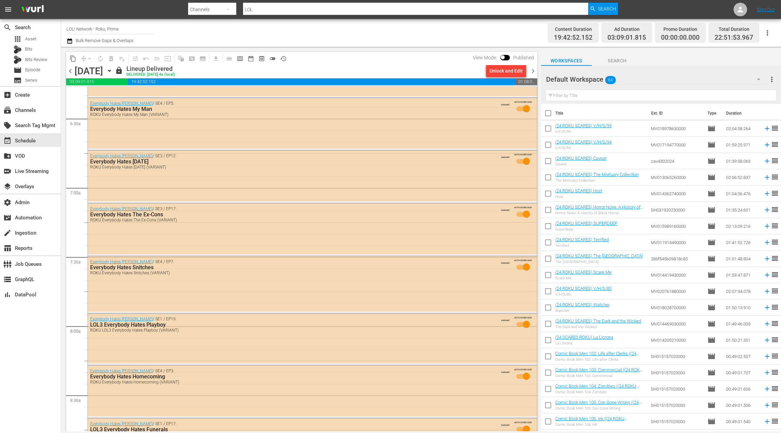
scroll to position [870, 0]
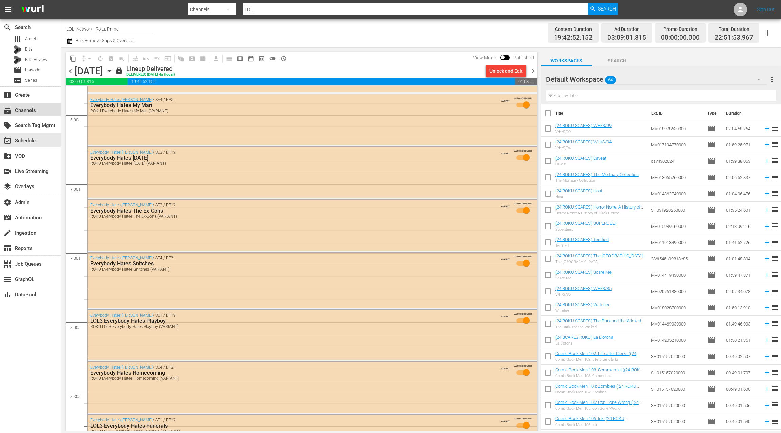
click at [36, 108] on div "subscriptions Channels" at bounding box center [19, 109] width 38 height 6
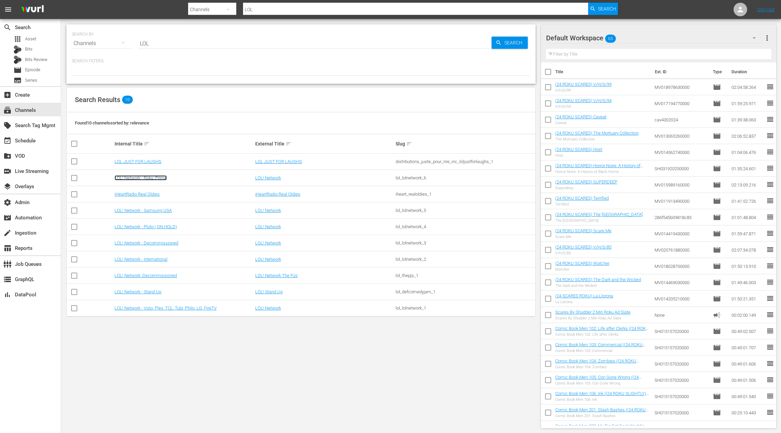
click at [153, 177] on link "LOL! Network - Roku, Prime" at bounding box center [141, 177] width 52 height 5
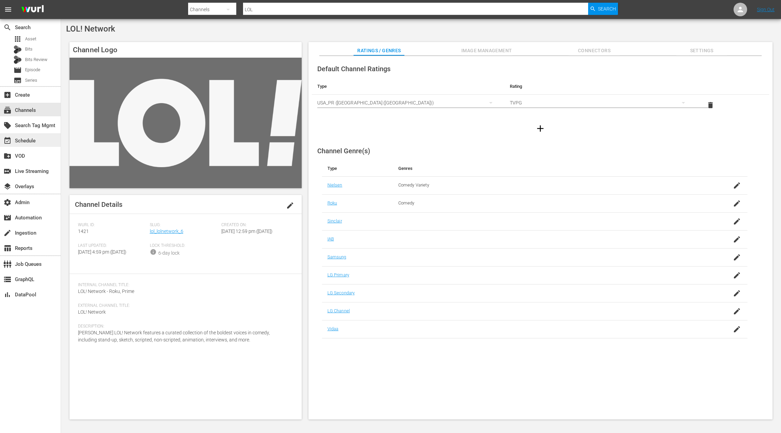
click at [36, 142] on div "event_available Schedule" at bounding box center [19, 140] width 38 height 6
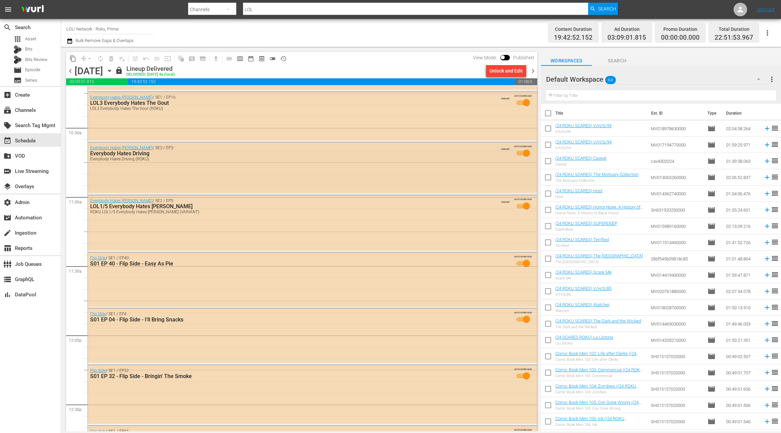
scroll to position [1399, 0]
